Goal: Task Accomplishment & Management: Complete application form

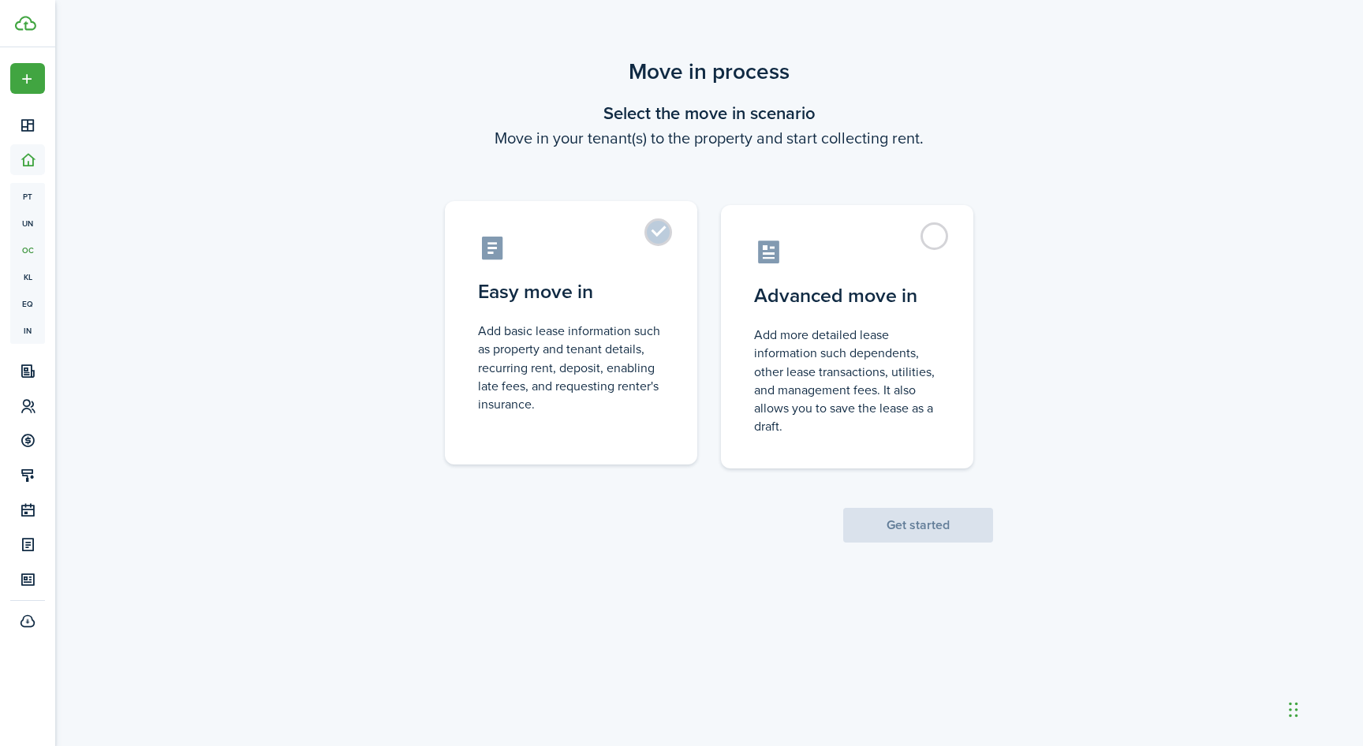
click at [663, 242] on label "Easy move in Add basic lease information such as property and tenant details, r…" at bounding box center [571, 332] width 252 height 263
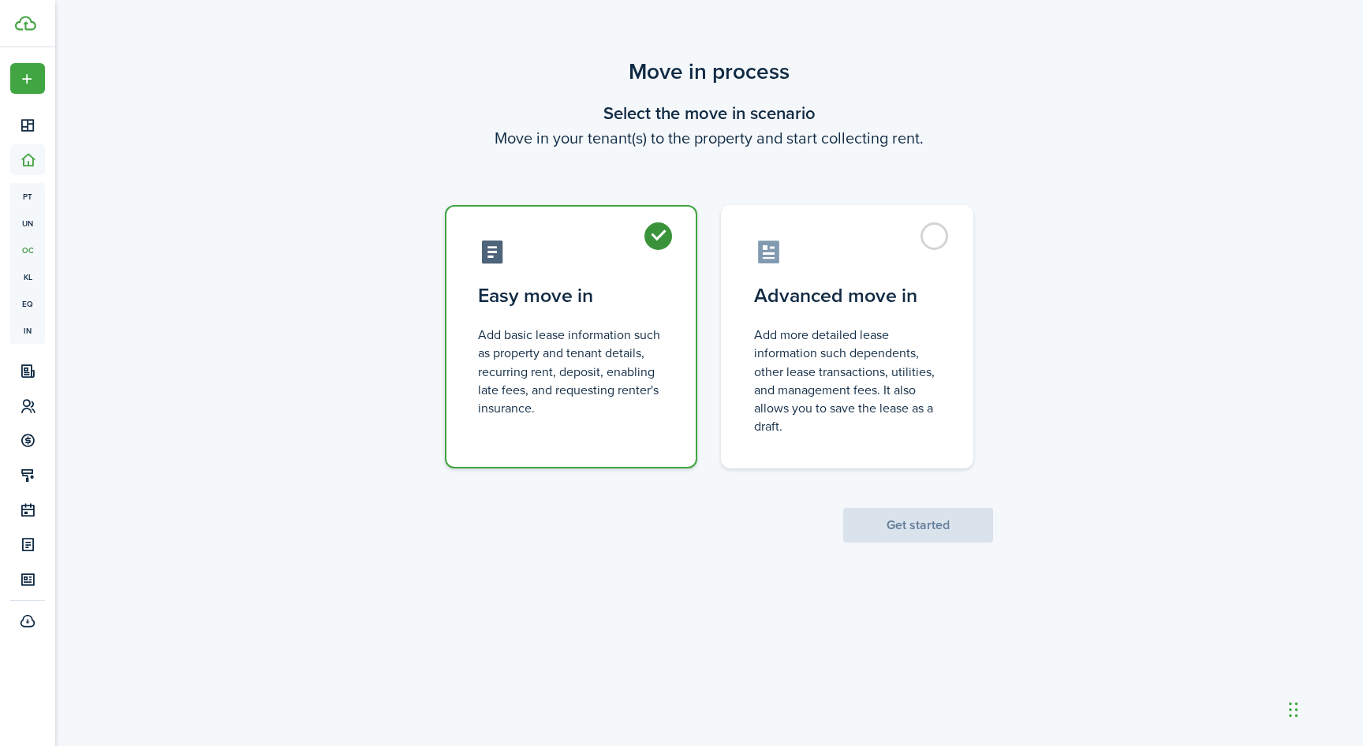
radio input "true"
click at [933, 527] on button "Get started" at bounding box center [918, 525] width 150 height 35
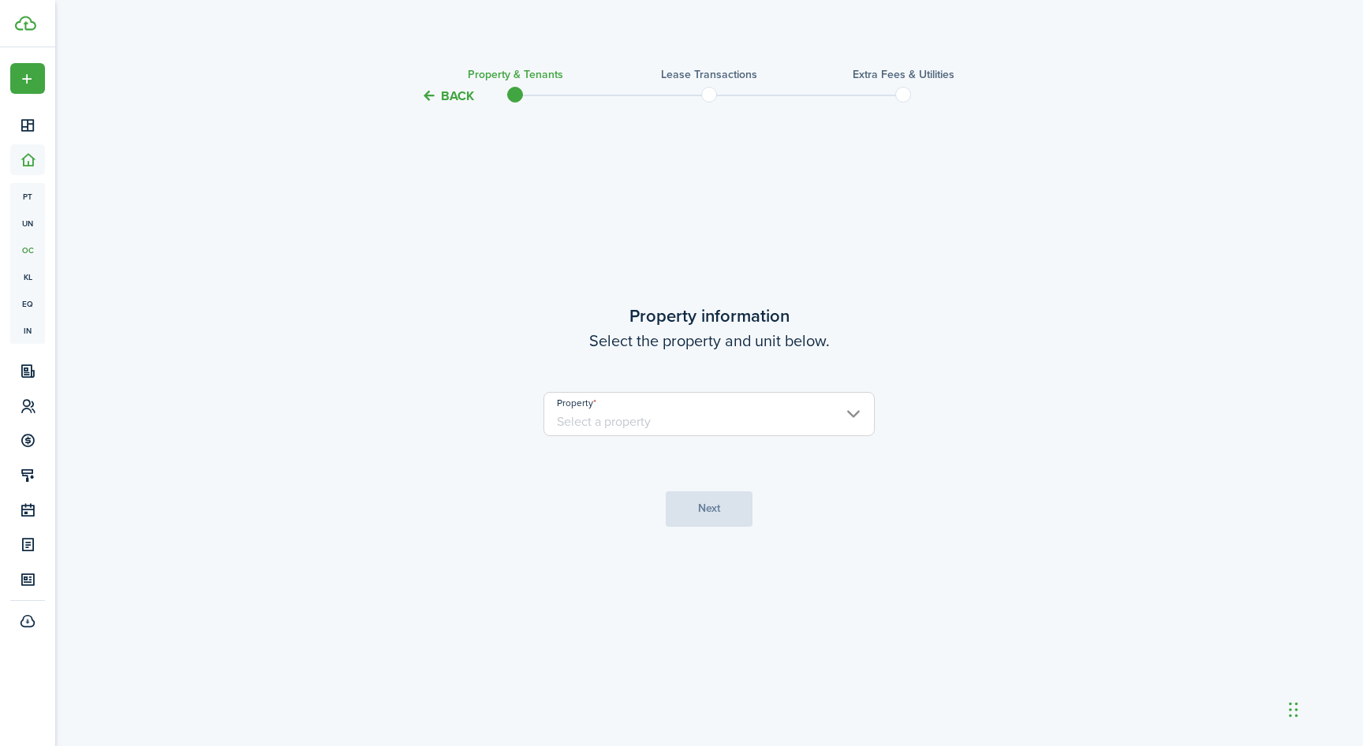
click at [690, 423] on input "Property" at bounding box center [709, 414] width 331 height 44
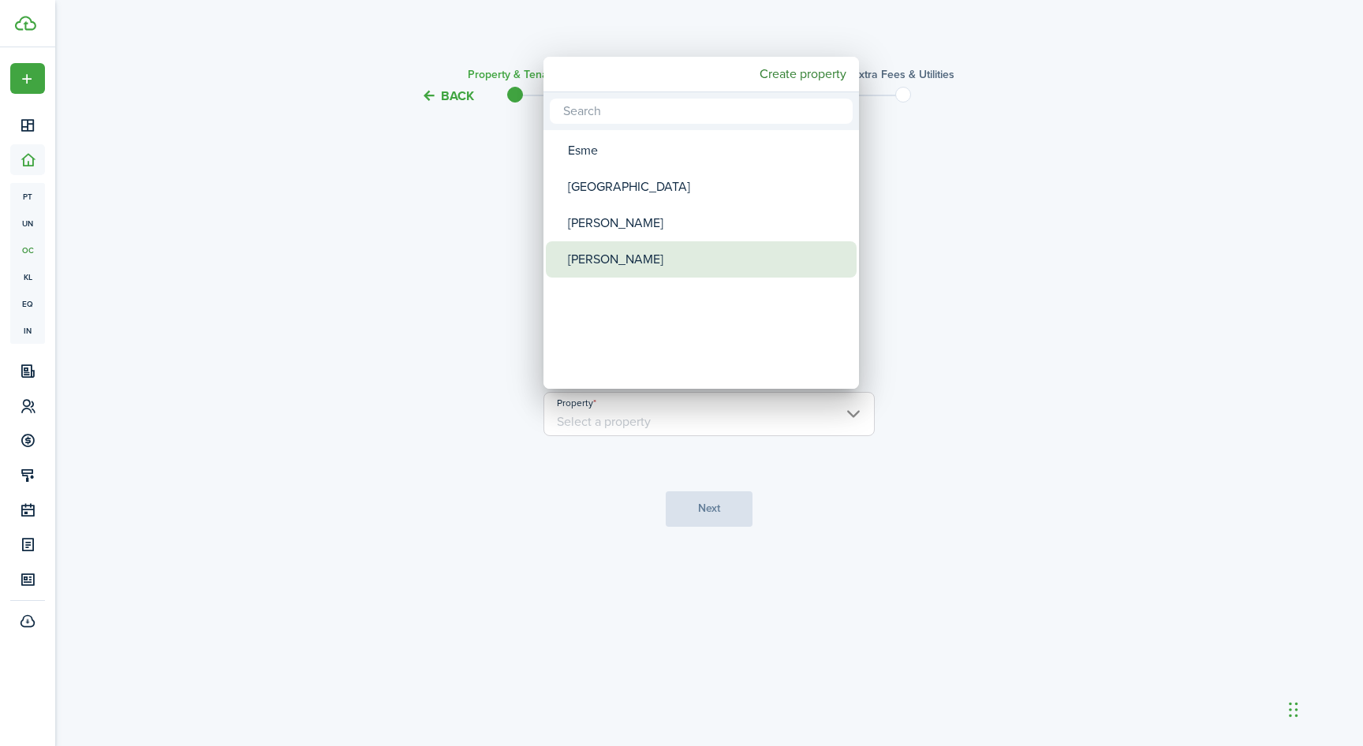
click at [593, 249] on div "[PERSON_NAME]" at bounding box center [707, 259] width 279 height 36
type input "[PERSON_NAME]"
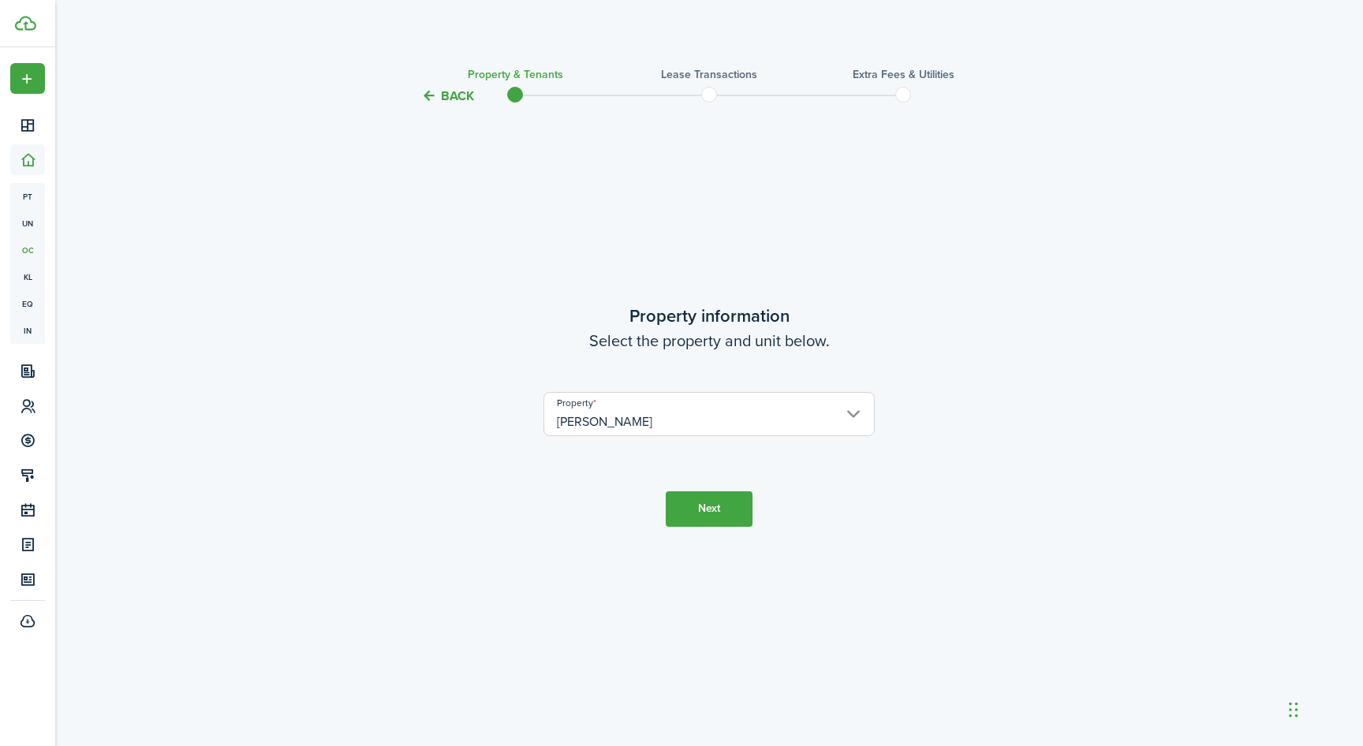
click at [691, 503] on button "Next" at bounding box center [709, 508] width 87 height 35
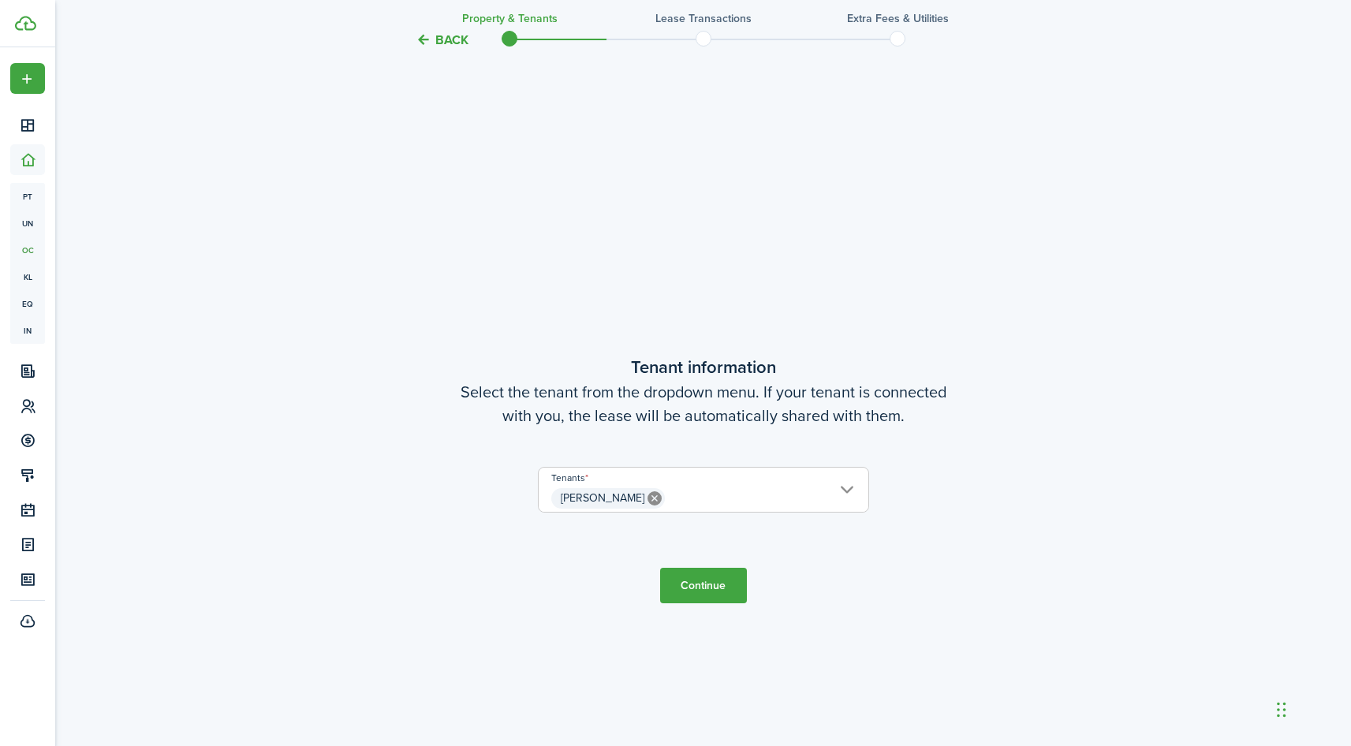
scroll to position [641, 0]
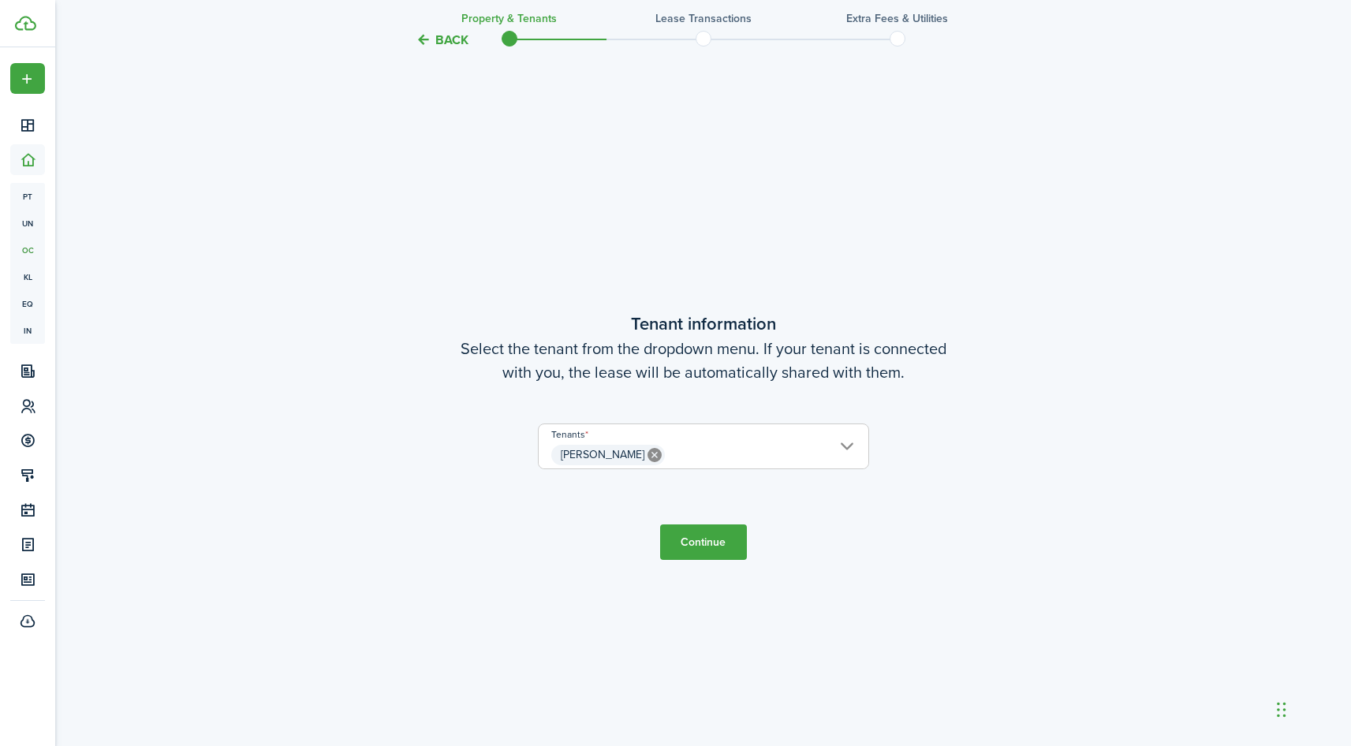
click at [693, 540] on button "Continue" at bounding box center [703, 542] width 87 height 35
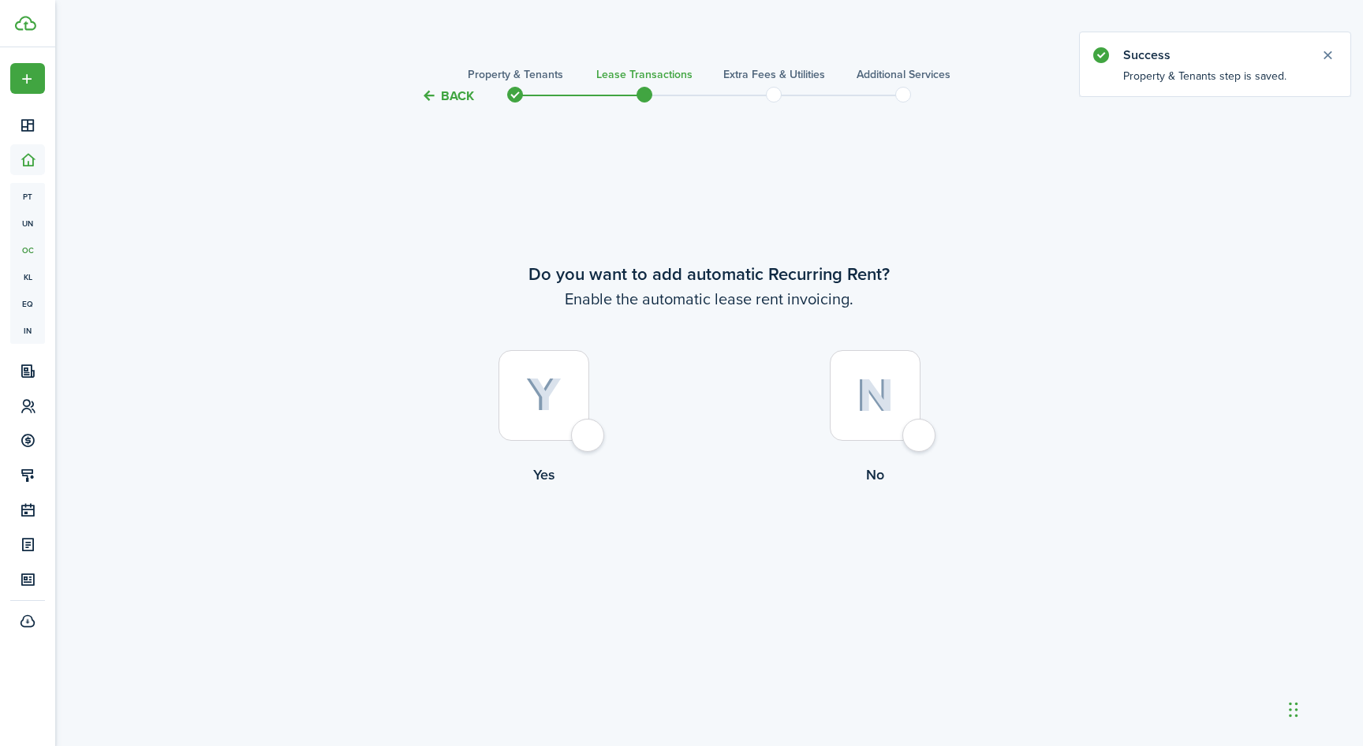
click at [586, 432] on div at bounding box center [544, 395] width 91 height 91
radio input "true"
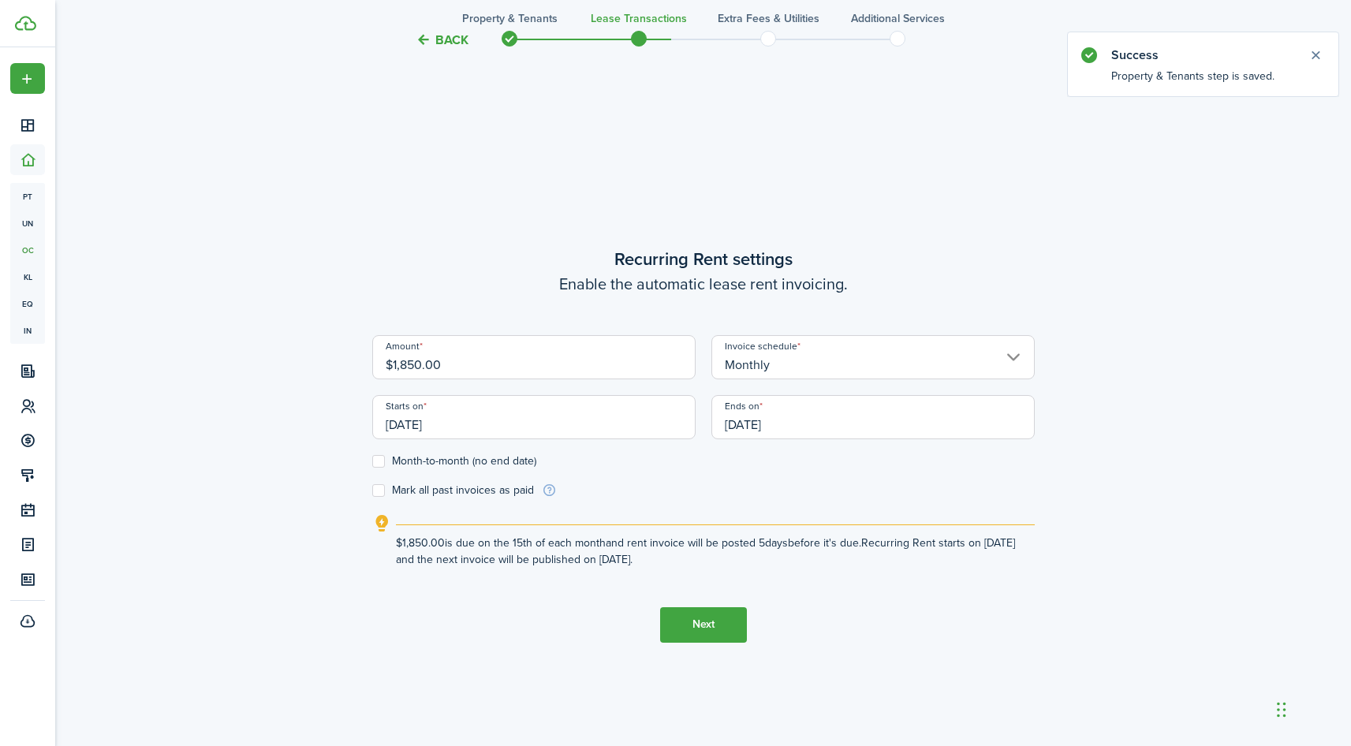
scroll to position [641, 0]
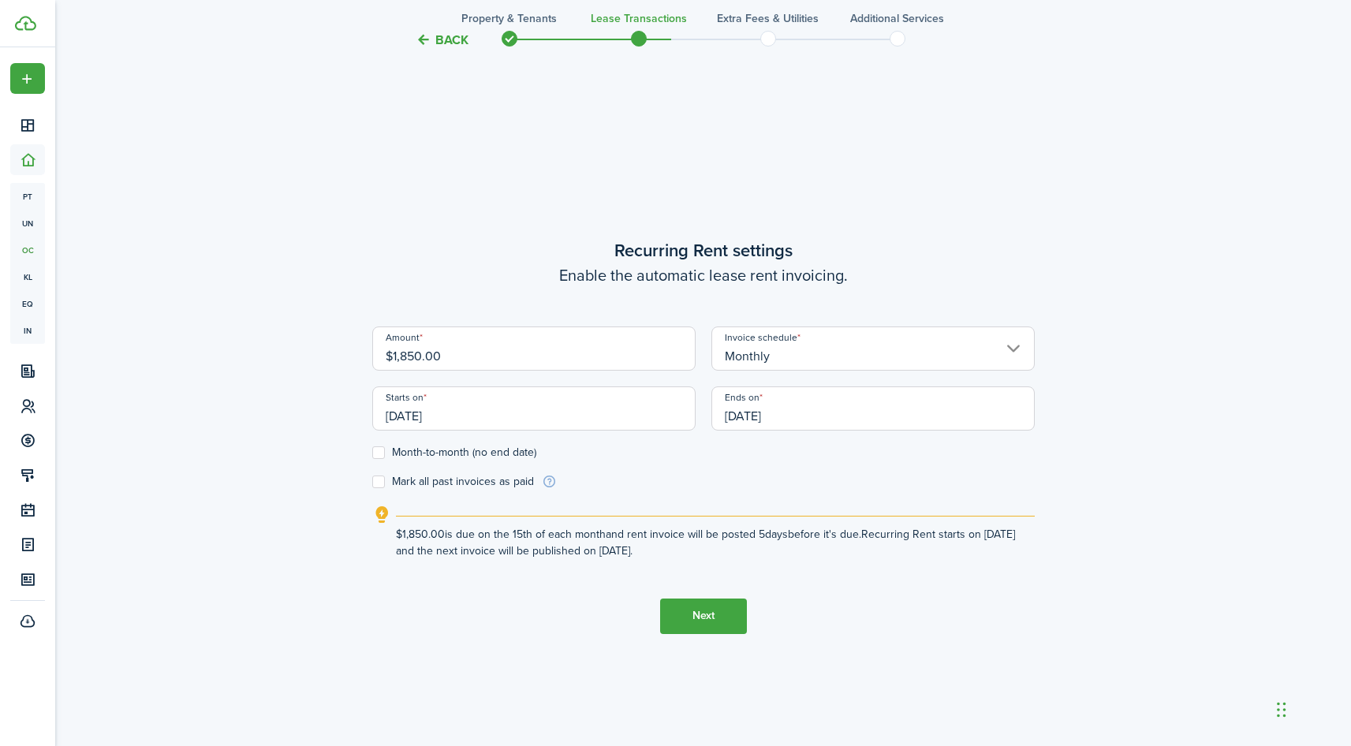
click at [405, 360] on input "$1,850.00" at bounding box center [533, 349] width 323 height 44
click at [440, 413] on input "[DATE]" at bounding box center [533, 409] width 323 height 44
type input "$2,450.00"
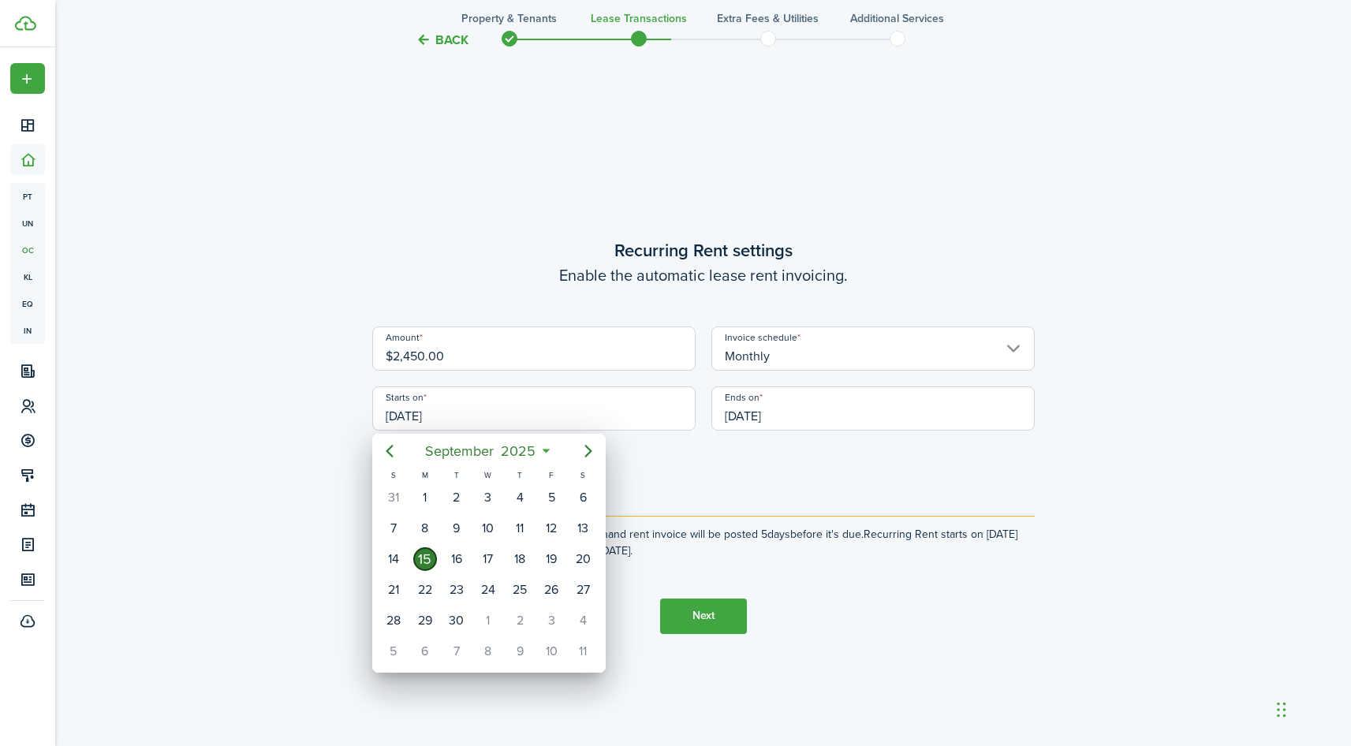
click at [789, 420] on div at bounding box center [676, 373] width 1604 height 999
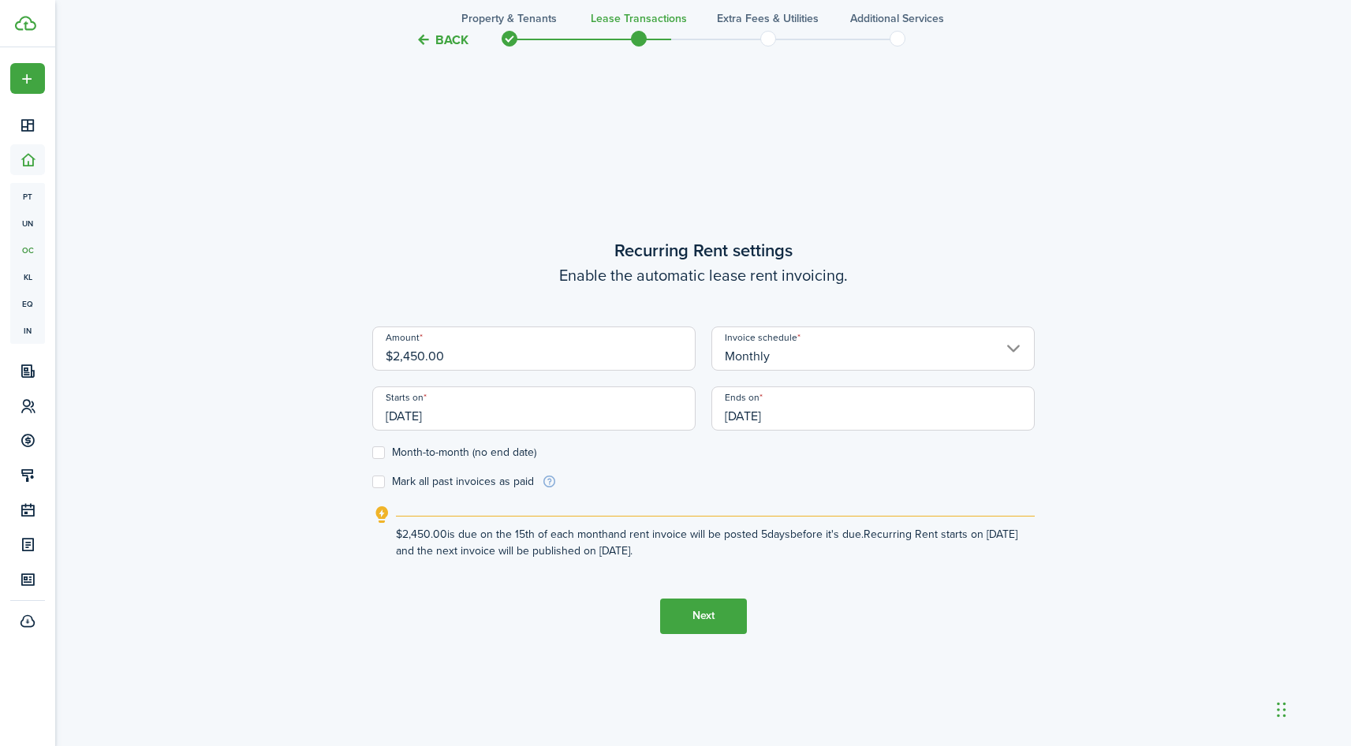
click at [768, 415] on input "[DATE]" at bounding box center [873, 409] width 323 height 44
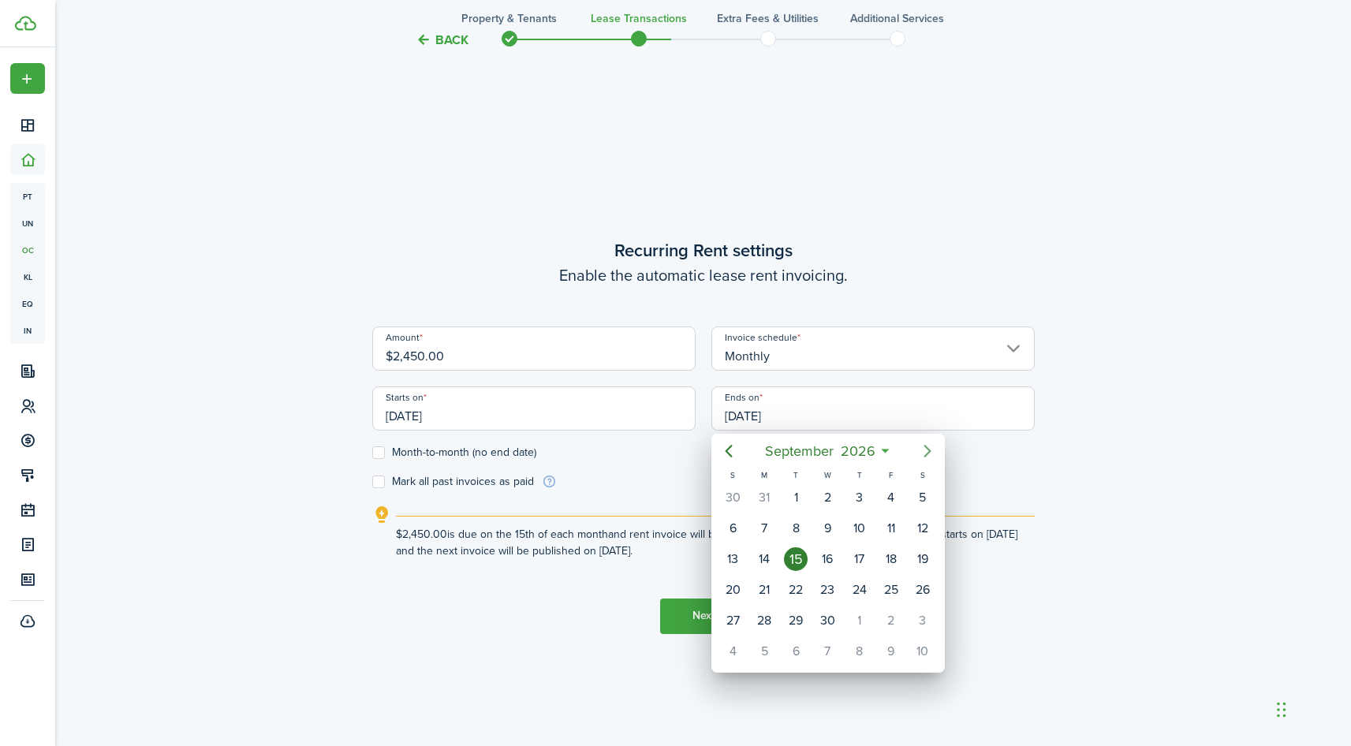
click at [933, 443] on icon "Next page" at bounding box center [927, 451] width 19 height 19
click at [933, 447] on icon "Next page" at bounding box center [927, 451] width 19 height 19
click at [933, 450] on icon "Next page" at bounding box center [927, 451] width 19 height 19
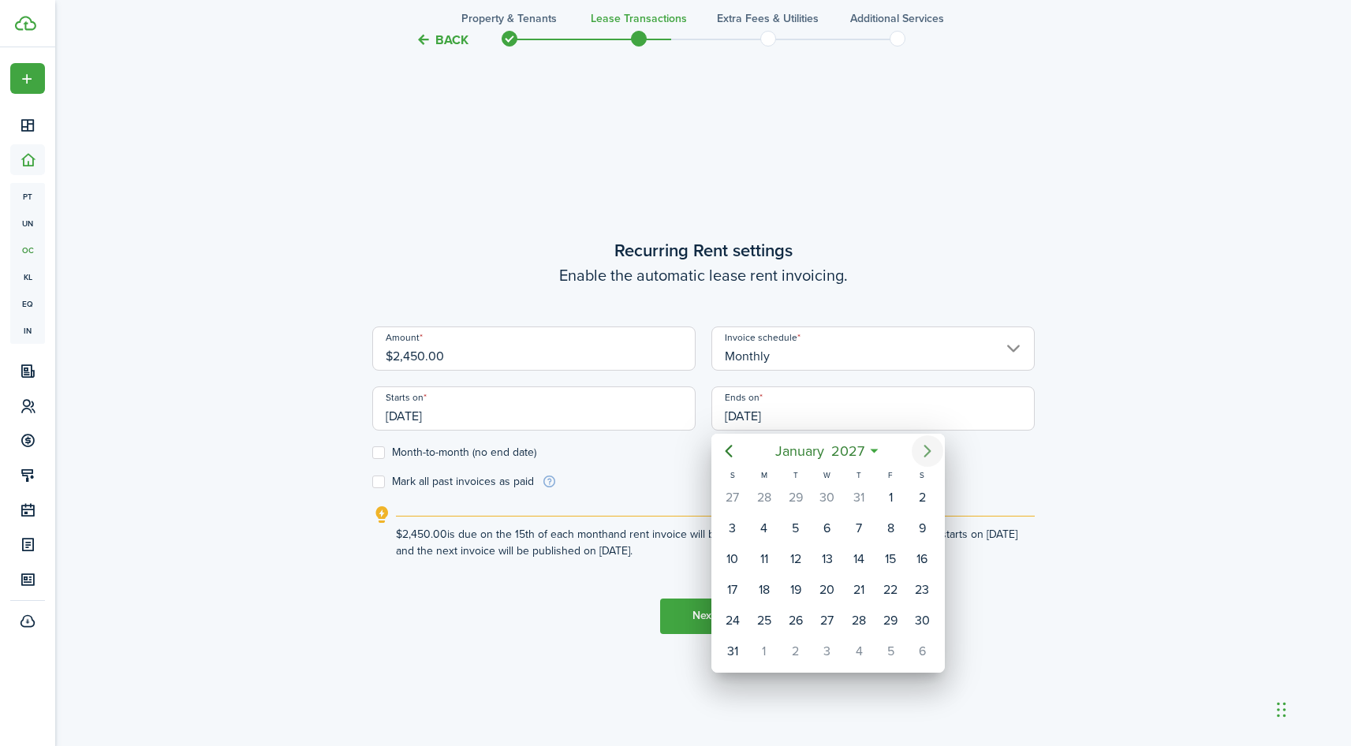
click at [933, 450] on icon "Next page" at bounding box center [927, 451] width 19 height 19
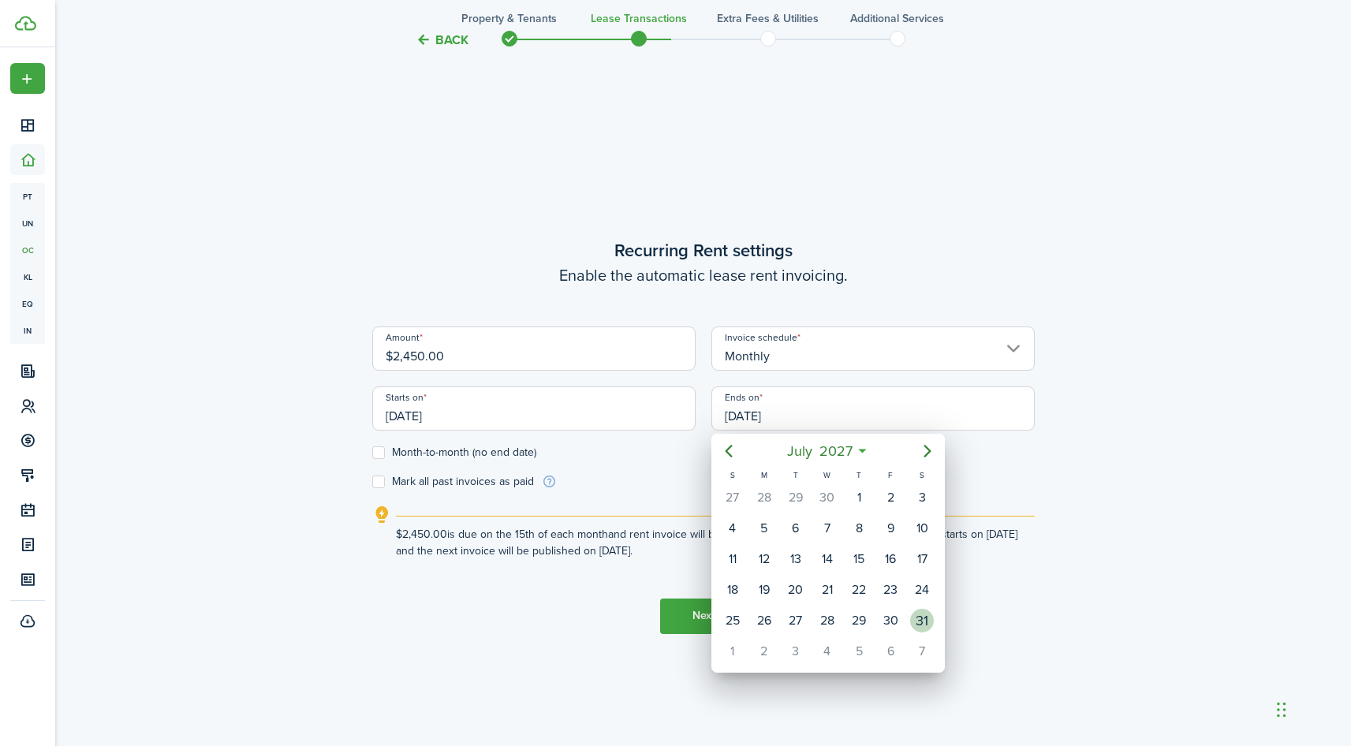
click at [924, 616] on div "31" at bounding box center [922, 621] width 24 height 24
type input "[DATE]"
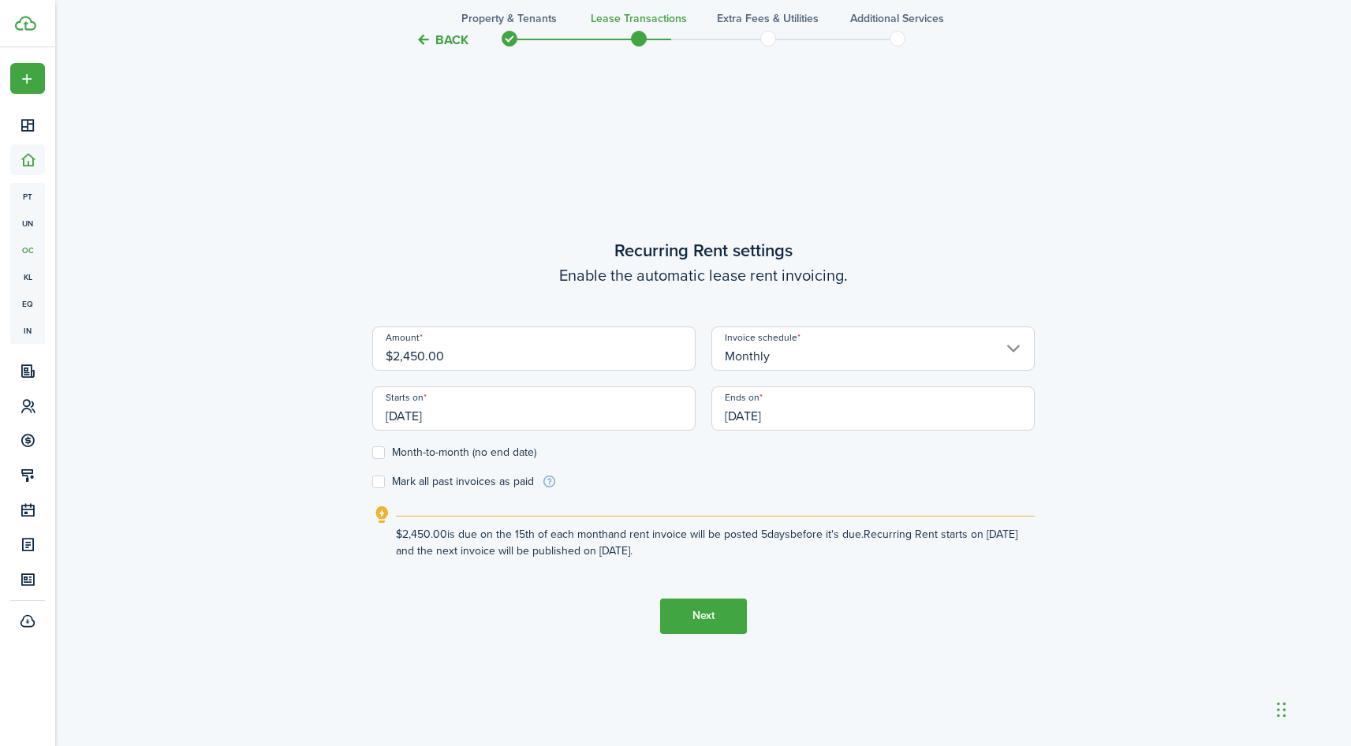
click at [492, 419] on input "[DATE]" at bounding box center [533, 409] width 323 height 44
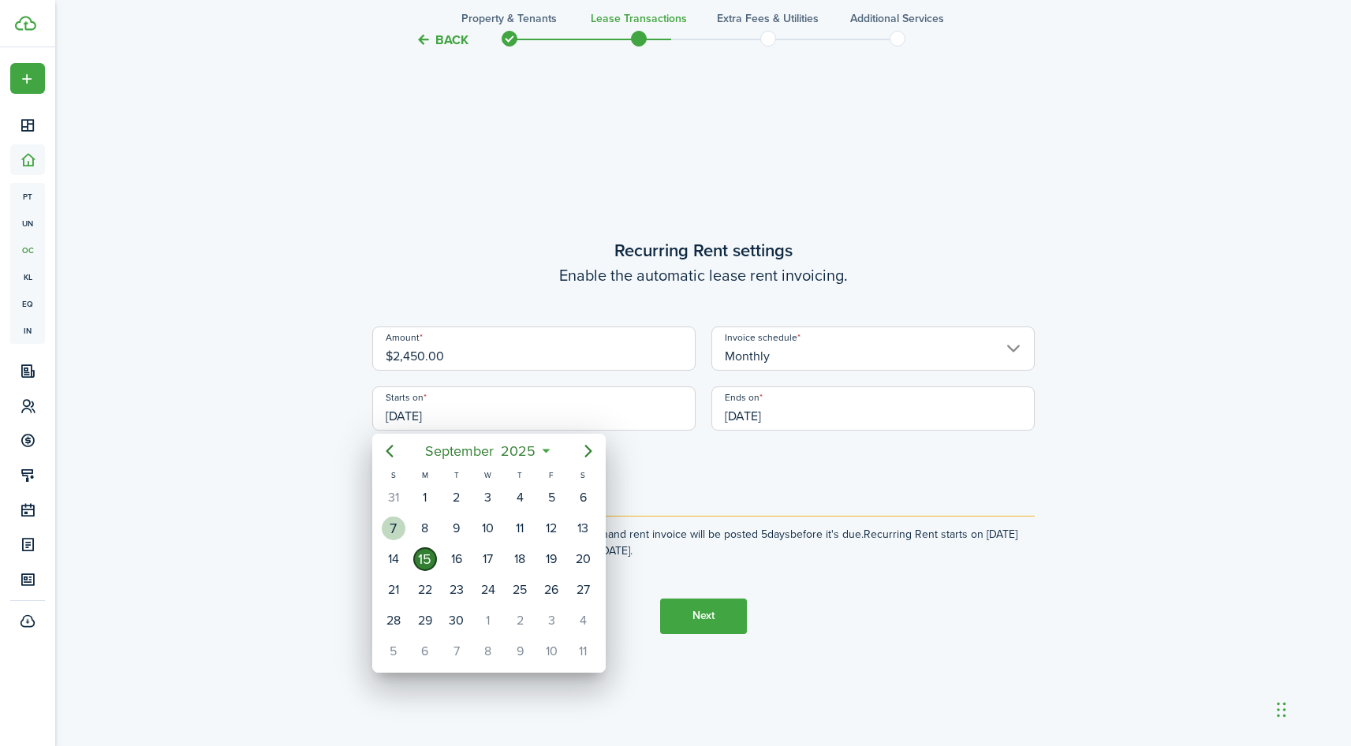
click at [388, 531] on div "7" at bounding box center [394, 529] width 24 height 24
type input "[DATE]"
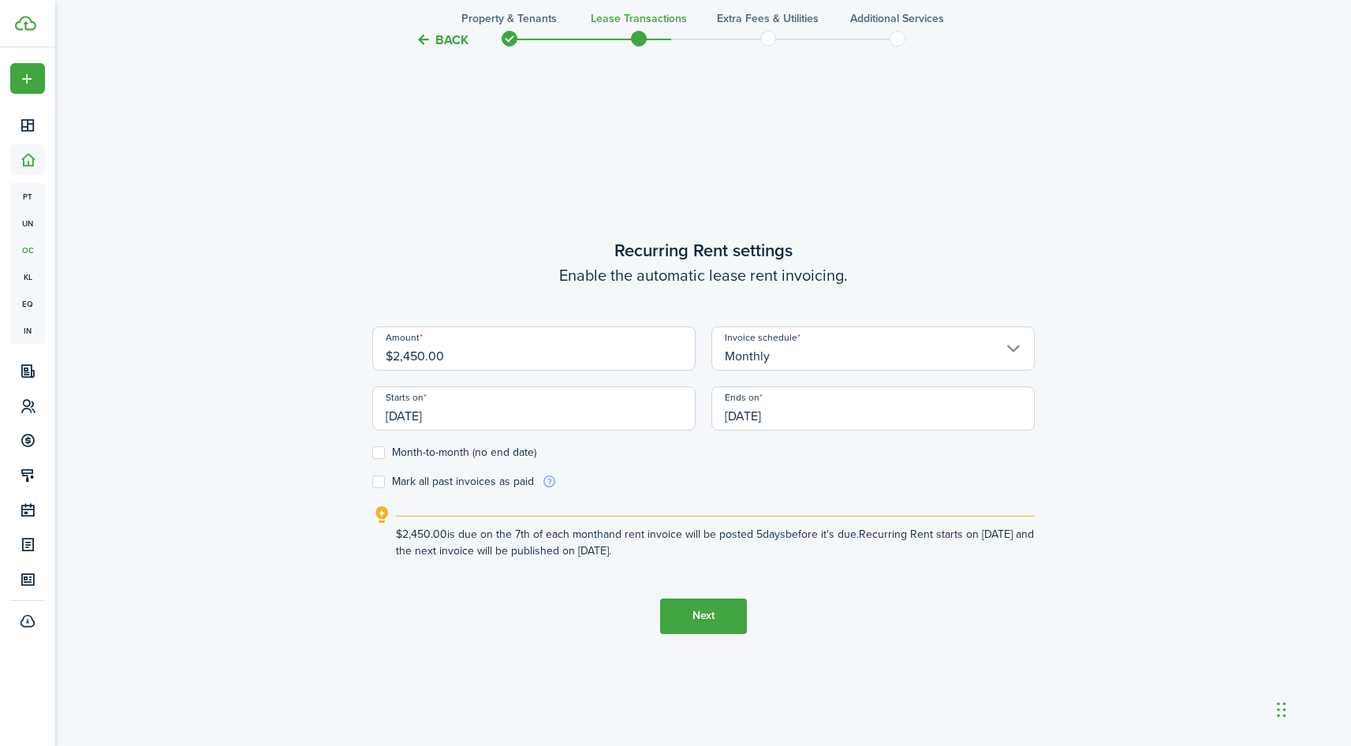
click at [379, 484] on label "Mark all past invoices as paid" at bounding box center [453, 482] width 162 height 13
click at [372, 482] on input "Mark all past invoices as paid" at bounding box center [372, 481] width 1 height 1
checkbox input "true"
click at [439, 420] on input "[DATE]" at bounding box center [533, 409] width 323 height 44
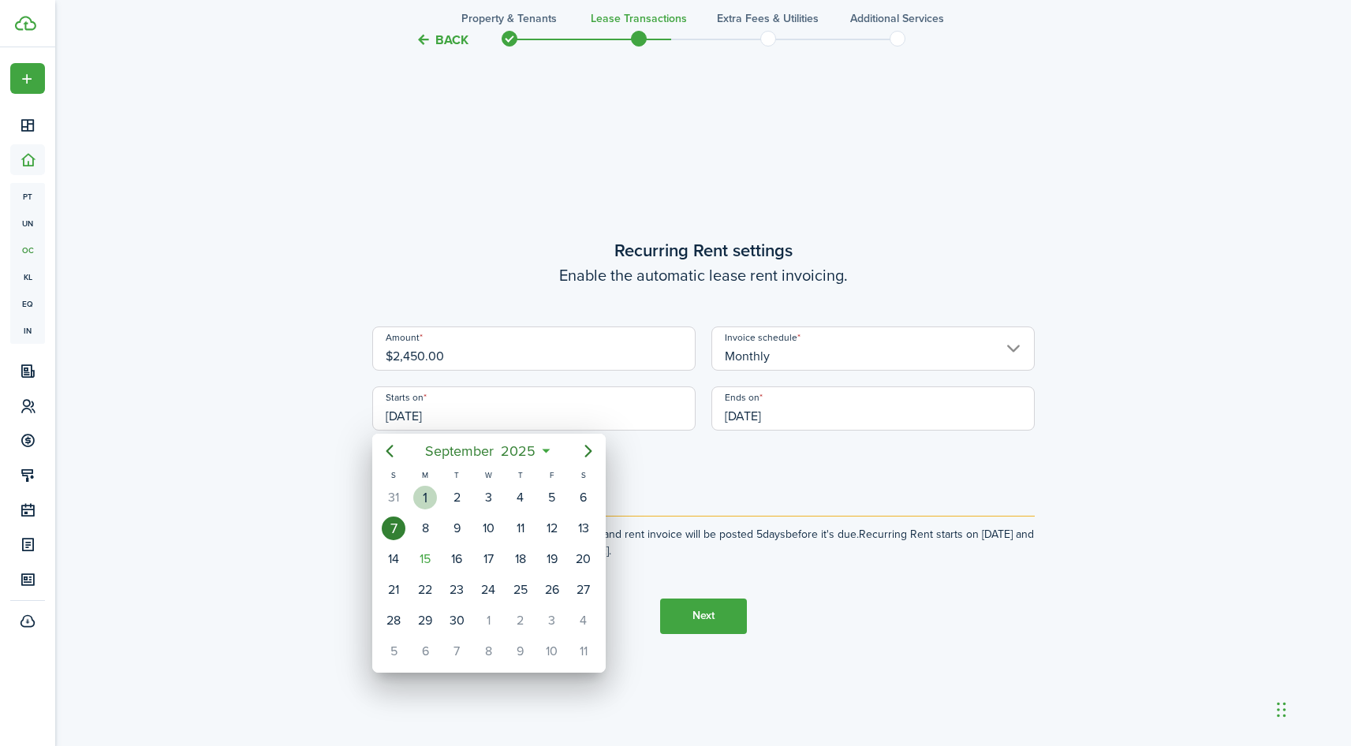
click at [428, 504] on div "1" at bounding box center [425, 498] width 24 height 24
type input "[DATE]"
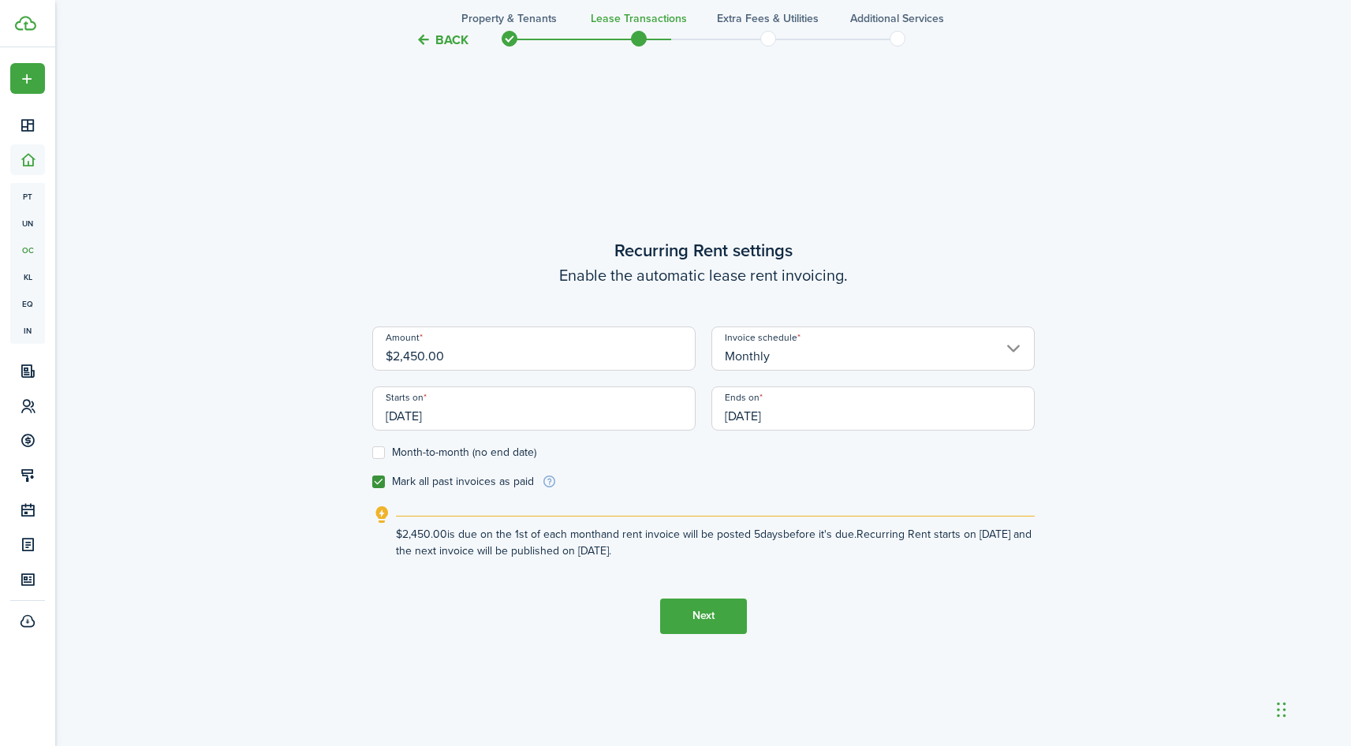
click at [837, 338] on input "Monthly" at bounding box center [873, 349] width 323 height 44
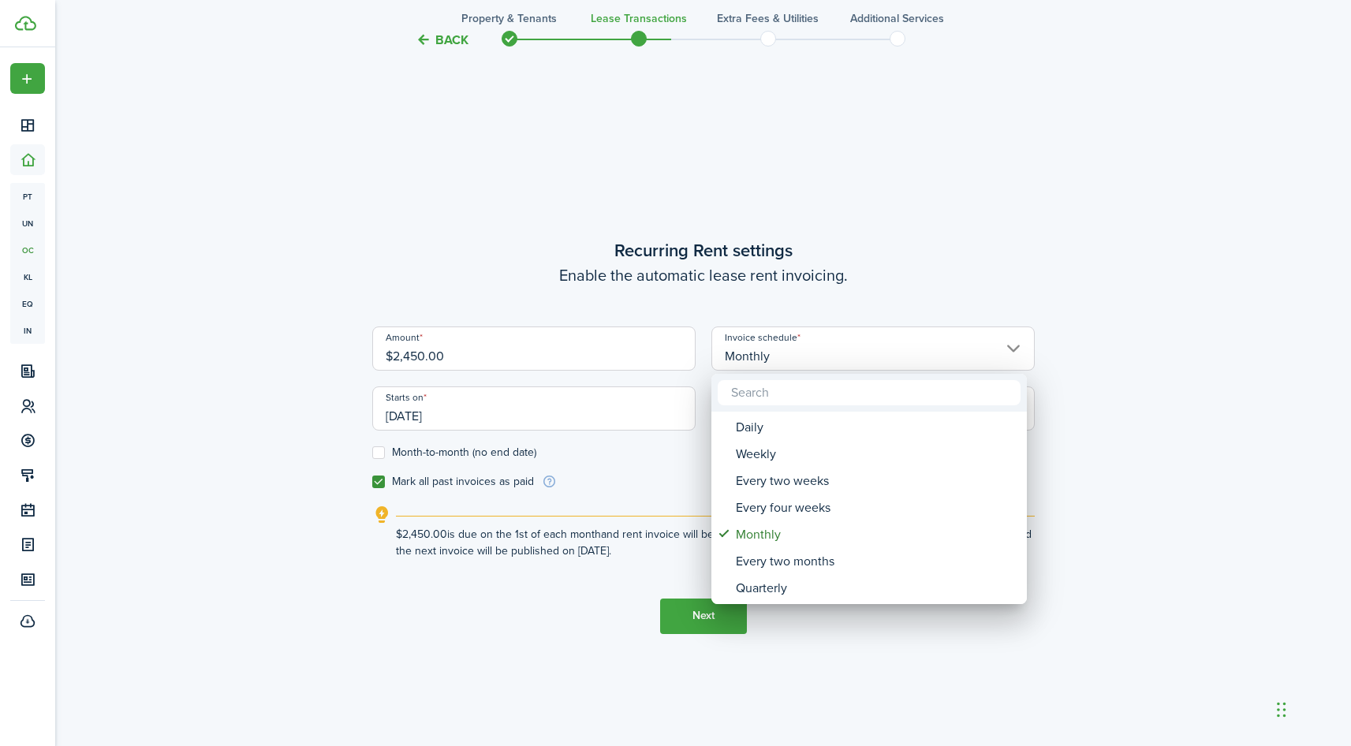
click at [880, 296] on div at bounding box center [676, 373] width 1604 height 999
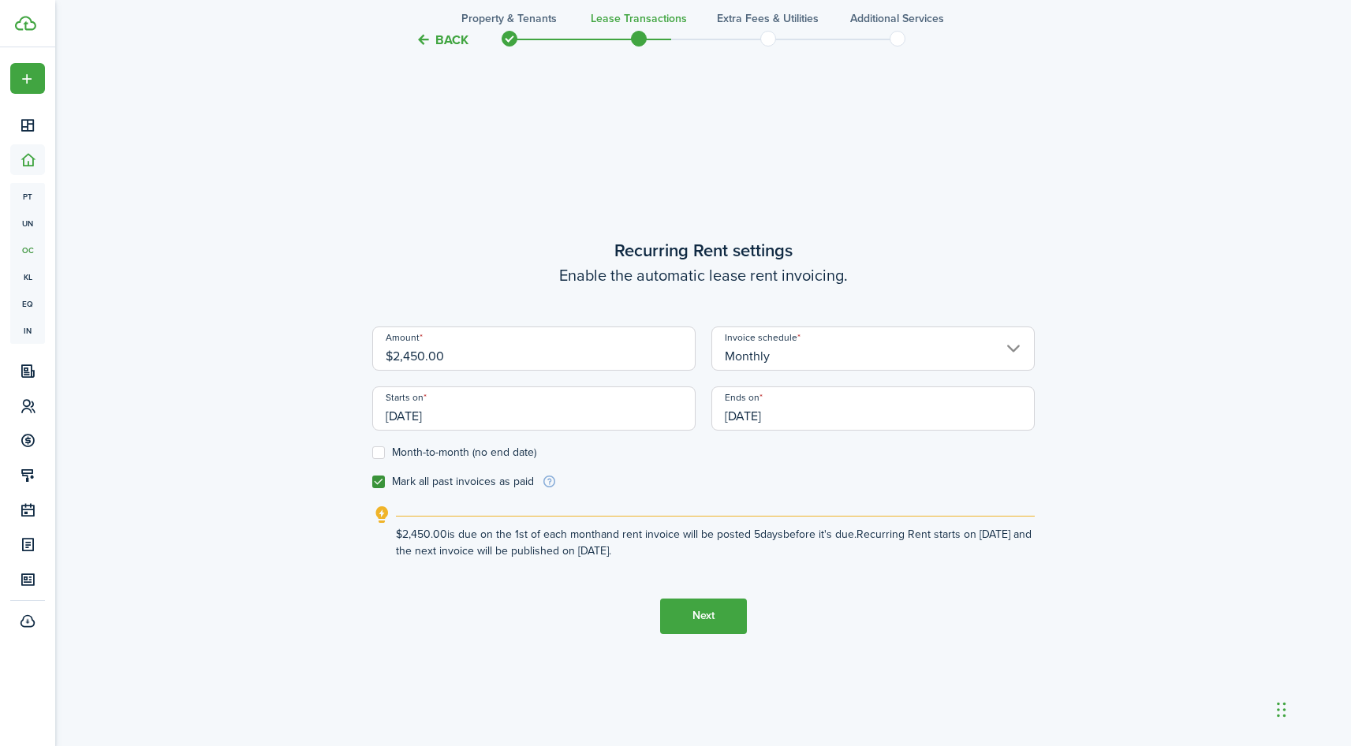
click at [689, 613] on button "Next" at bounding box center [703, 616] width 87 height 35
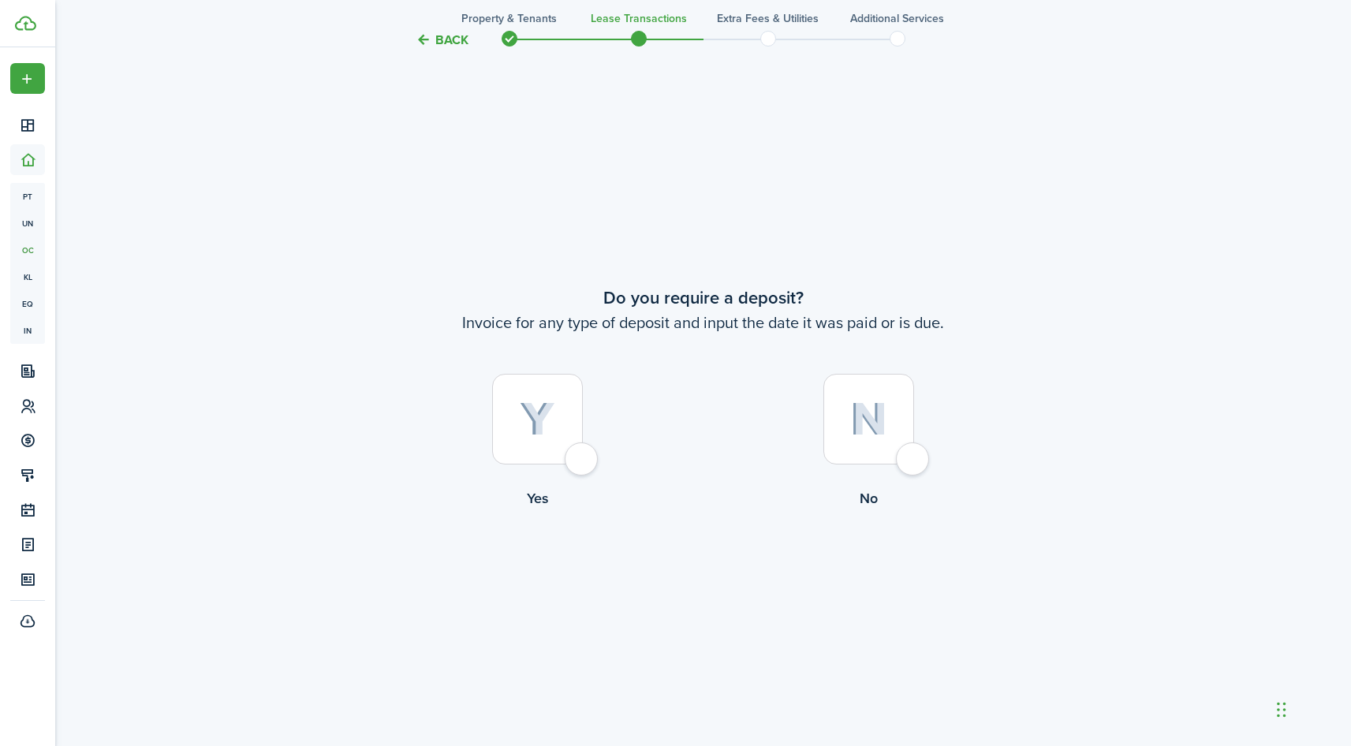
scroll to position [1387, 0]
click at [577, 451] on div at bounding box center [537, 416] width 91 height 91
radio input "true"
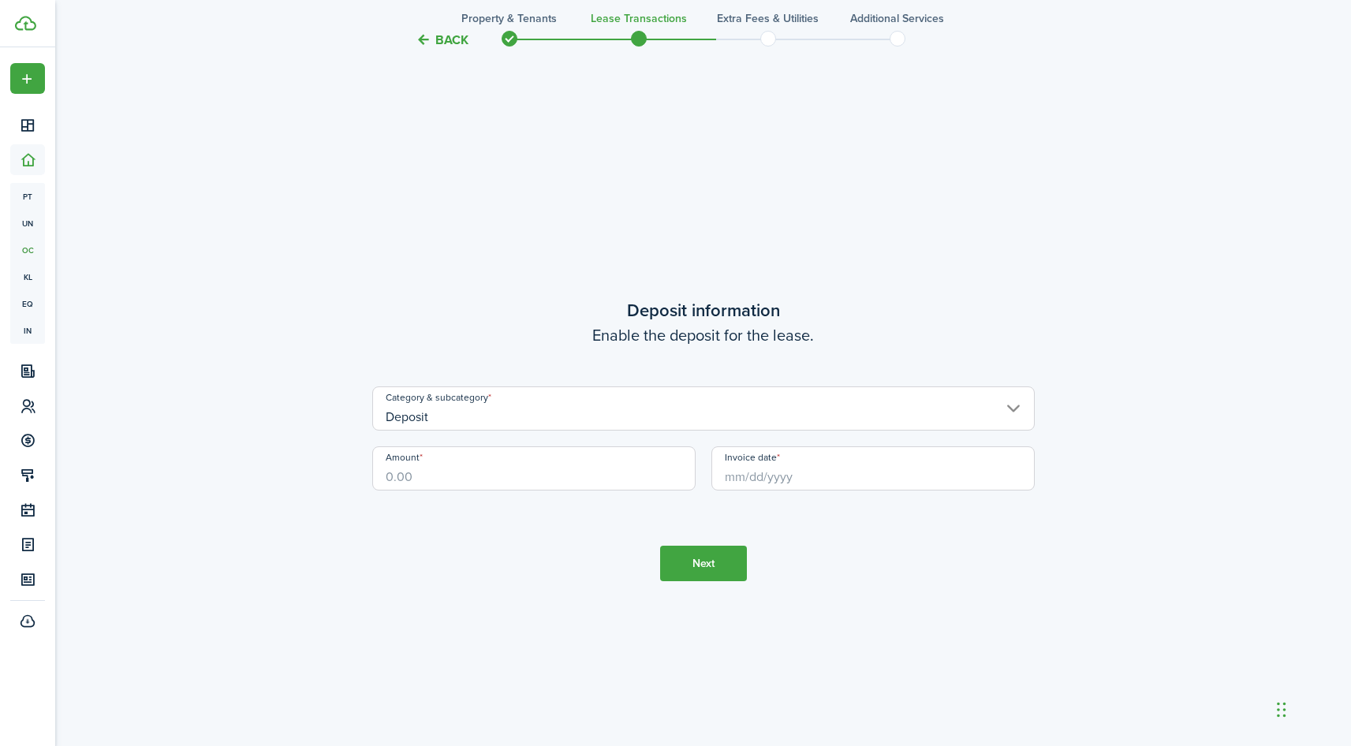
scroll to position [2133, 0]
click at [483, 413] on input "Deposit" at bounding box center [703, 405] width 663 height 44
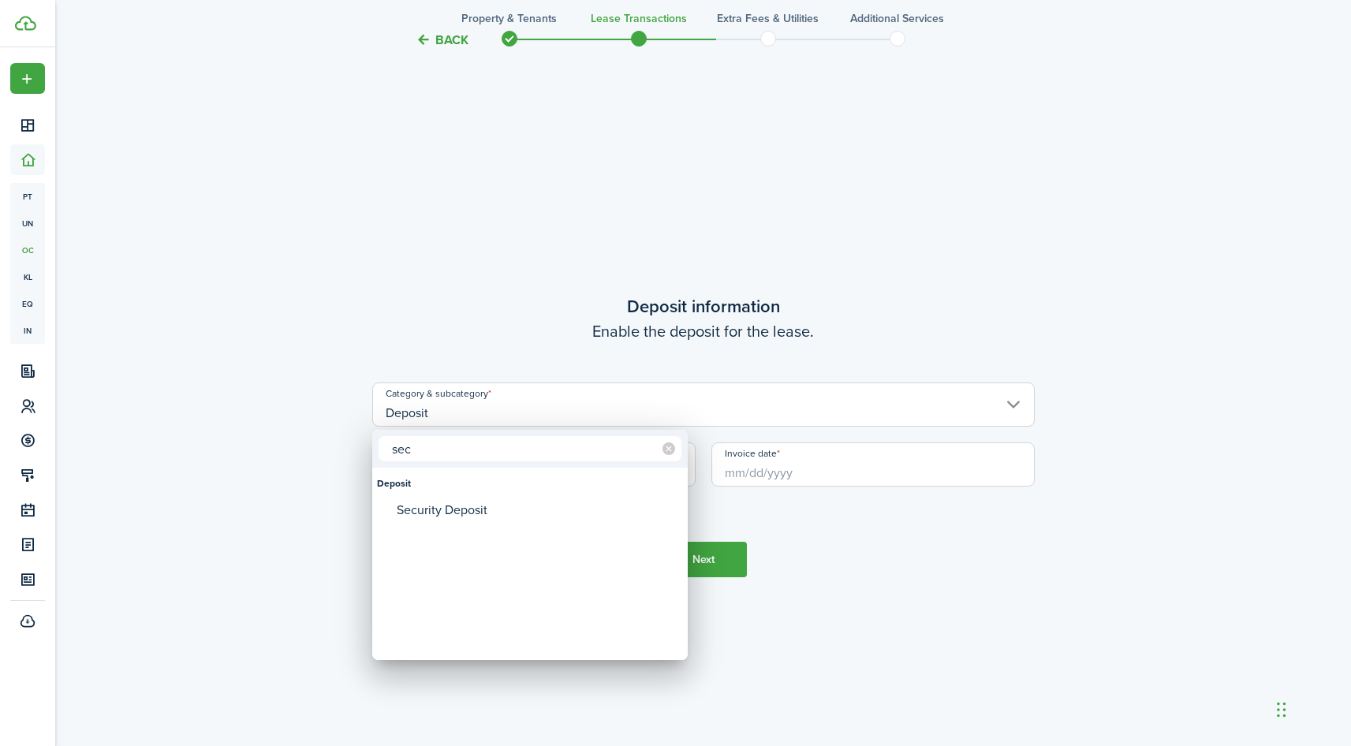
type input "sec"
click at [452, 515] on div "Security Deposit" at bounding box center [536, 510] width 279 height 27
type input "Deposit / Security Deposit"
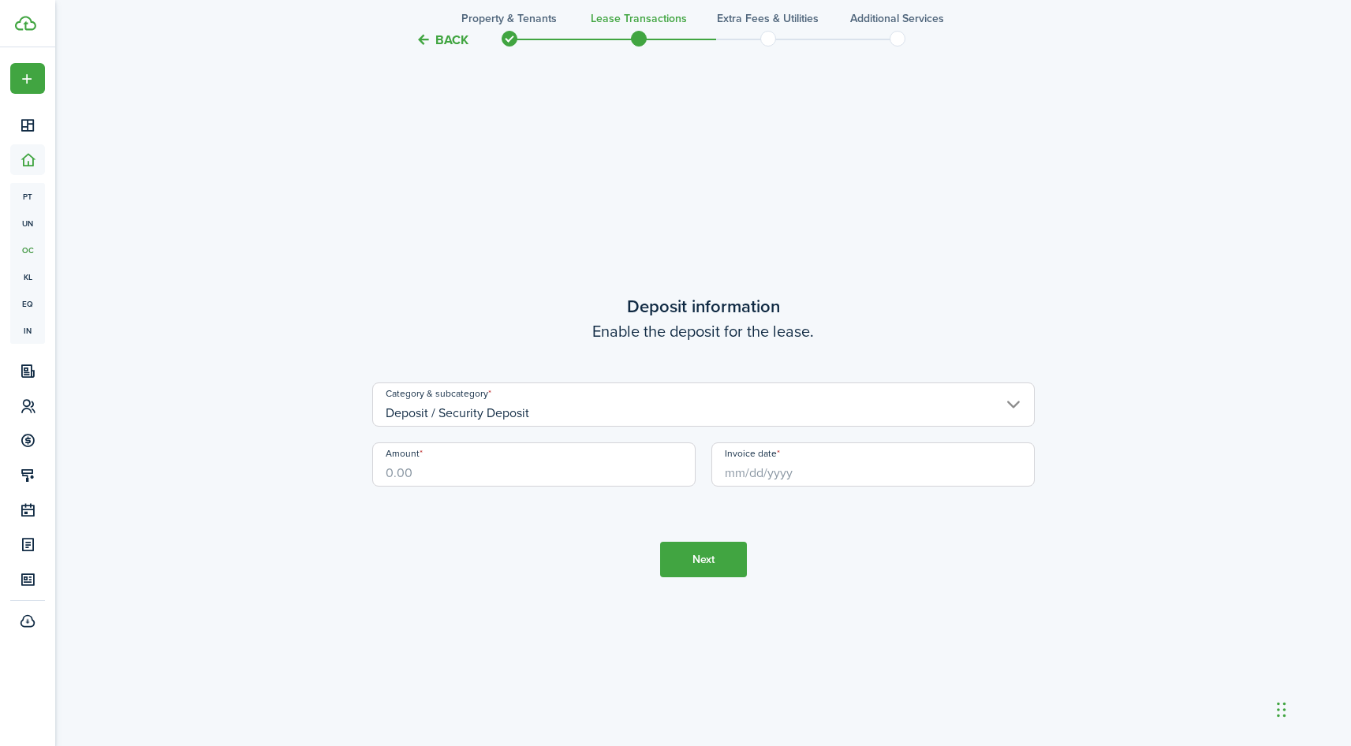
click at [420, 473] on input "Amount" at bounding box center [533, 465] width 323 height 44
click at [763, 470] on input "Invoice date" at bounding box center [873, 465] width 323 height 44
type input "$2,450.00"
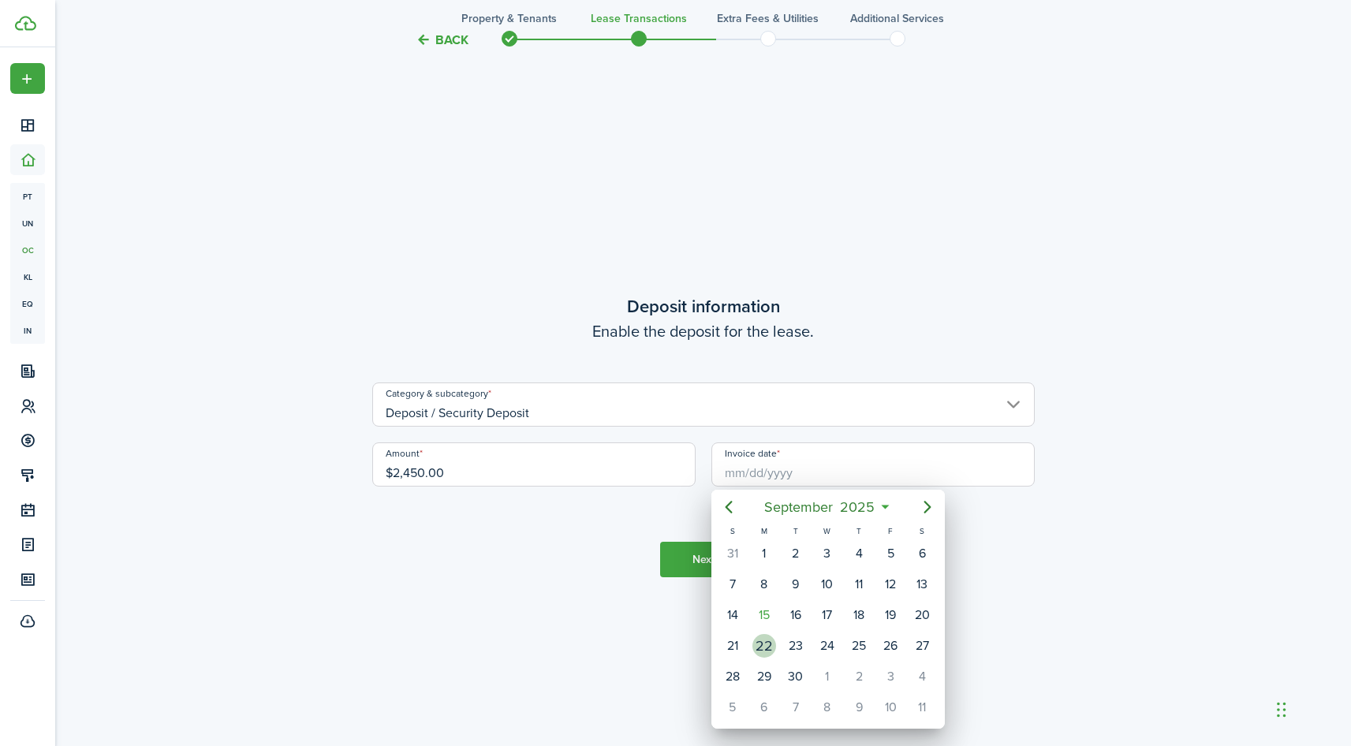
click at [765, 618] on div "15" at bounding box center [765, 615] width 24 height 24
type input "[DATE]"
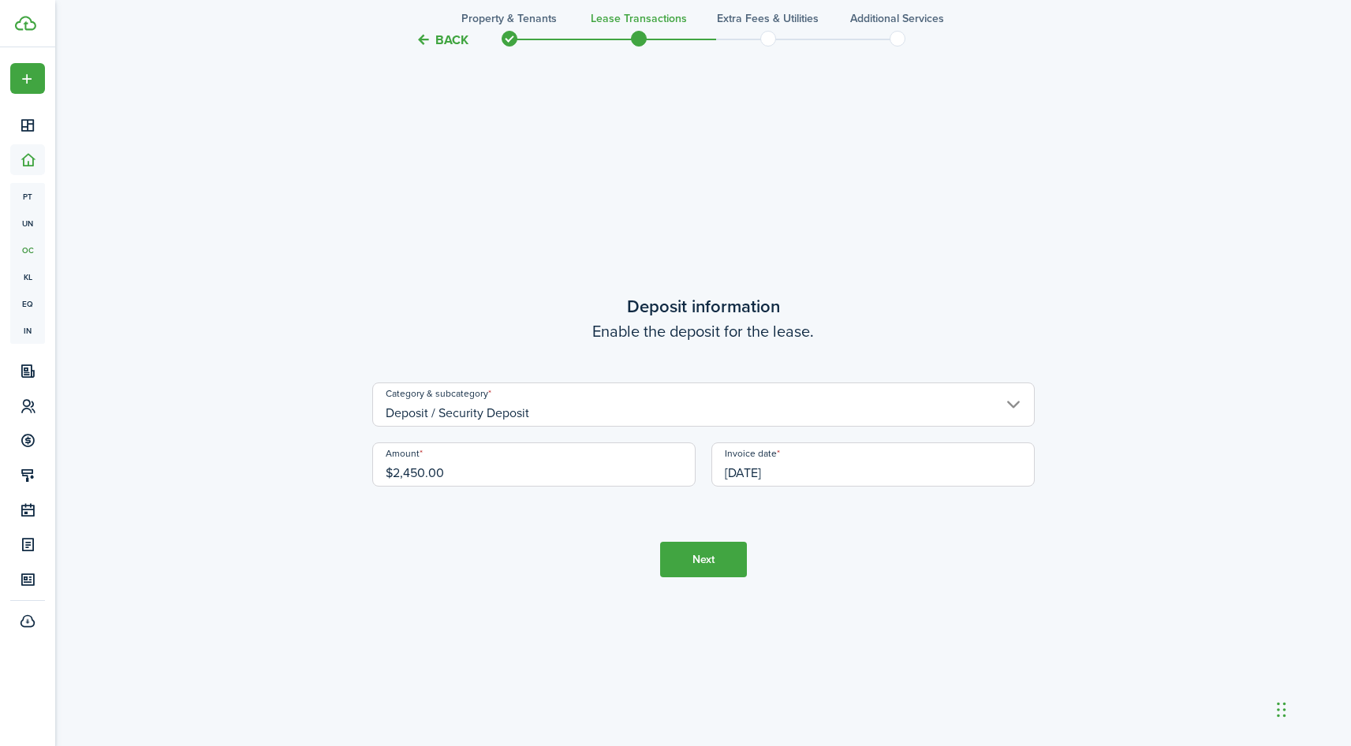
click at [721, 563] on button "Next" at bounding box center [703, 559] width 87 height 35
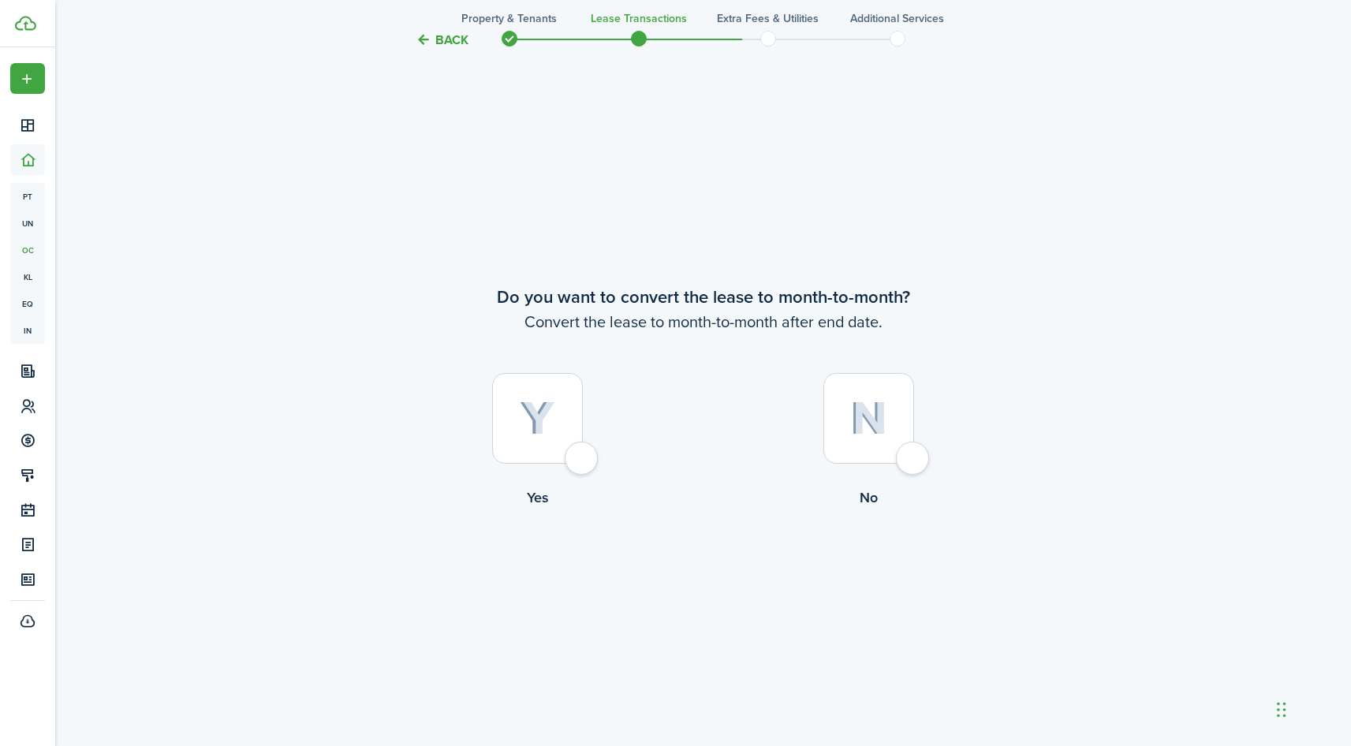
scroll to position [2879, 0]
click at [914, 452] on div at bounding box center [869, 416] width 91 height 91
radio input "true"
click at [707, 563] on button "Continue" at bounding box center [703, 571] width 87 height 35
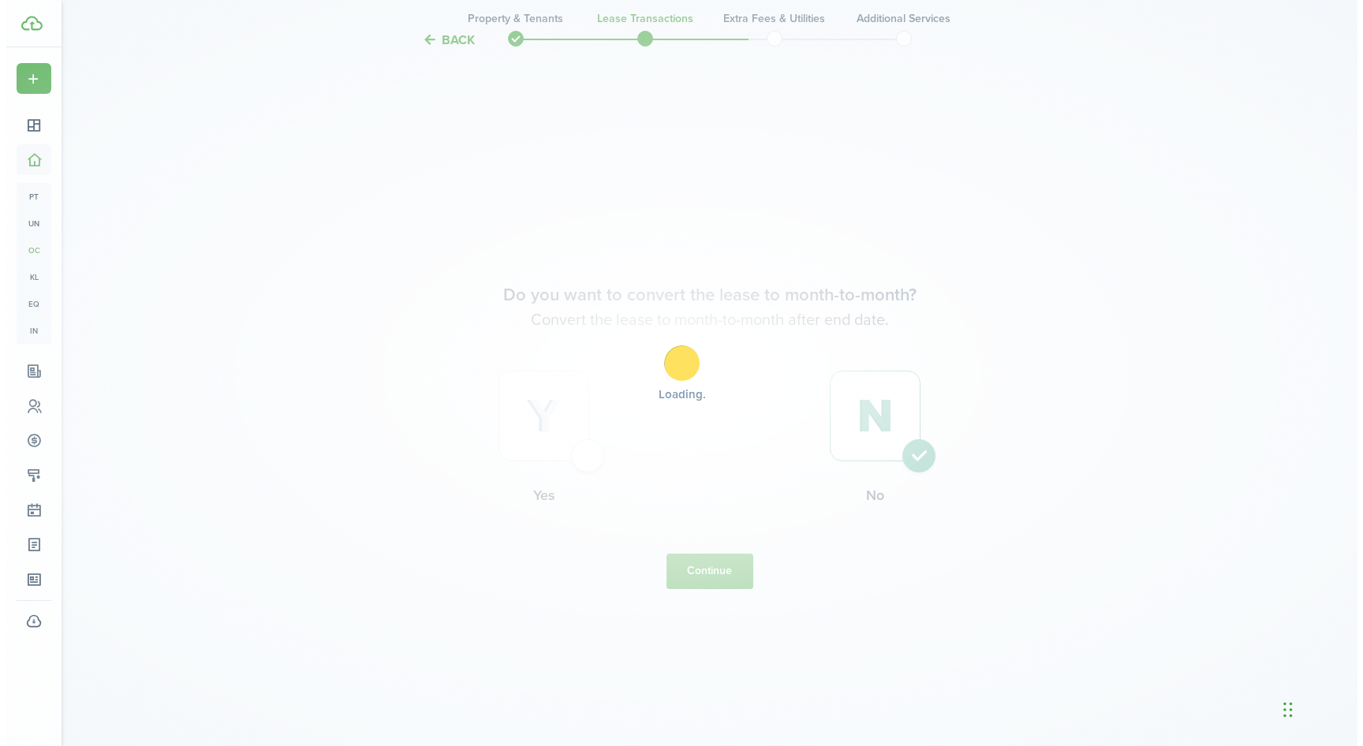
scroll to position [0, 0]
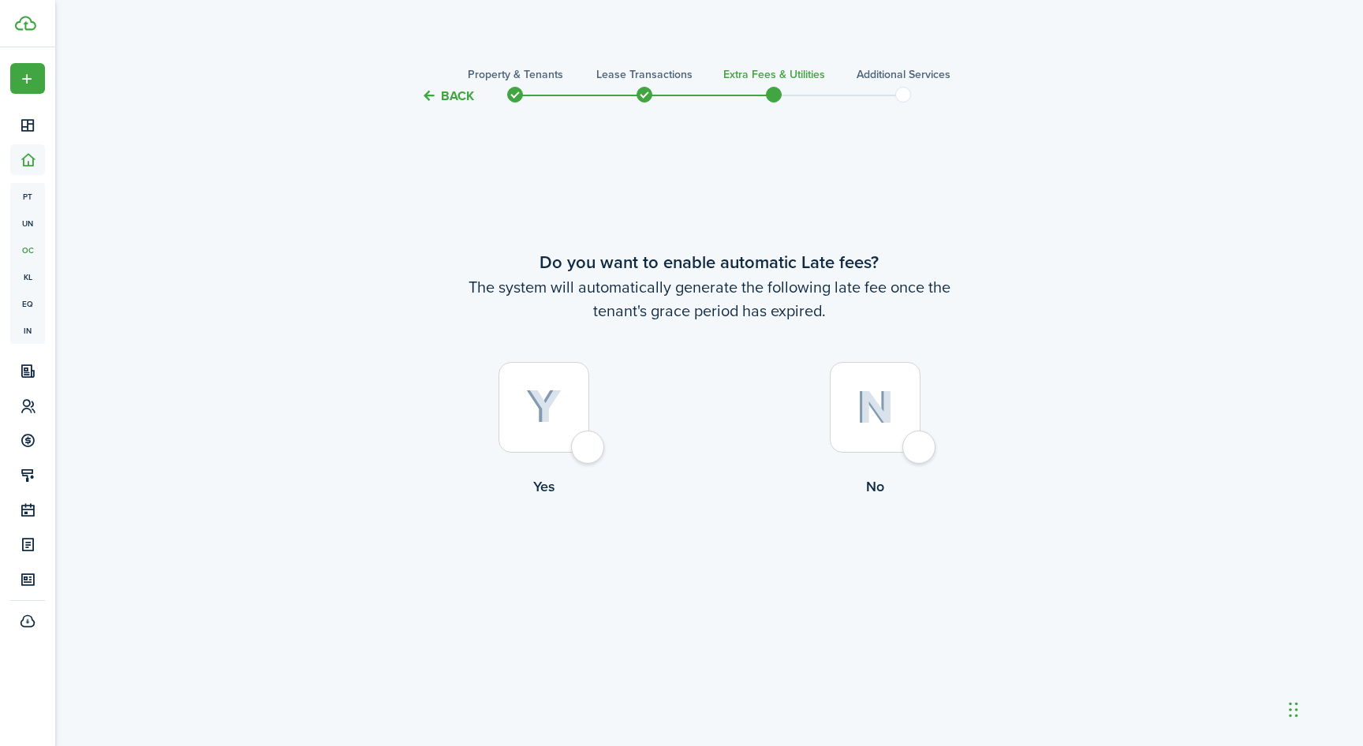
click at [577, 448] on div at bounding box center [544, 407] width 91 height 91
radio input "true"
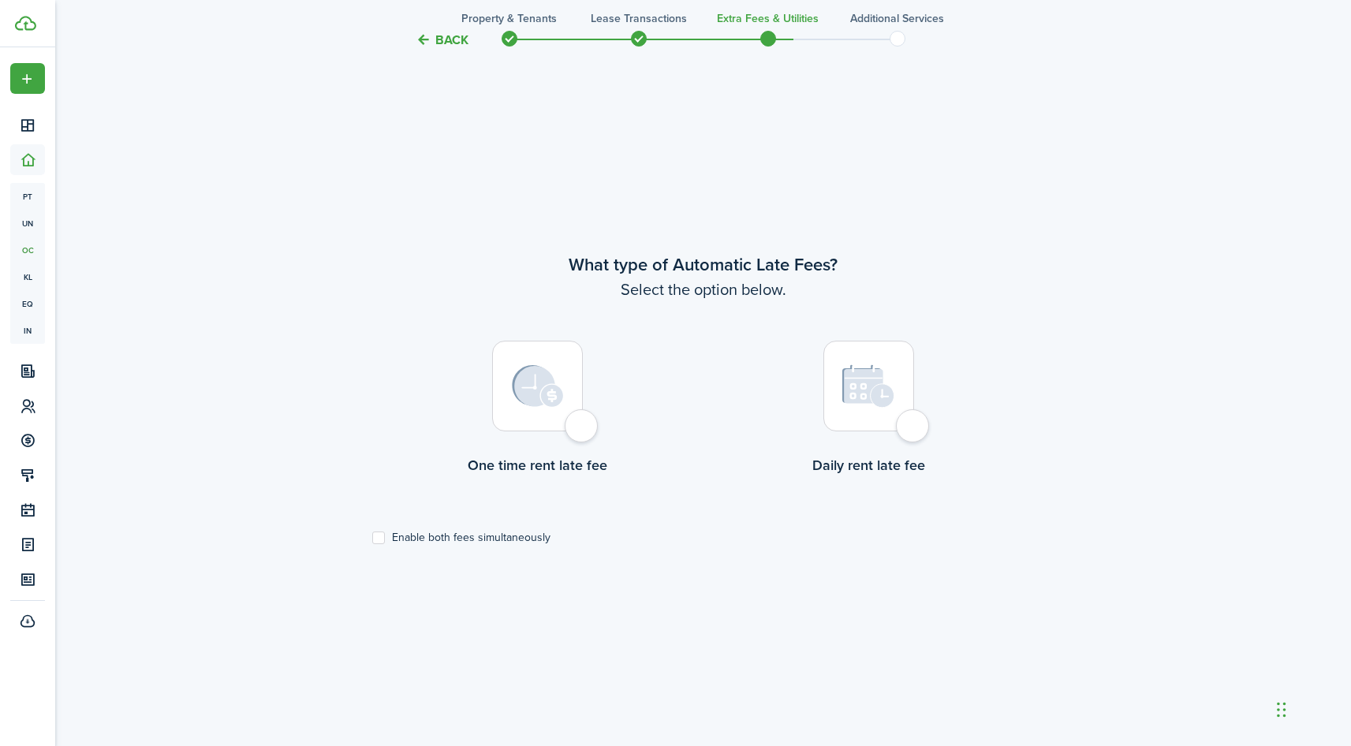
click at [581, 432] on div at bounding box center [537, 386] width 91 height 91
radio input "true"
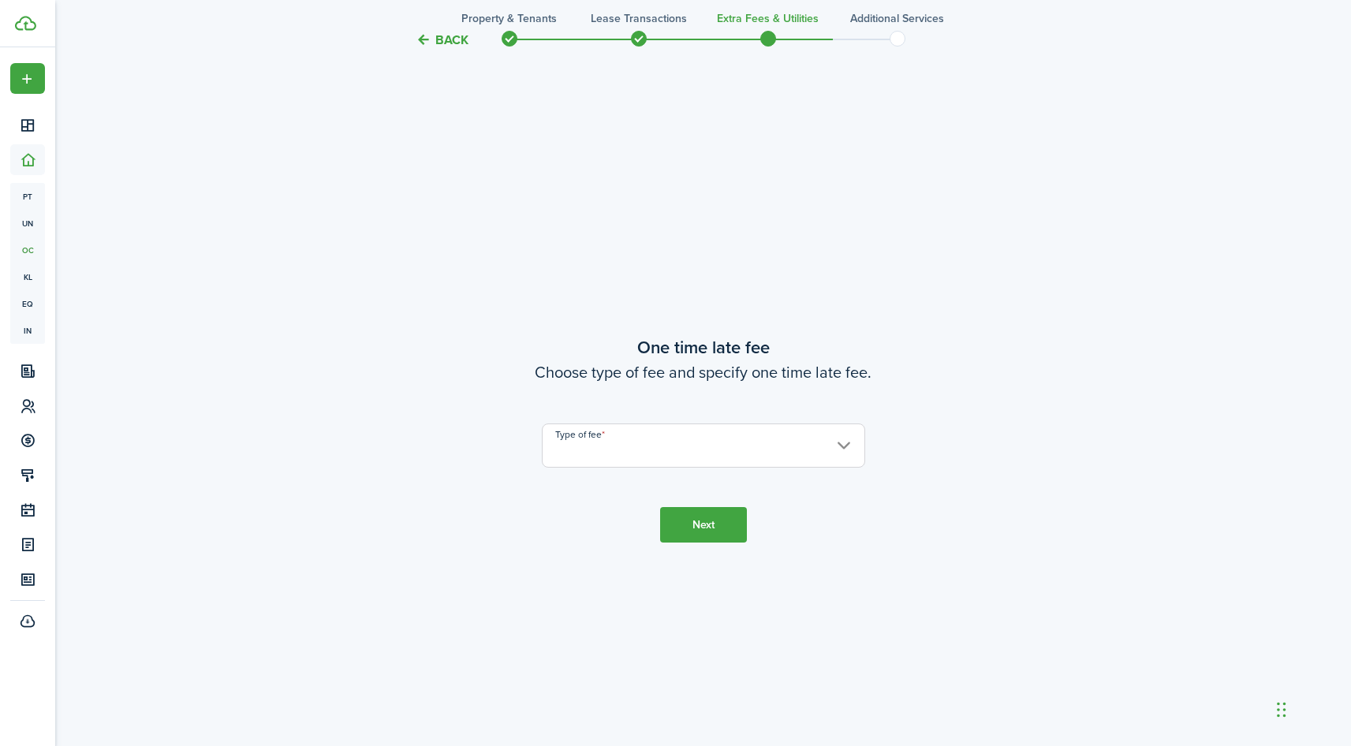
scroll to position [1387, 0]
click at [582, 439] on input "Type of fee" at bounding box center [703, 442] width 323 height 44
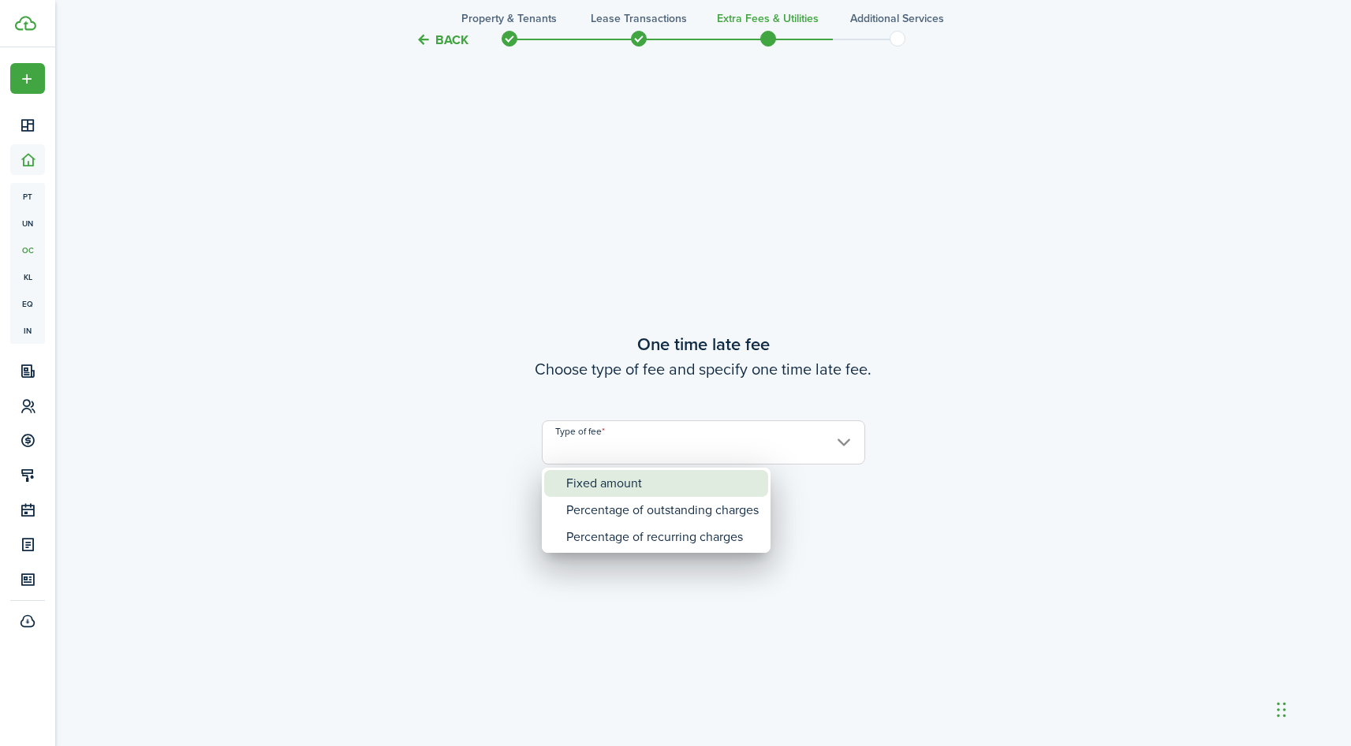
click at [588, 480] on div "Fixed amount" at bounding box center [662, 483] width 192 height 27
type input "Fixed amount"
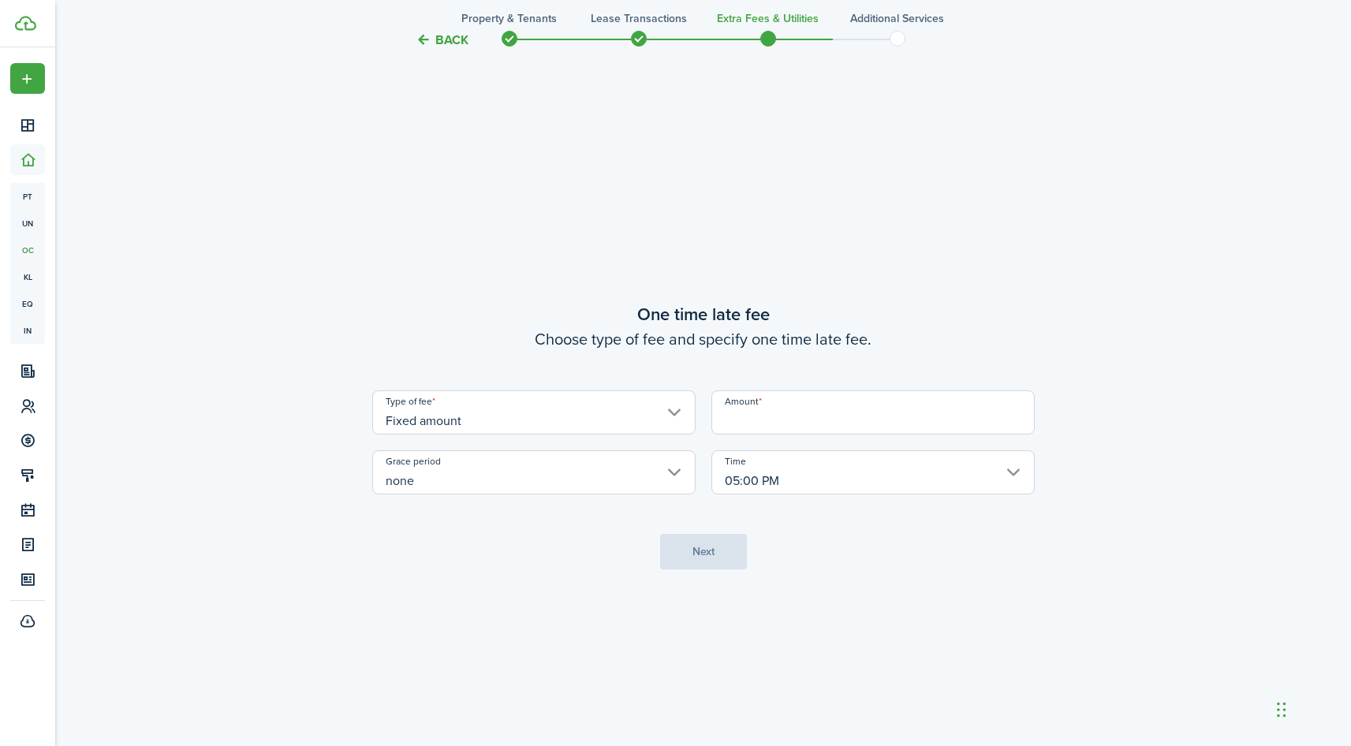
click at [790, 420] on input "Amount" at bounding box center [873, 412] width 323 height 44
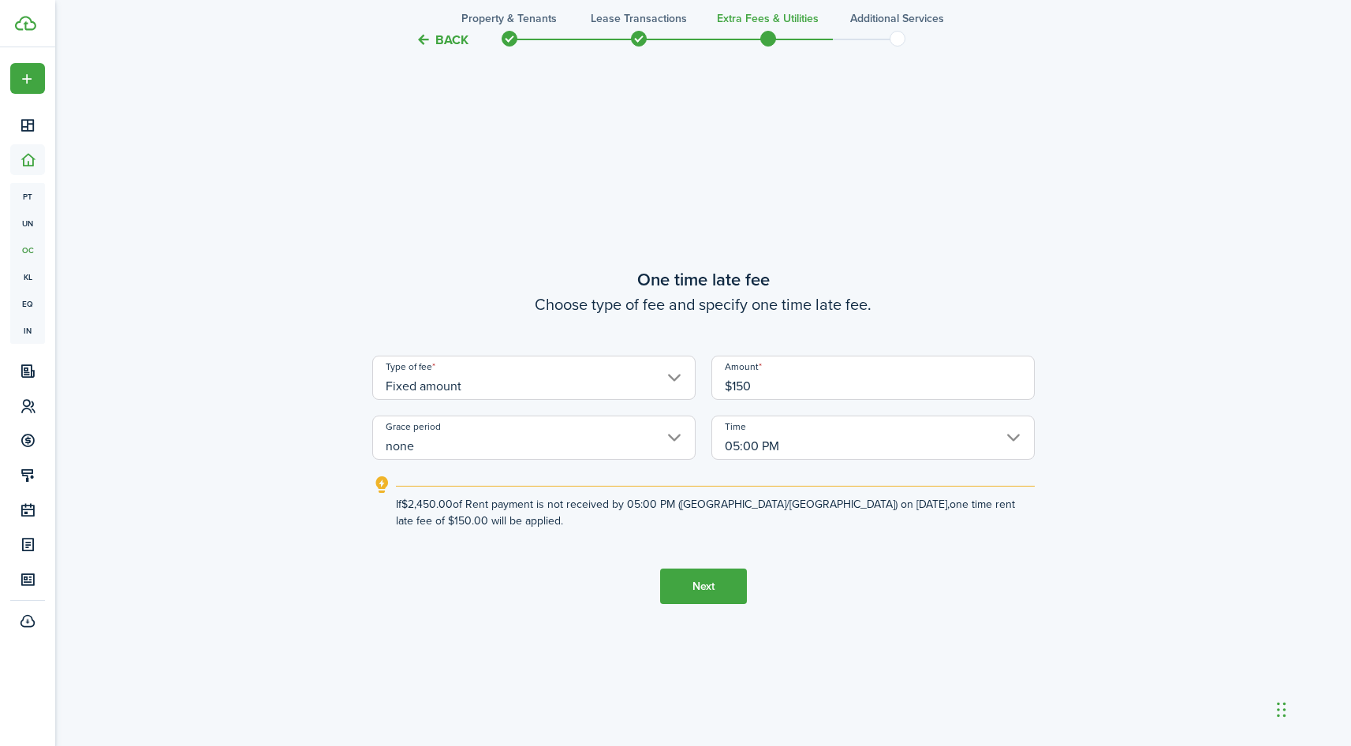
click at [530, 450] on input "none" at bounding box center [533, 438] width 323 height 44
type input "$150.00"
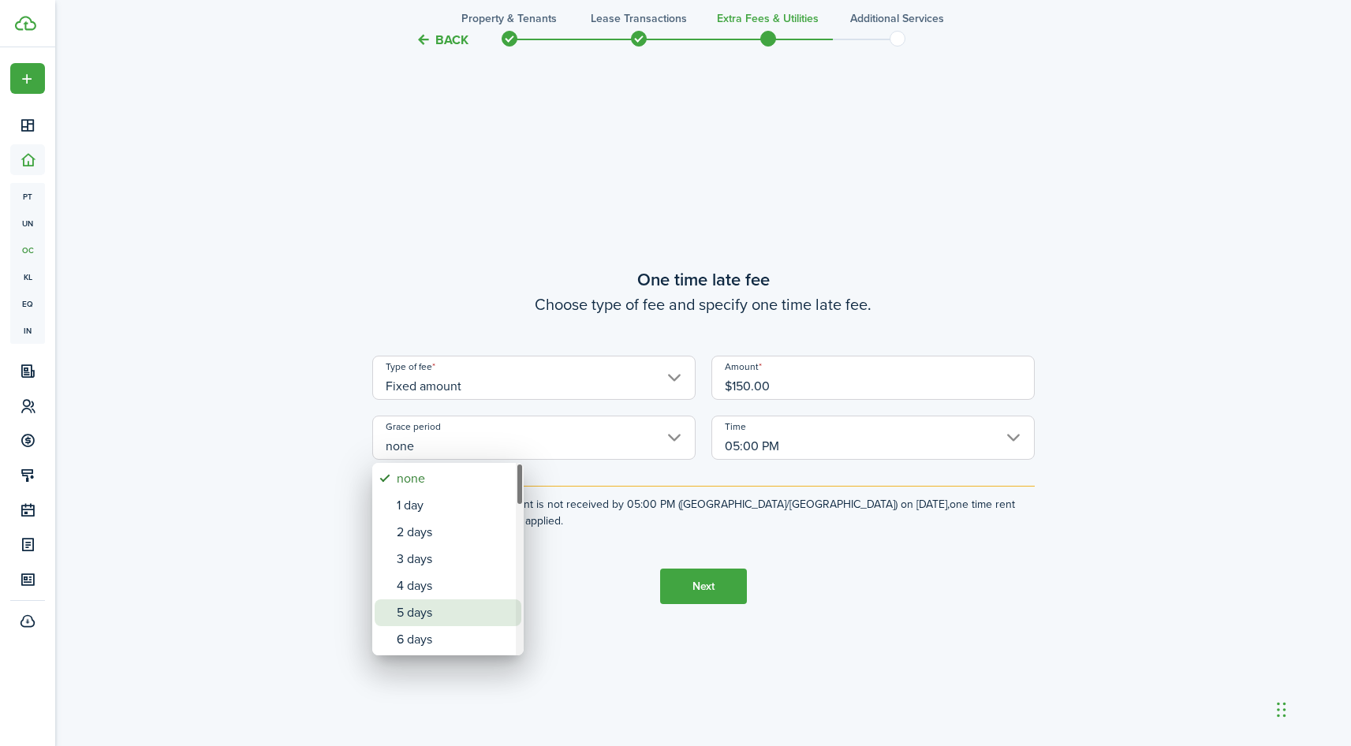
click at [443, 603] on div "5 days" at bounding box center [454, 613] width 115 height 27
type input "5 days"
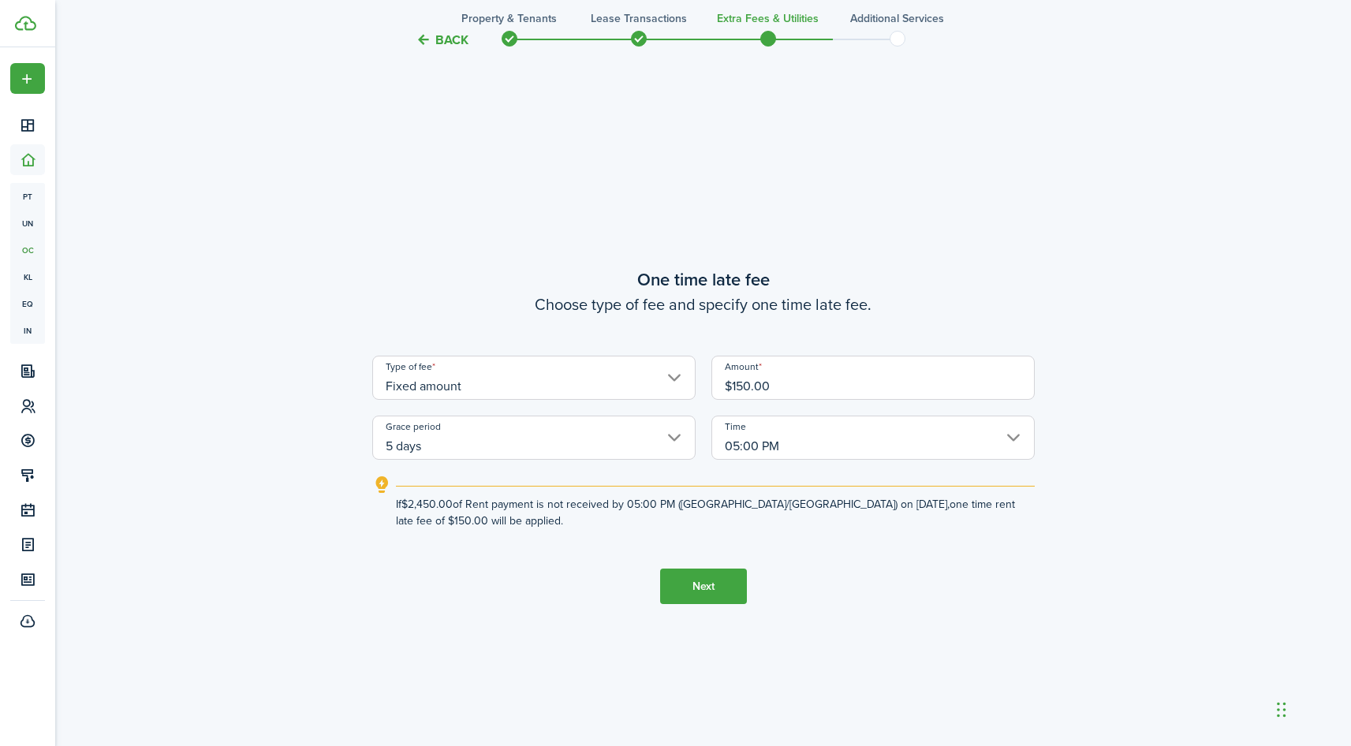
click at [720, 582] on button "Next" at bounding box center [703, 586] width 87 height 35
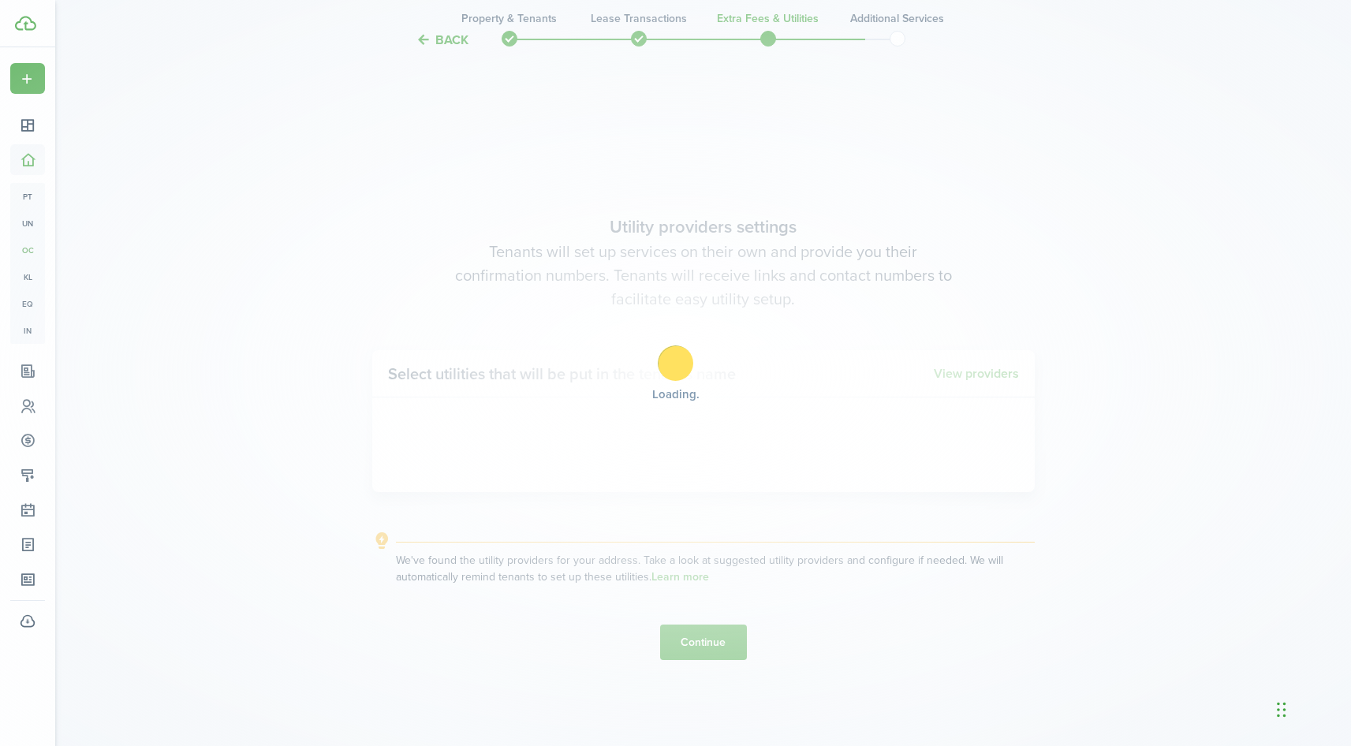
scroll to position [2133, 0]
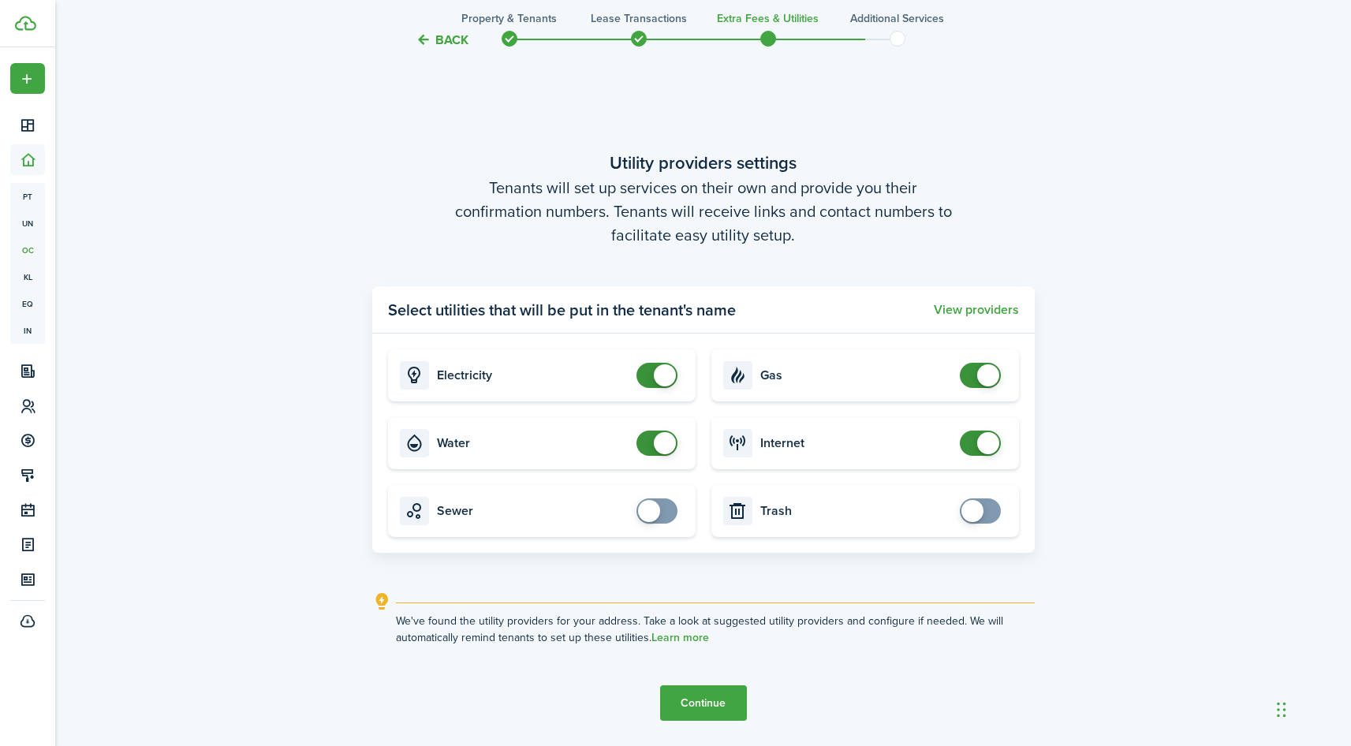
checkbox input "false"
click at [652, 443] on span at bounding box center [657, 443] width 16 height 25
click at [686, 703] on button "Continue" at bounding box center [703, 703] width 87 height 35
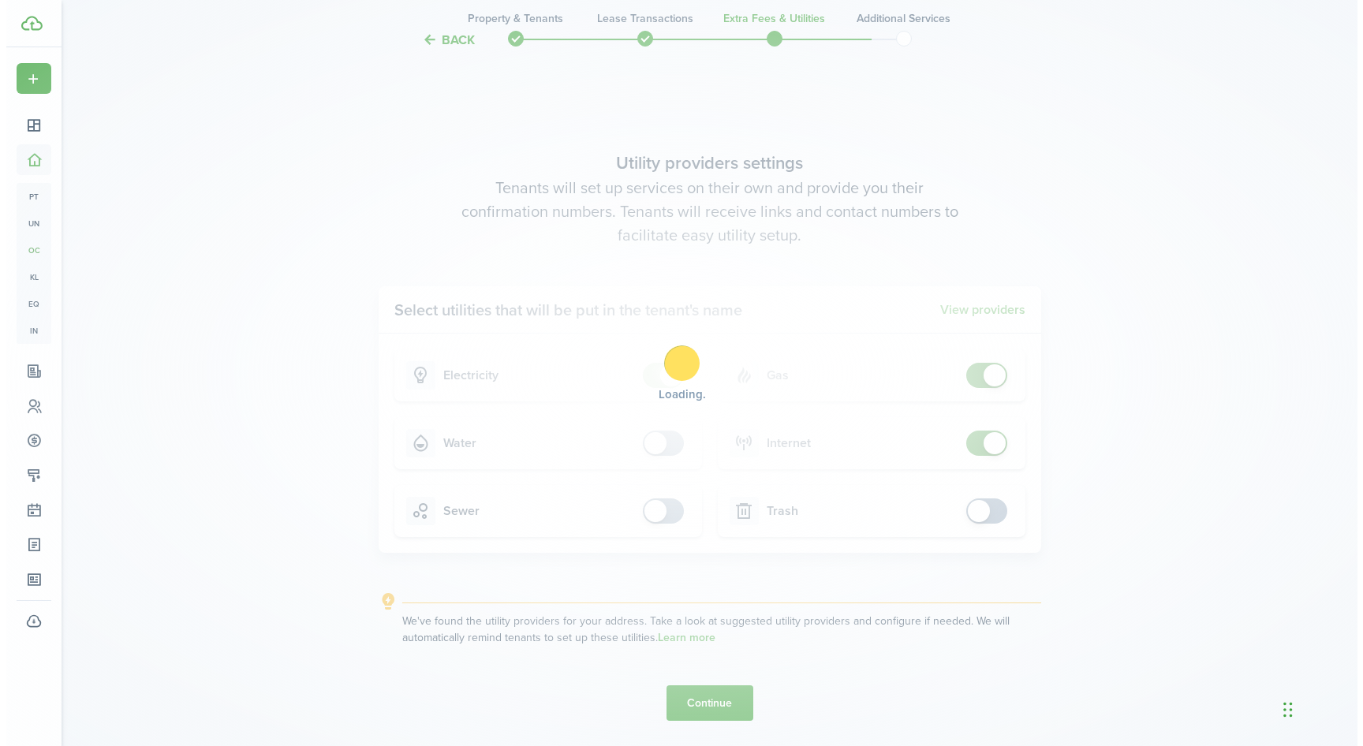
scroll to position [0, 0]
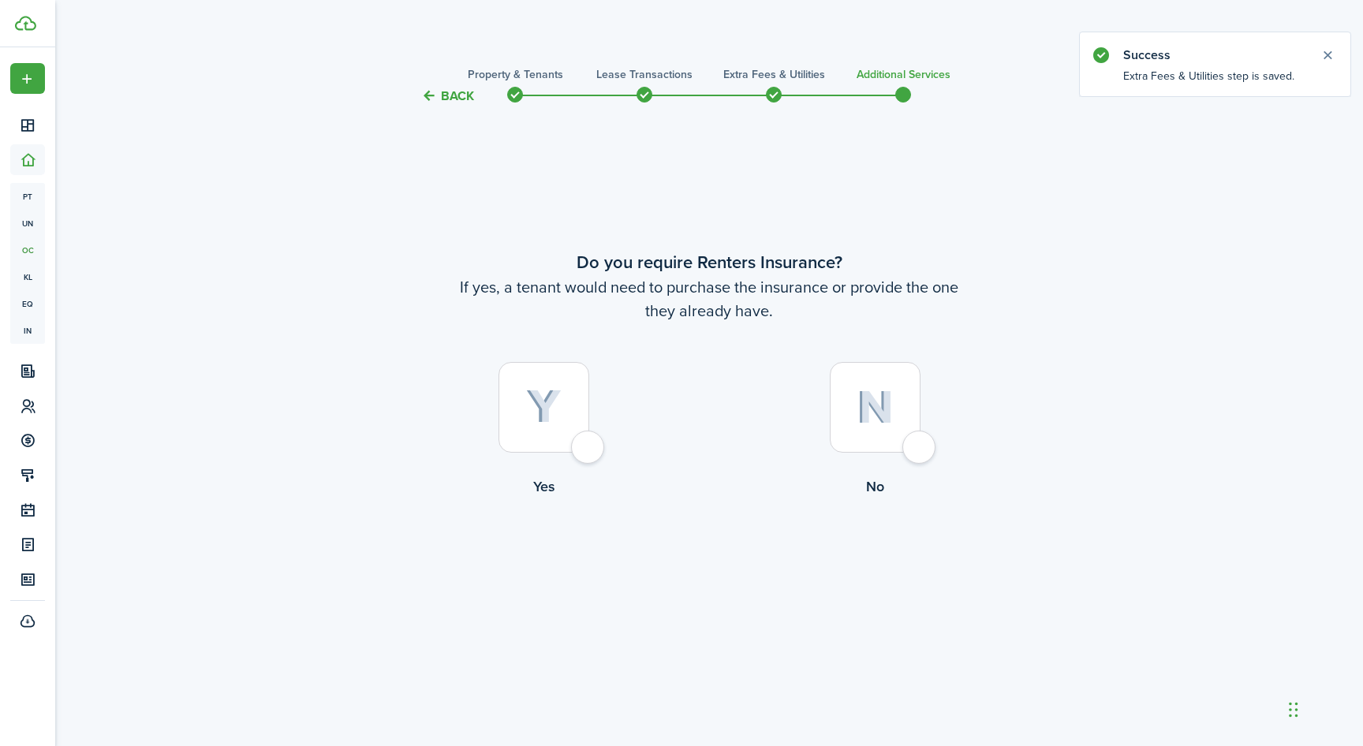
click at [580, 423] on div at bounding box center [544, 407] width 91 height 91
radio input "true"
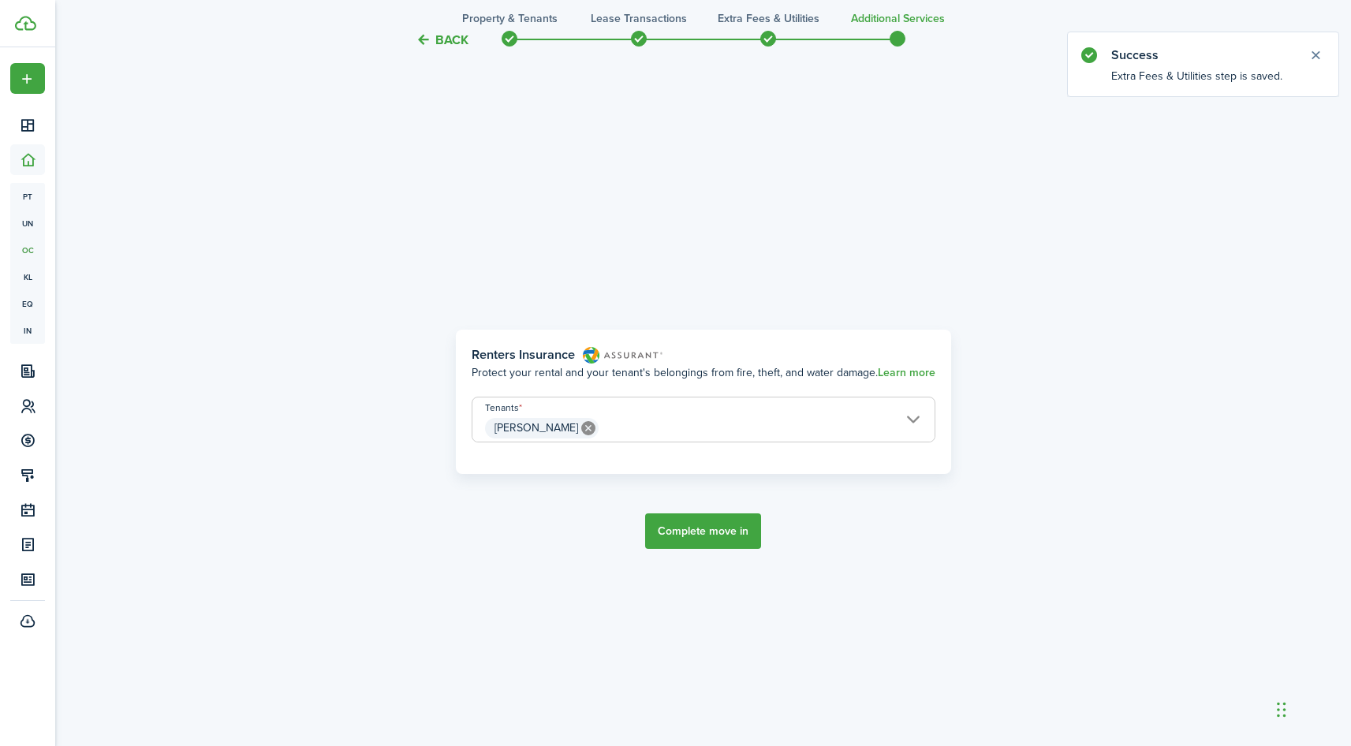
scroll to position [641, 0]
click at [691, 540] on button "Complete move in" at bounding box center [703, 527] width 116 height 35
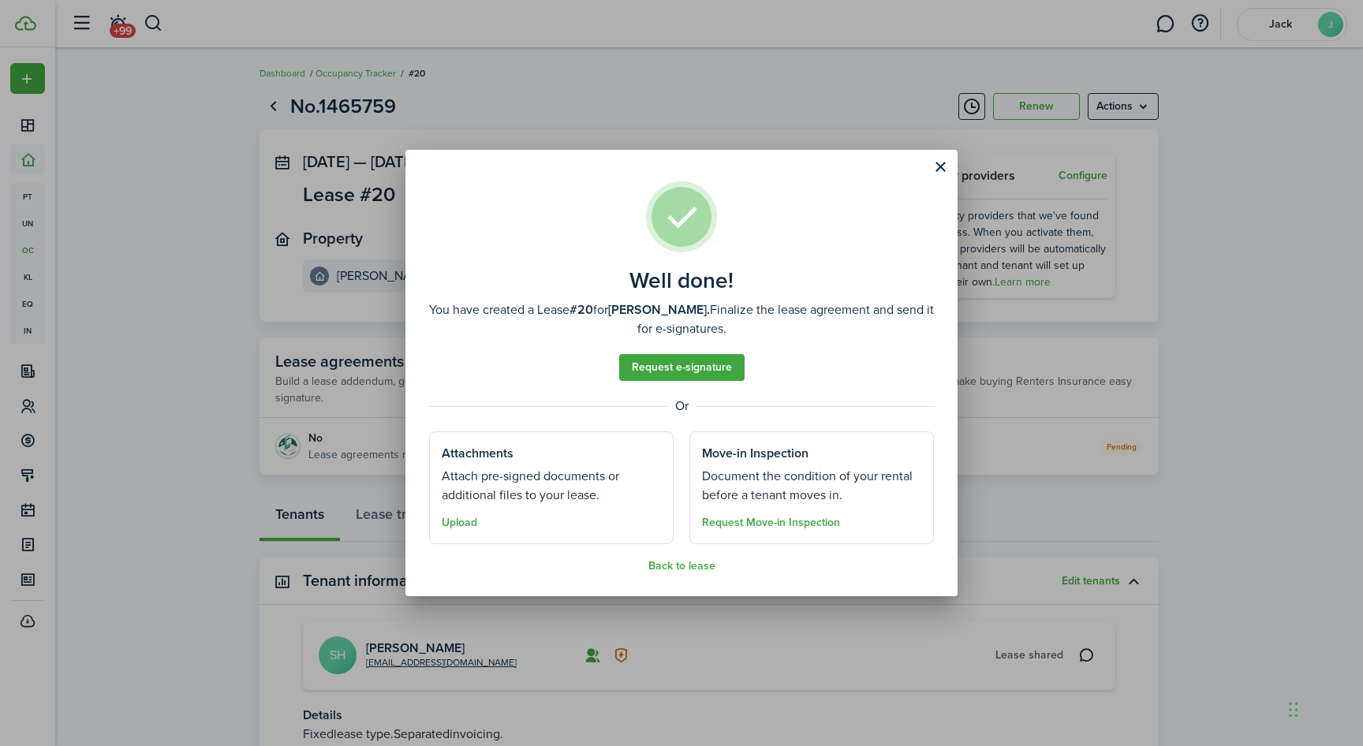
click at [506, 503] on well-done-section-description "Attach pre-signed documents or additional files to your lease." at bounding box center [551, 486] width 219 height 38
click at [450, 525] on button "Upload" at bounding box center [459, 523] width 35 height 13
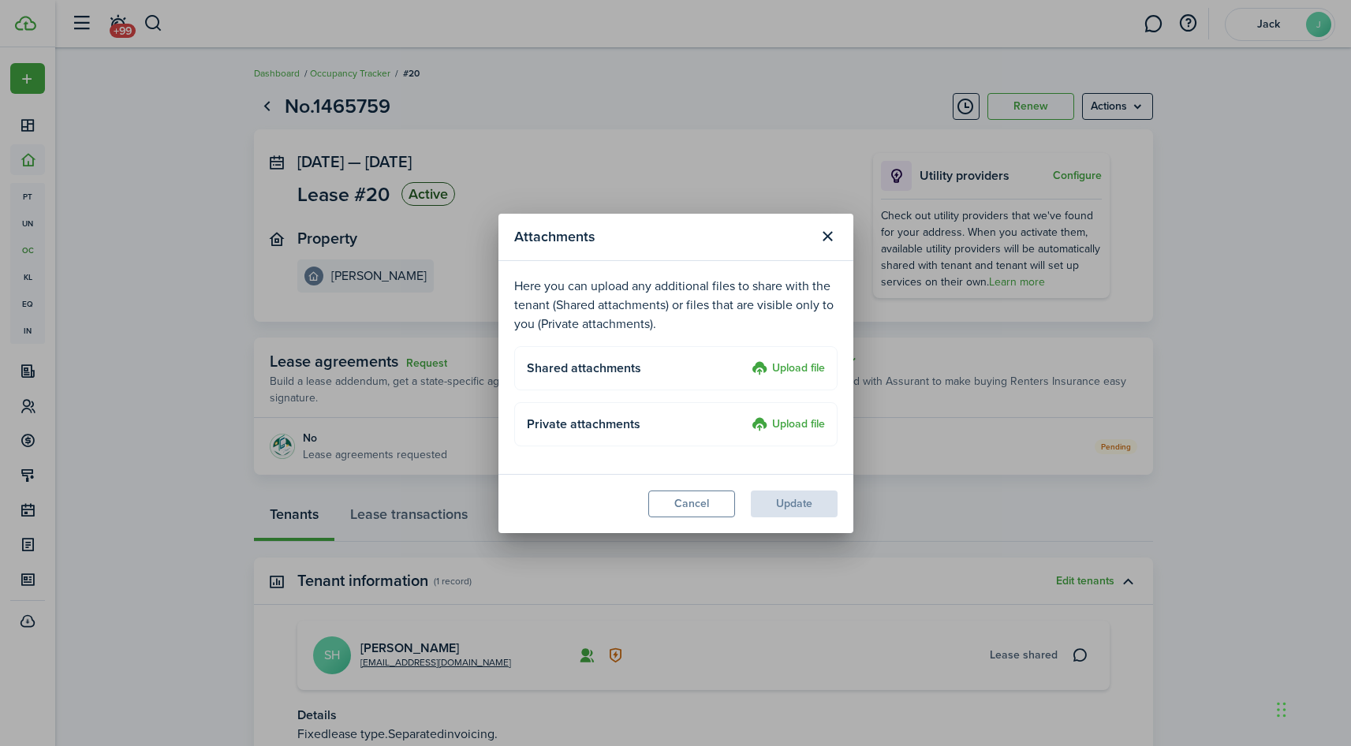
click at [786, 365] on label "Upload file" at bounding box center [788, 369] width 73 height 19
click at [746, 360] on input "Upload file" at bounding box center [746, 360] width 0 height 0
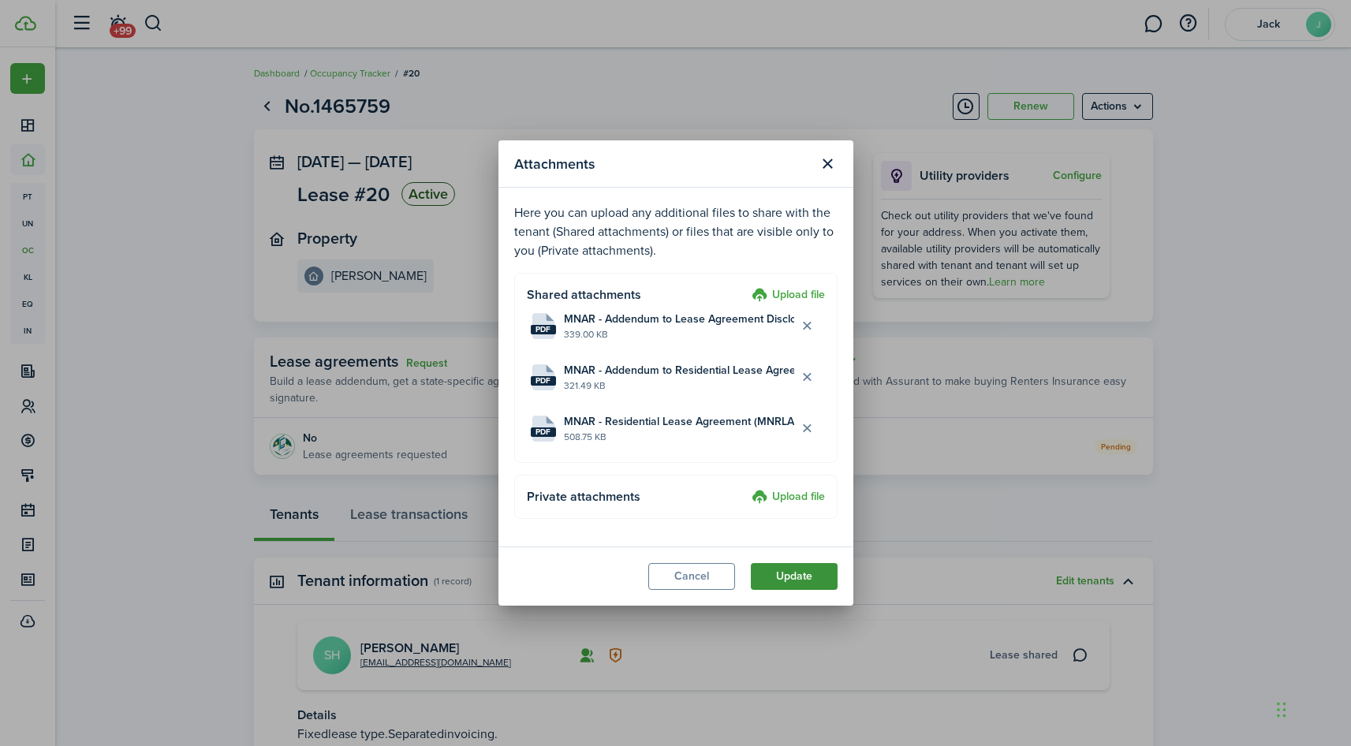
click at [770, 576] on button "Update" at bounding box center [794, 576] width 87 height 27
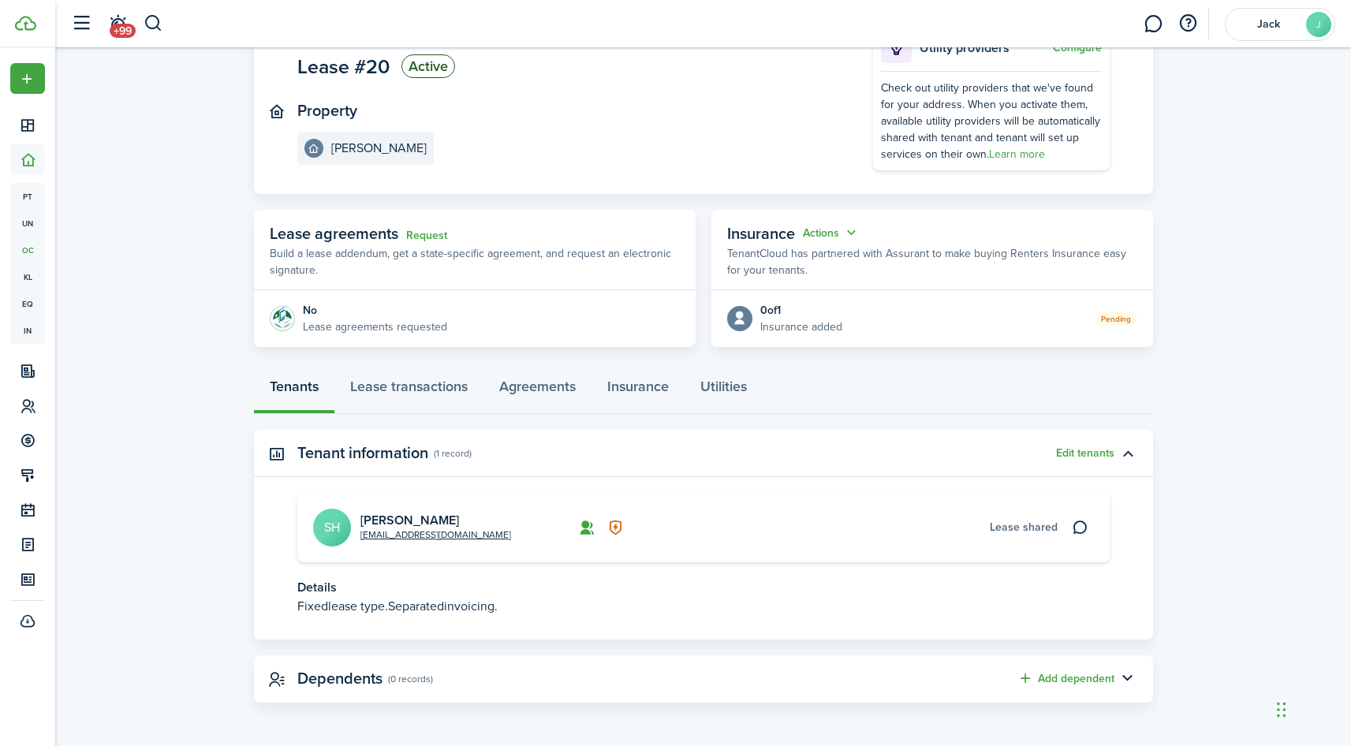
scroll to position [127, 0]
click at [409, 391] on link "Lease transactions" at bounding box center [408, 391] width 149 height 47
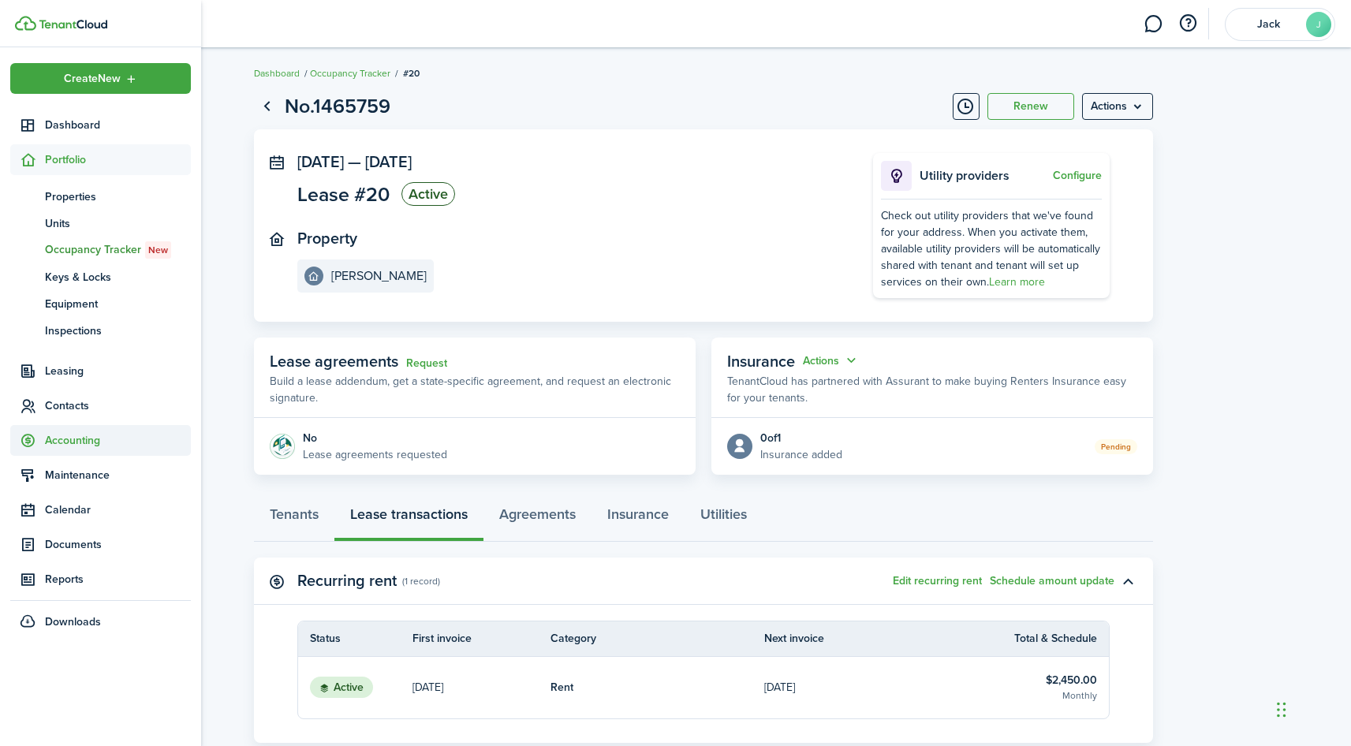
click at [64, 439] on span "Accounting" at bounding box center [118, 440] width 146 height 17
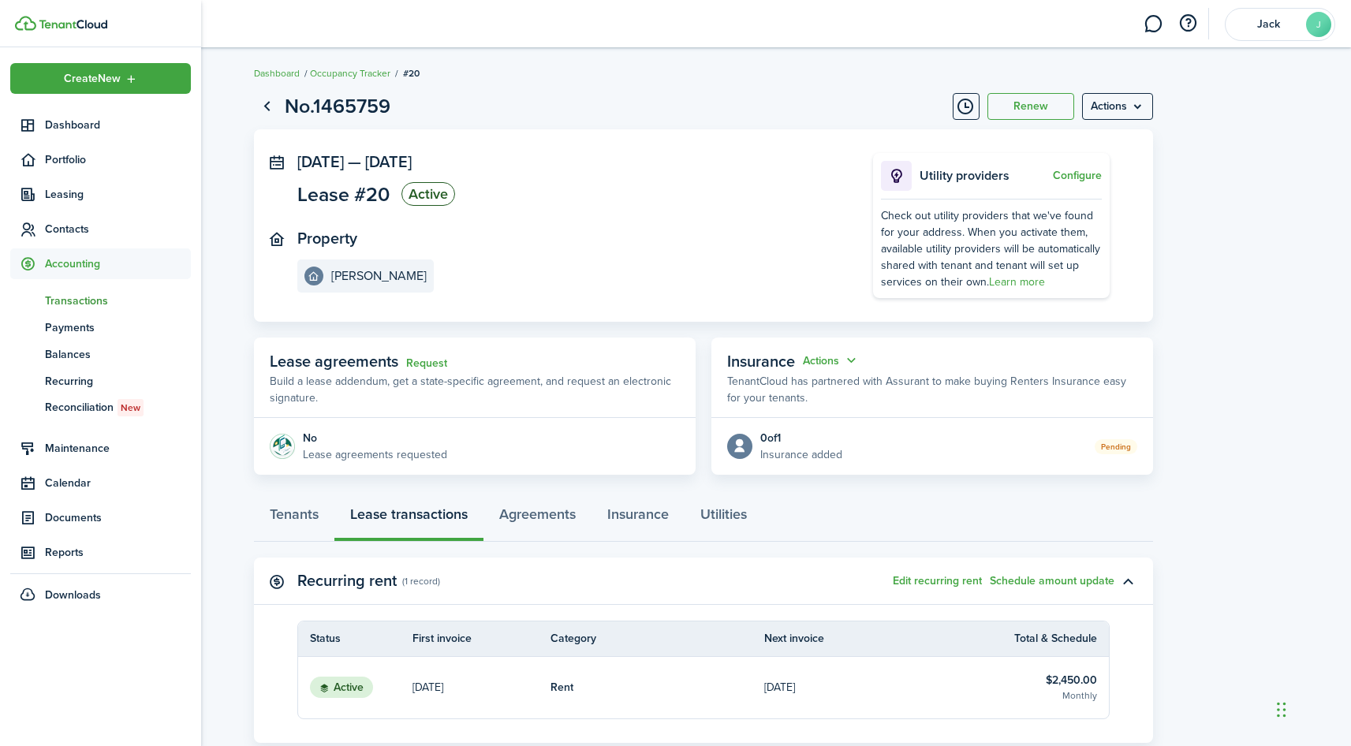
click at [76, 301] on span "Transactions" at bounding box center [118, 301] width 146 height 17
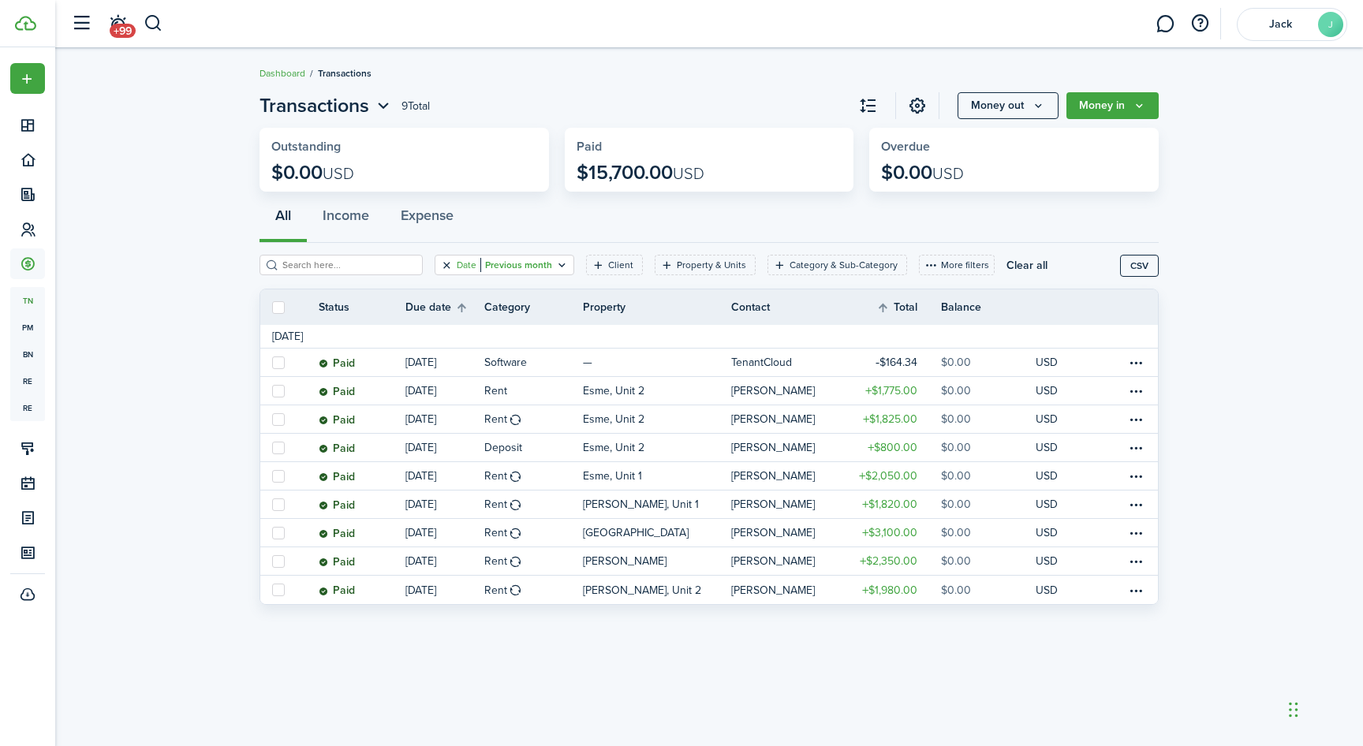
click at [446, 269] on button "Clear filter" at bounding box center [446, 265] width 13 height 13
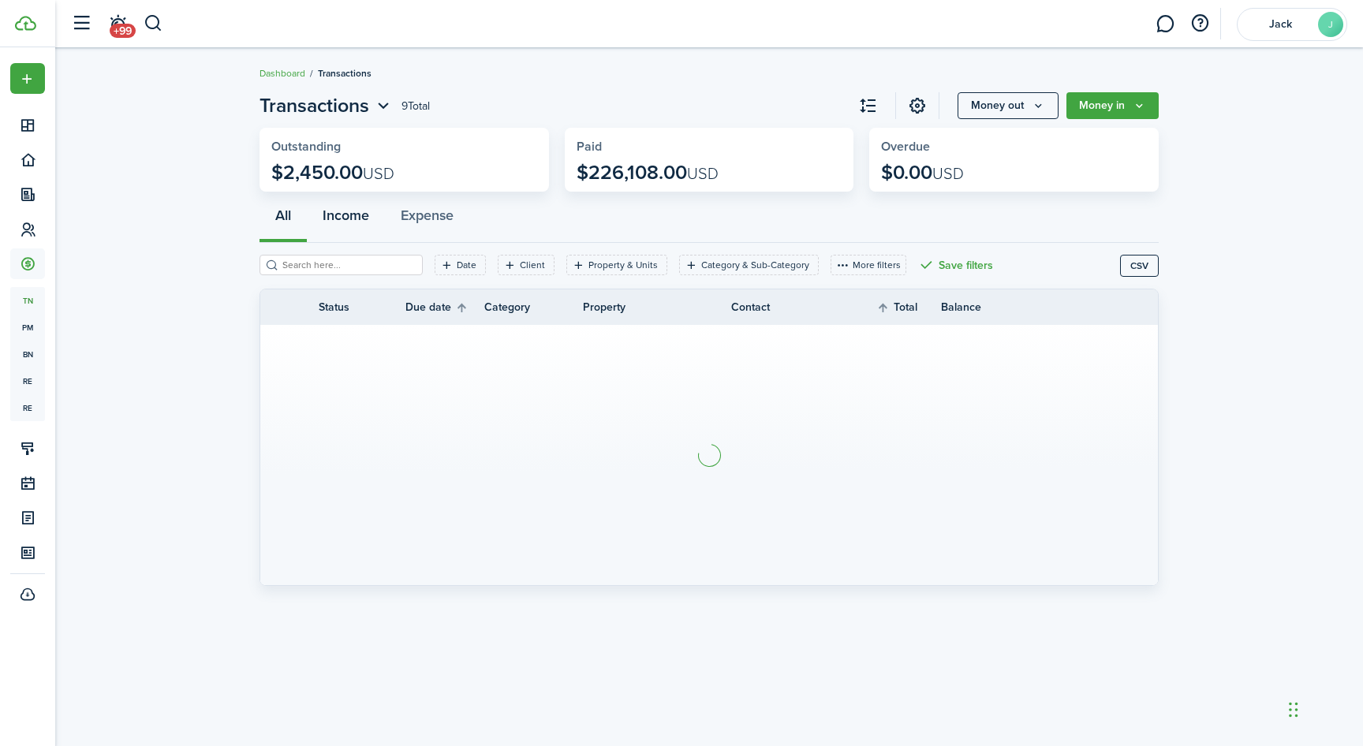
click at [334, 229] on button "Income" at bounding box center [346, 219] width 78 height 47
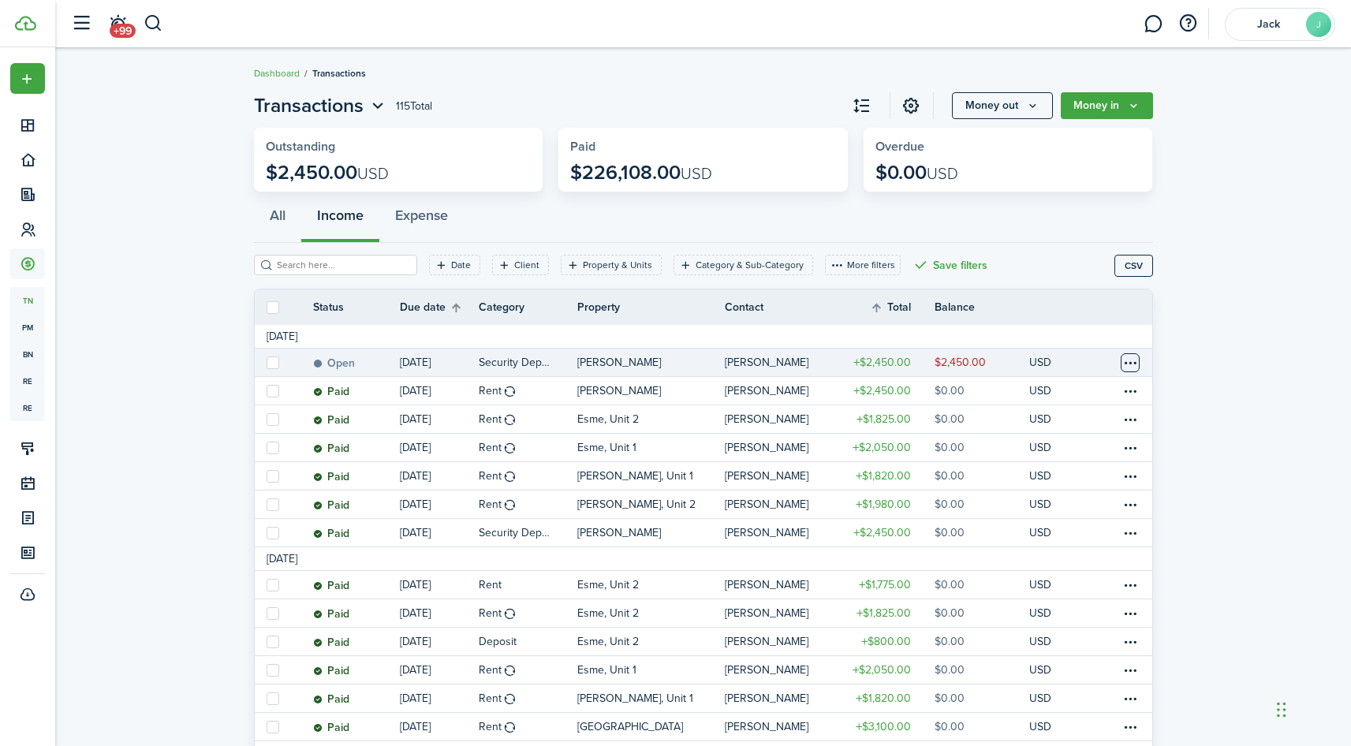
click at [1132, 364] on table-menu-btn-icon at bounding box center [1130, 362] width 19 height 19
click at [1104, 419] on link "Mark as paid" at bounding box center [1072, 421] width 138 height 27
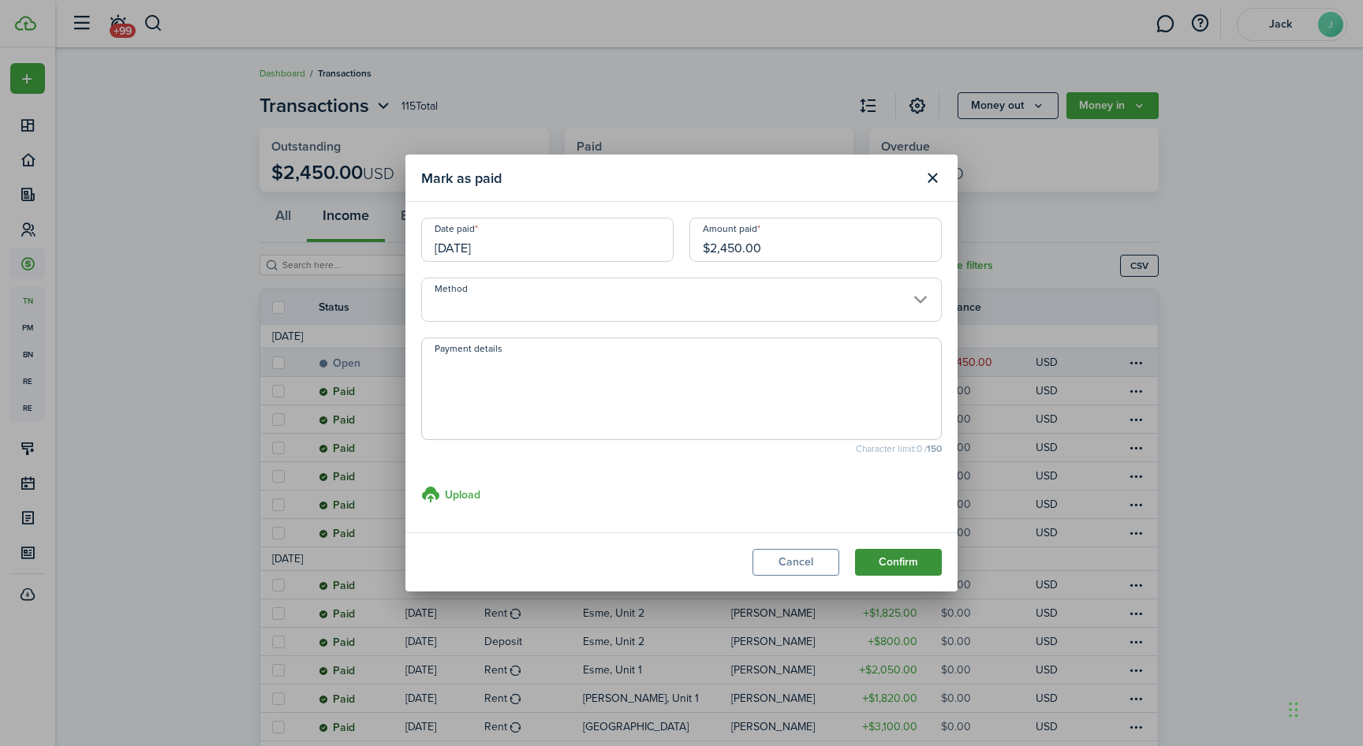
click at [882, 565] on button "Confirm" at bounding box center [898, 562] width 87 height 27
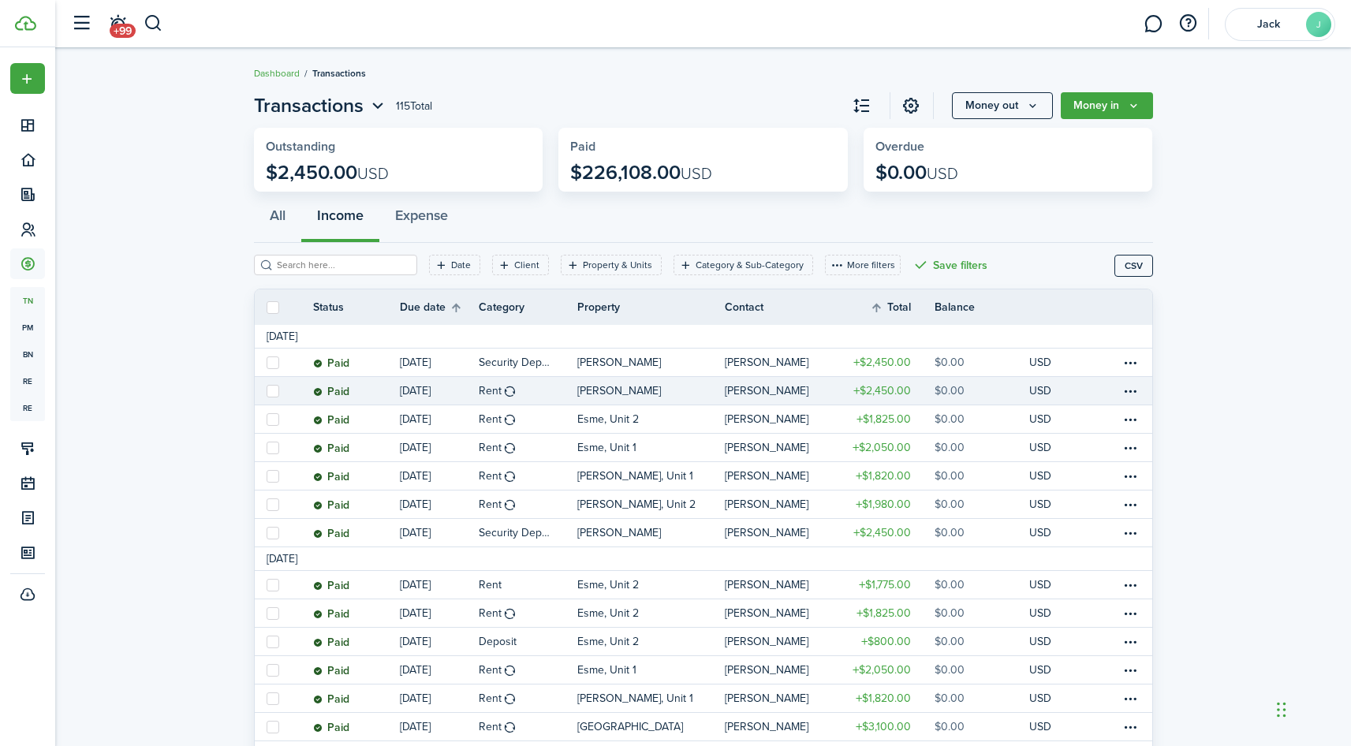
click at [409, 390] on p "[DATE]" at bounding box center [415, 391] width 31 height 17
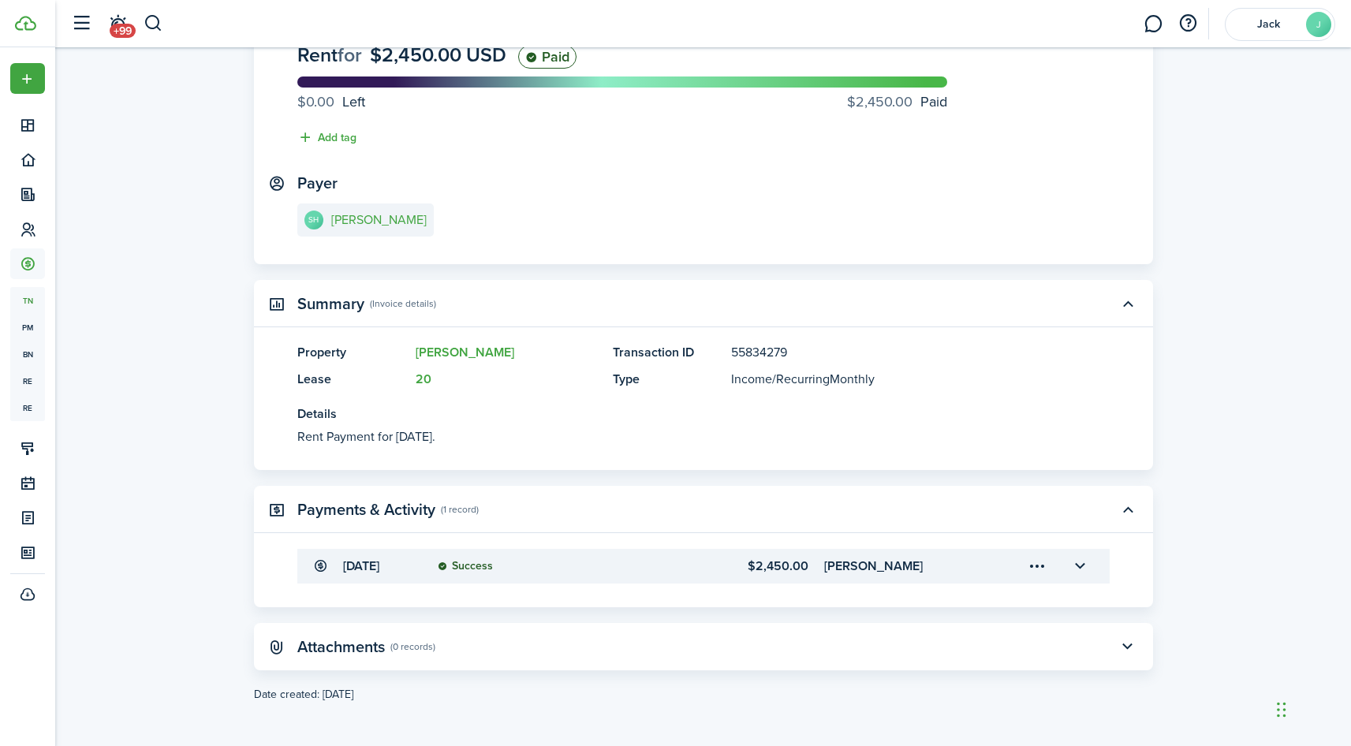
scroll to position [139, 0]
click at [1131, 517] on button "button" at bounding box center [1128, 510] width 27 height 27
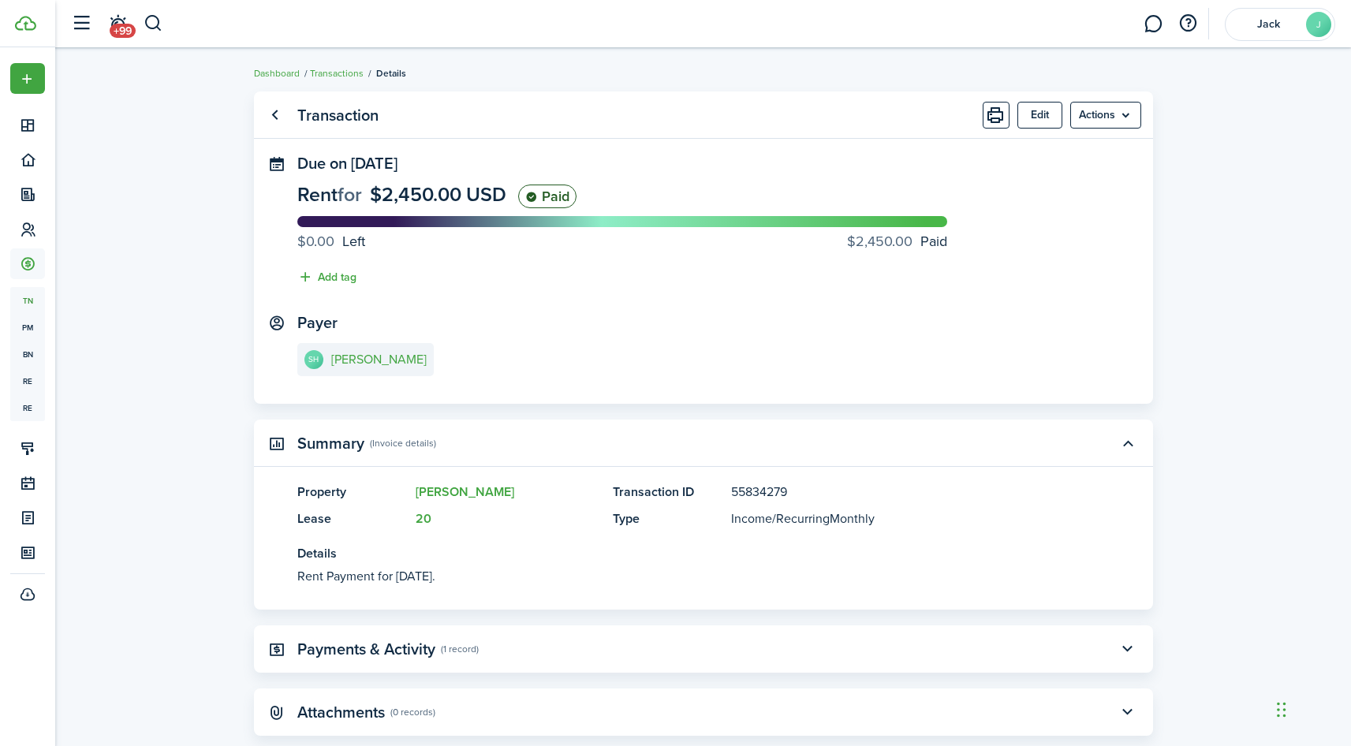
scroll to position [0, 0]
click at [1052, 106] on button "Edit" at bounding box center [1040, 115] width 45 height 27
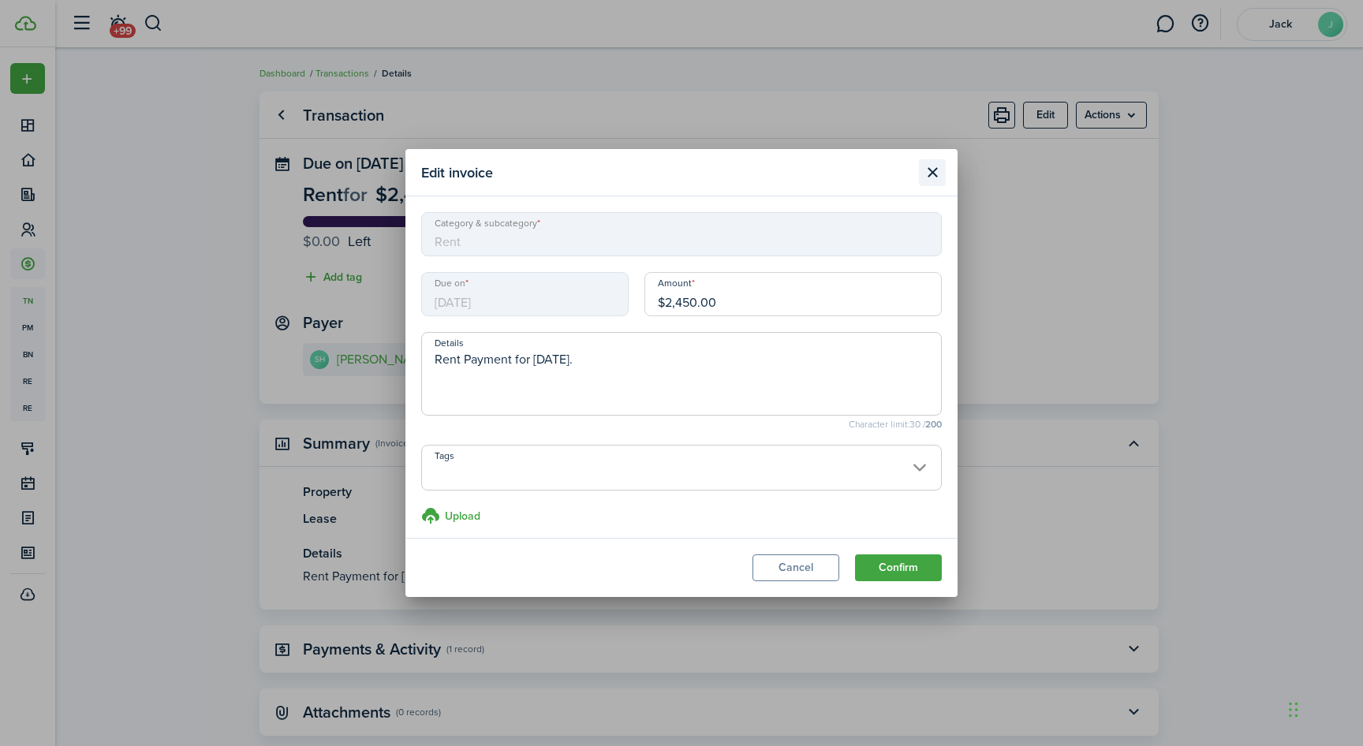
click at [932, 175] on button "Close modal" at bounding box center [932, 172] width 27 height 27
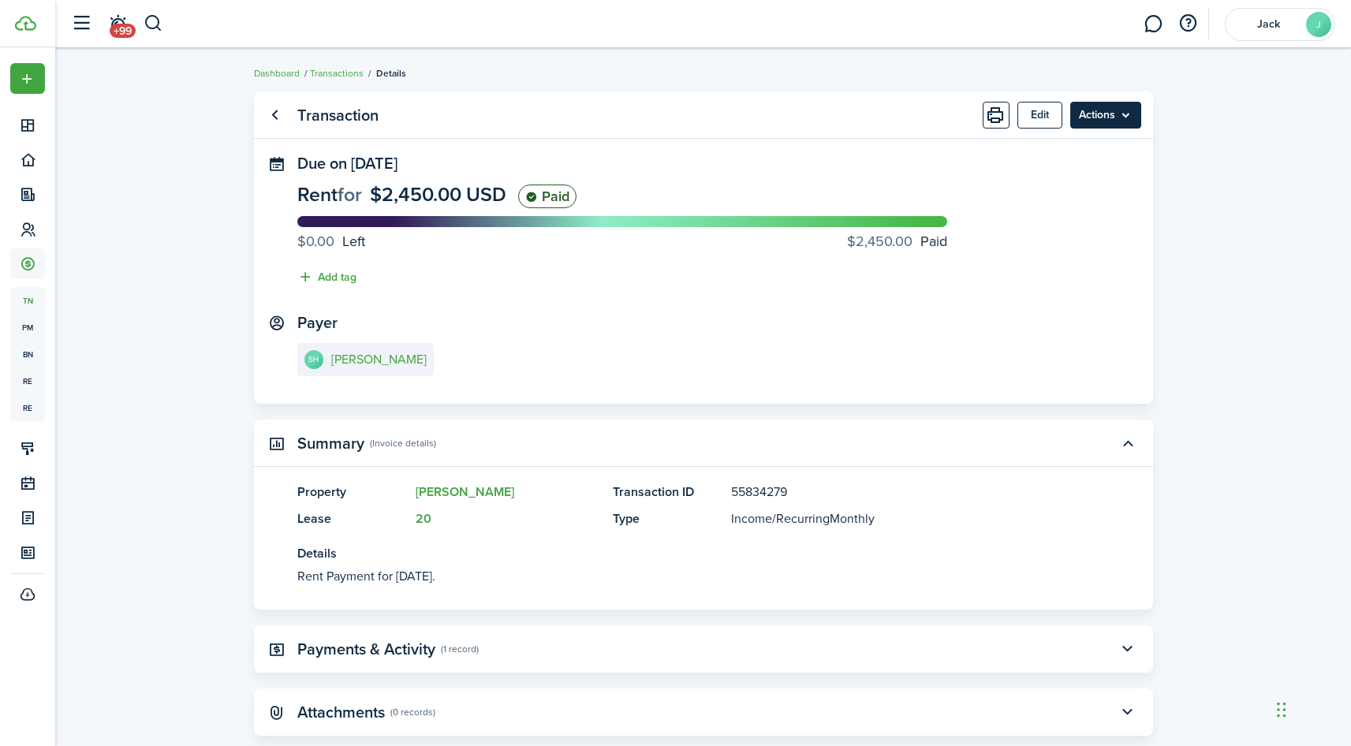
click at [1100, 111] on menu-btn "Actions" at bounding box center [1105, 115] width 71 height 27
click at [1182, 152] on transaction-view "Transaction Edit Actions Due on [DATE] Rent for $2,450.00 USD Paid $0.00 Left $…" at bounding box center [703, 430] width 1296 height 693
click at [271, 120] on link "Go back" at bounding box center [275, 115] width 27 height 27
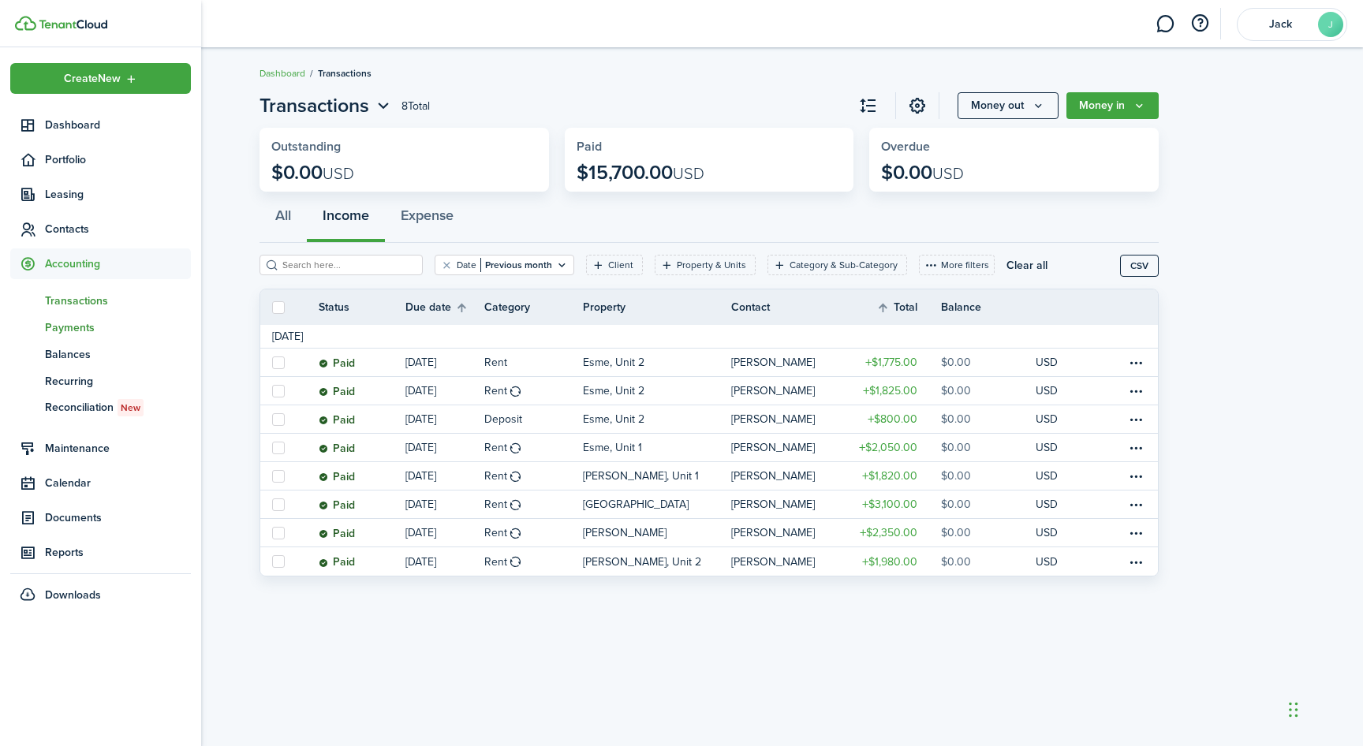
click at [21, 325] on span "pm" at bounding box center [27, 327] width 35 height 27
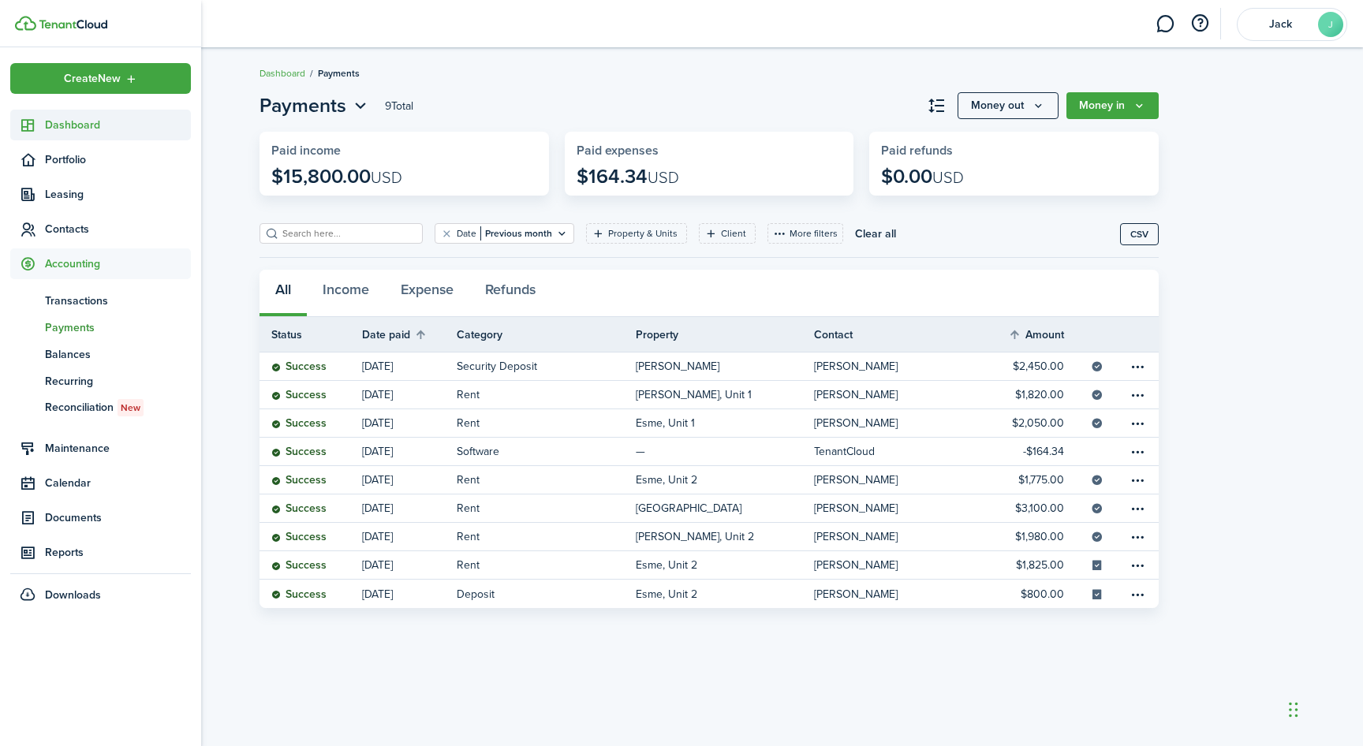
click at [69, 127] on span "Dashboard" at bounding box center [118, 125] width 146 height 17
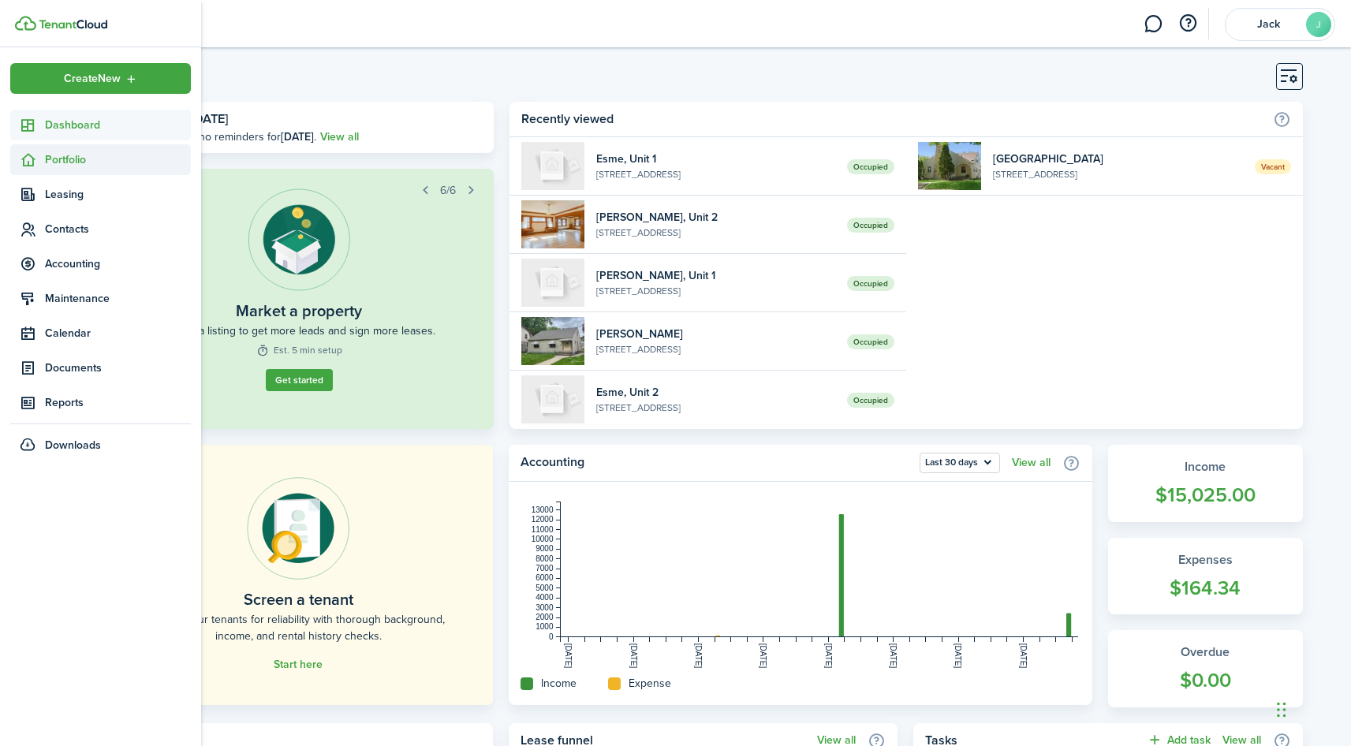
click at [70, 171] on span "Portfolio" at bounding box center [100, 159] width 181 height 31
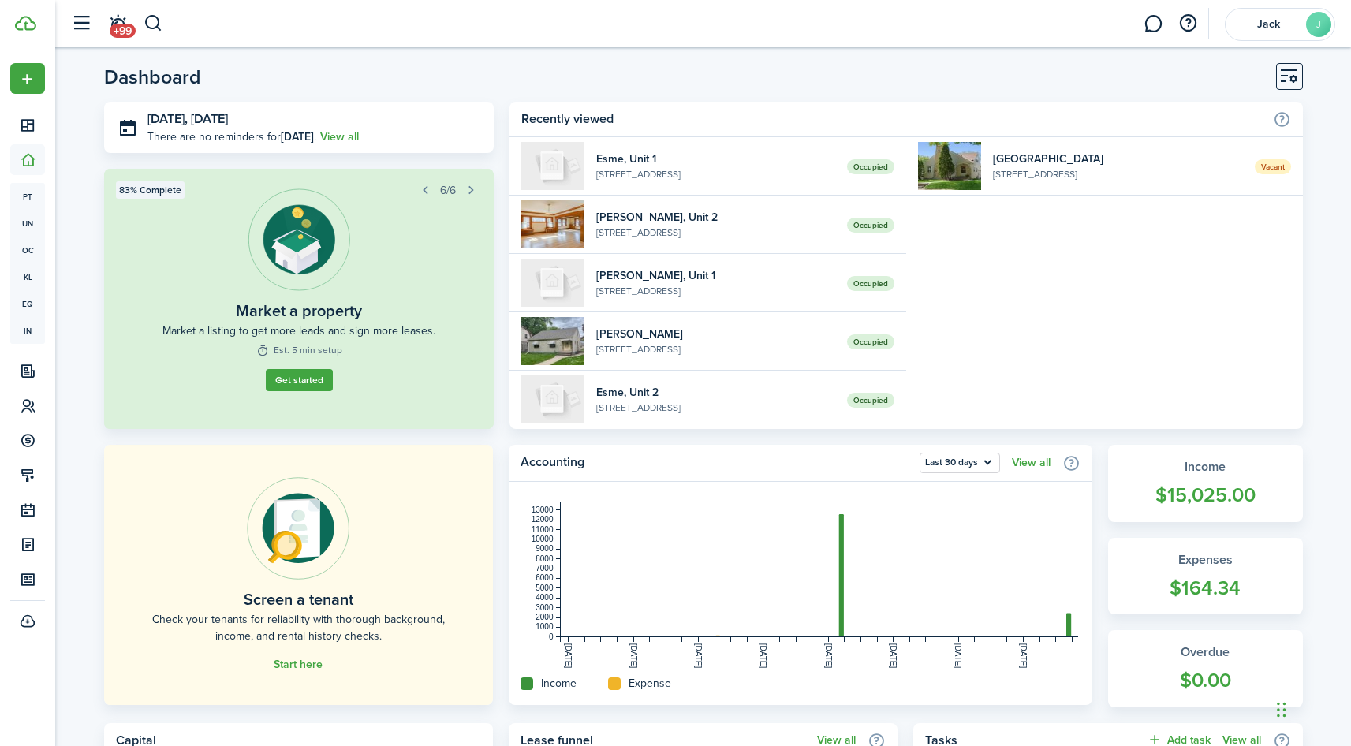
scroll to position [62, 0]
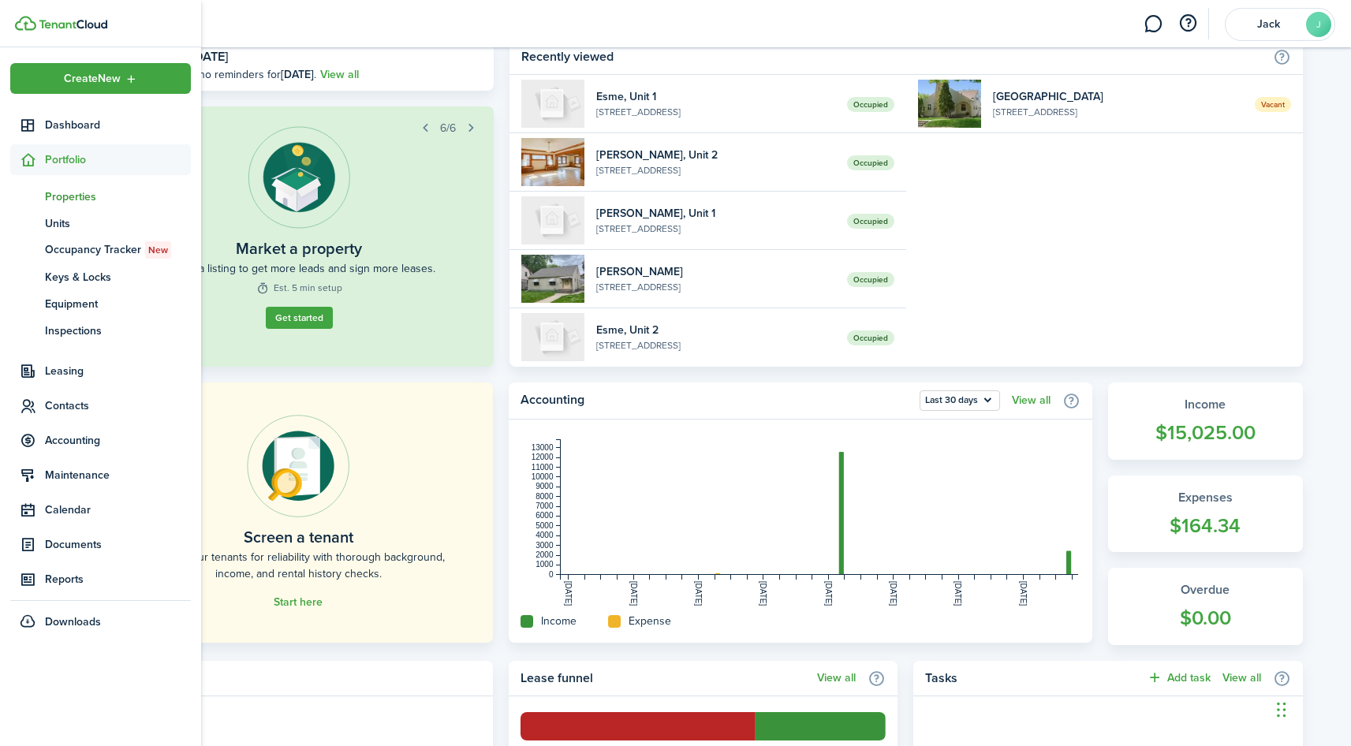
click at [42, 191] on span "pt" at bounding box center [27, 196] width 35 height 27
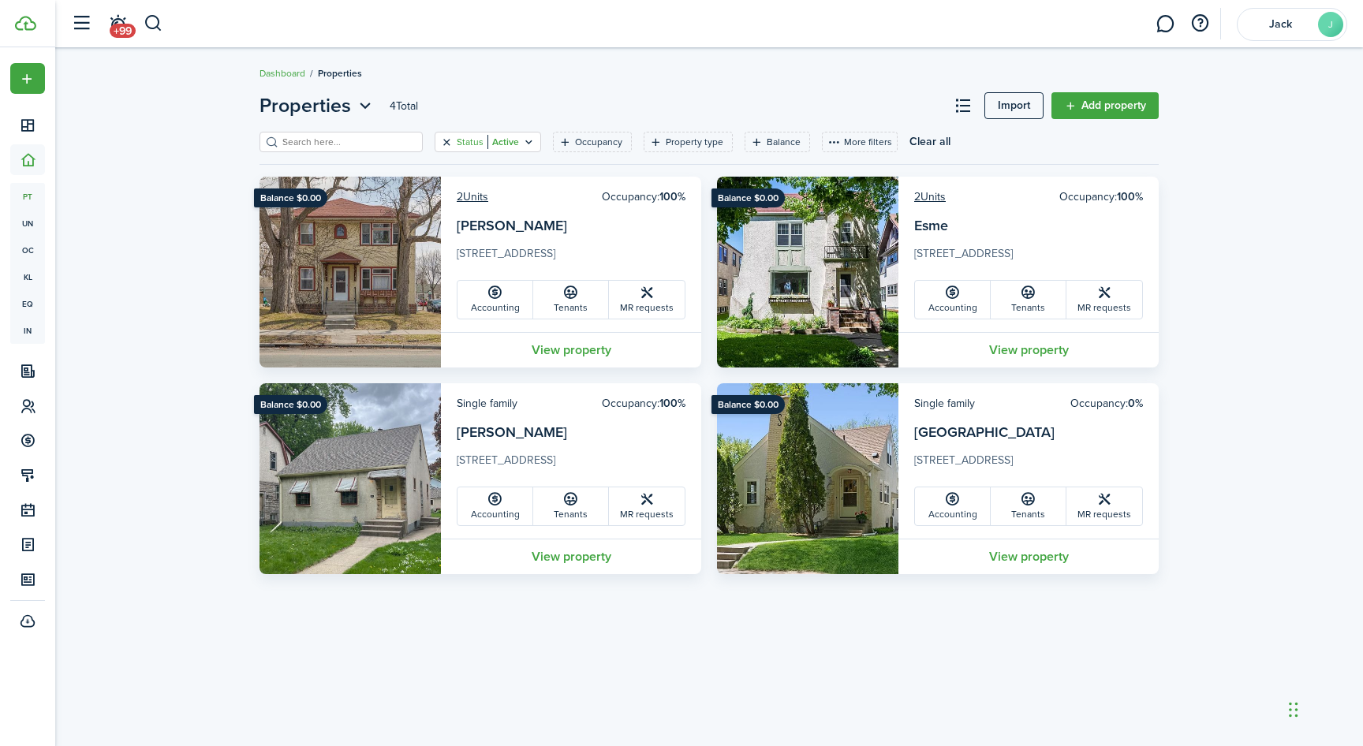
click at [450, 138] on button "Clear filter" at bounding box center [446, 142] width 13 height 13
click at [798, 432] on img at bounding box center [807, 478] width 181 height 191
click at [978, 440] on link "[GEOGRAPHIC_DATA]" at bounding box center [984, 432] width 140 height 21
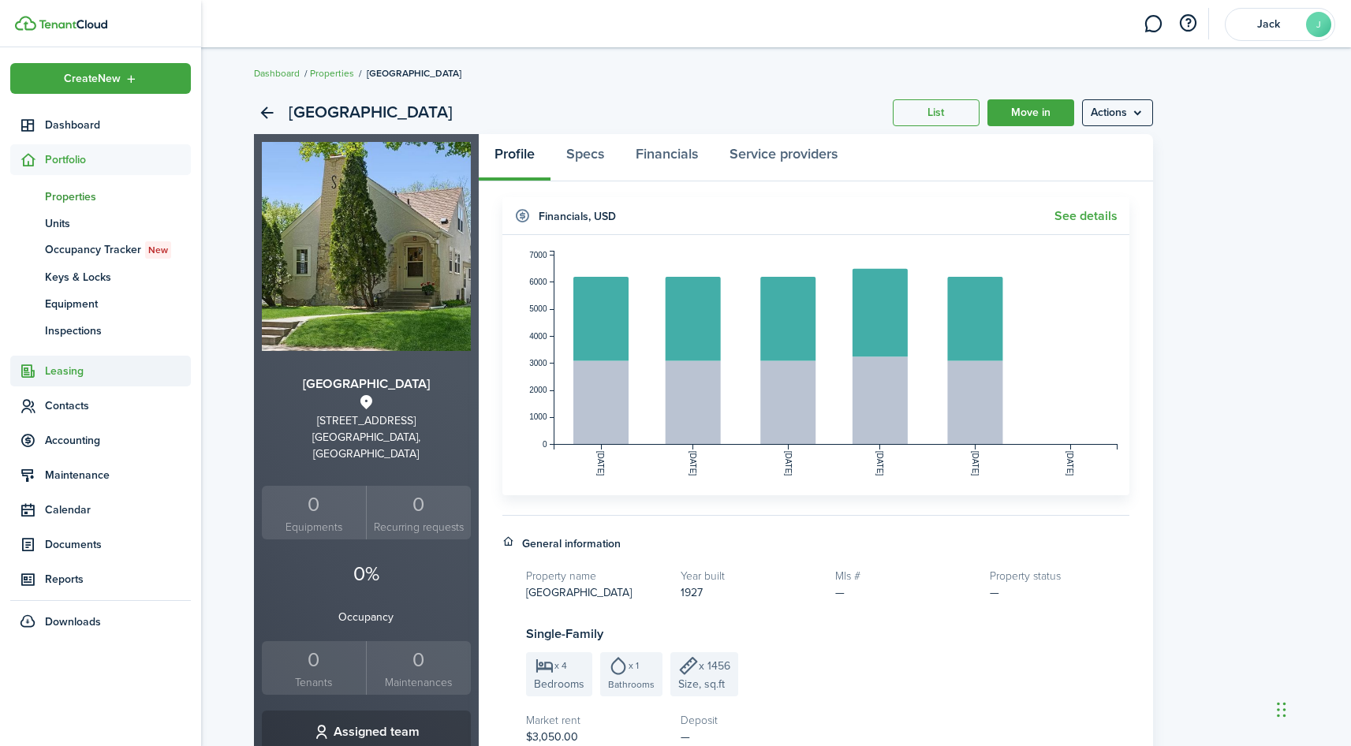
click at [73, 377] on span "Leasing" at bounding box center [118, 371] width 146 height 17
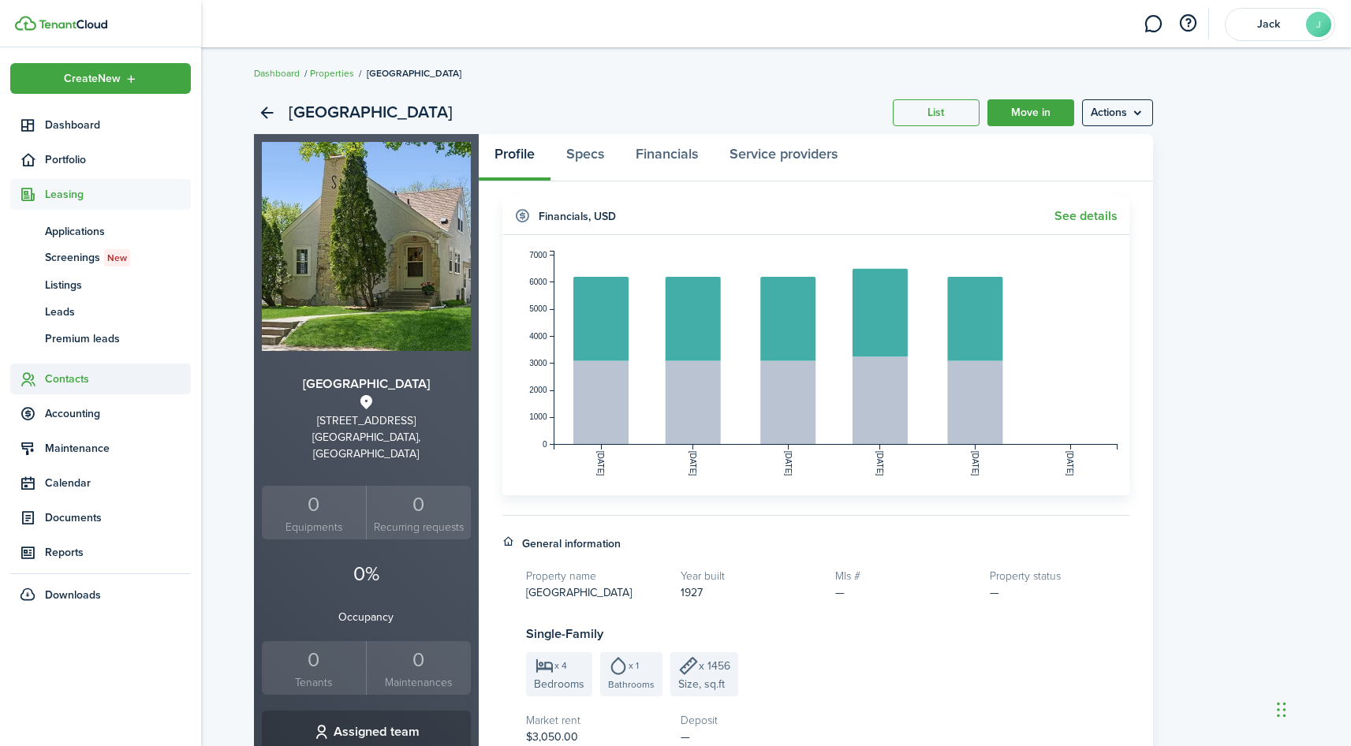
click at [70, 381] on span "Contacts" at bounding box center [118, 379] width 146 height 17
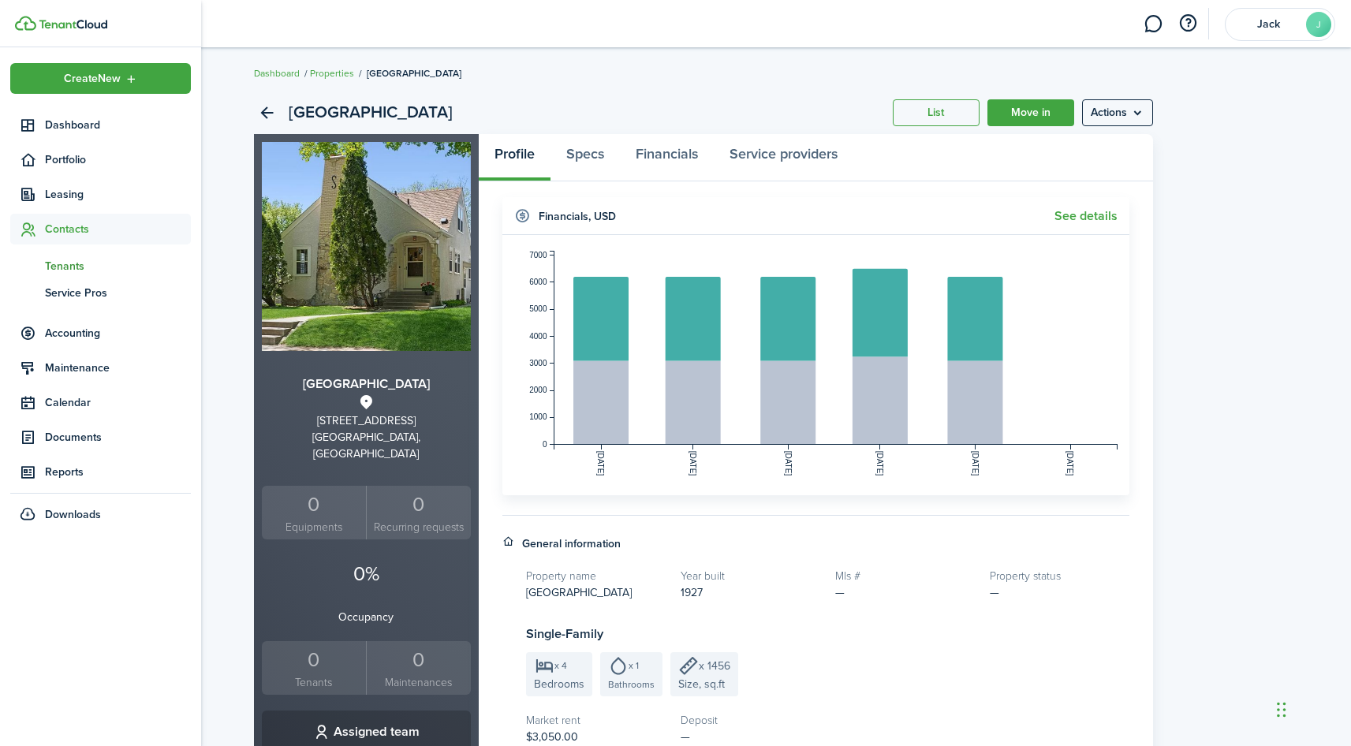
click at [74, 266] on span "Tenants" at bounding box center [118, 266] width 146 height 17
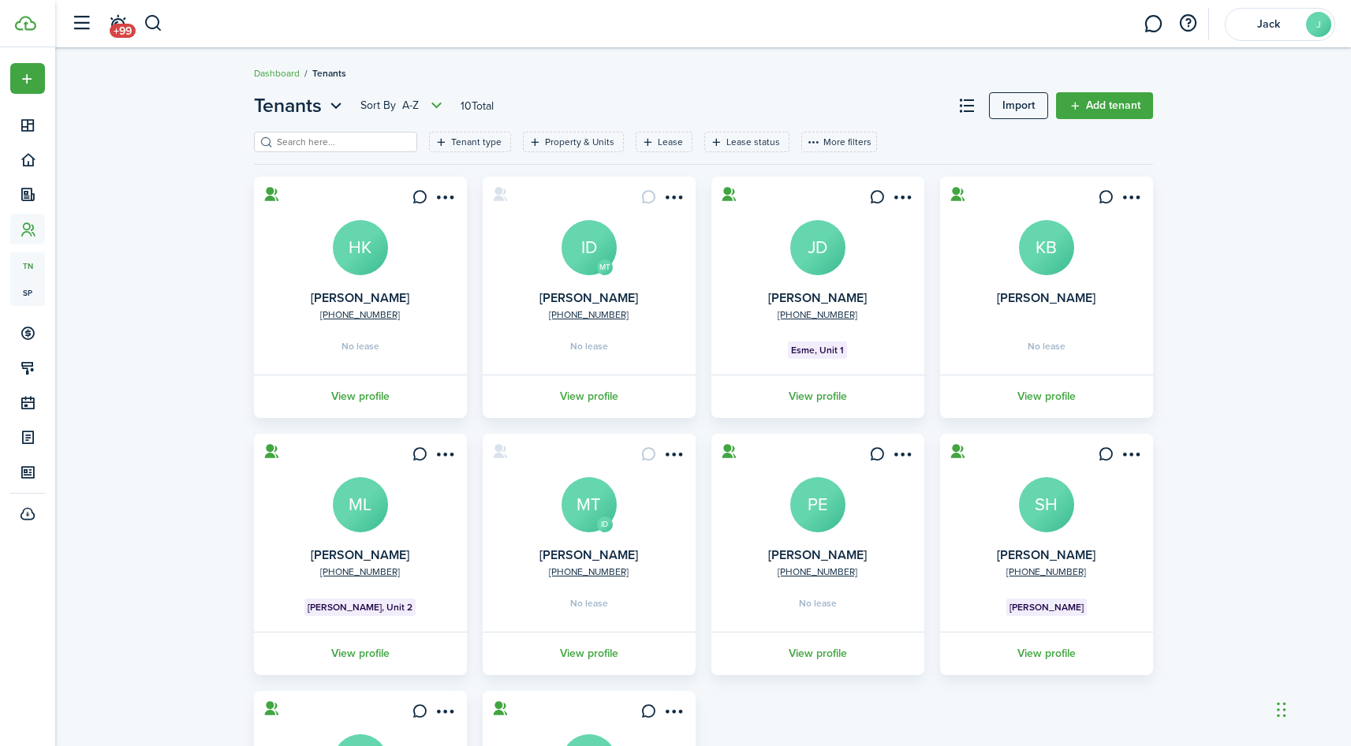
click at [352, 258] on avatar-text "HK" at bounding box center [360, 247] width 55 height 55
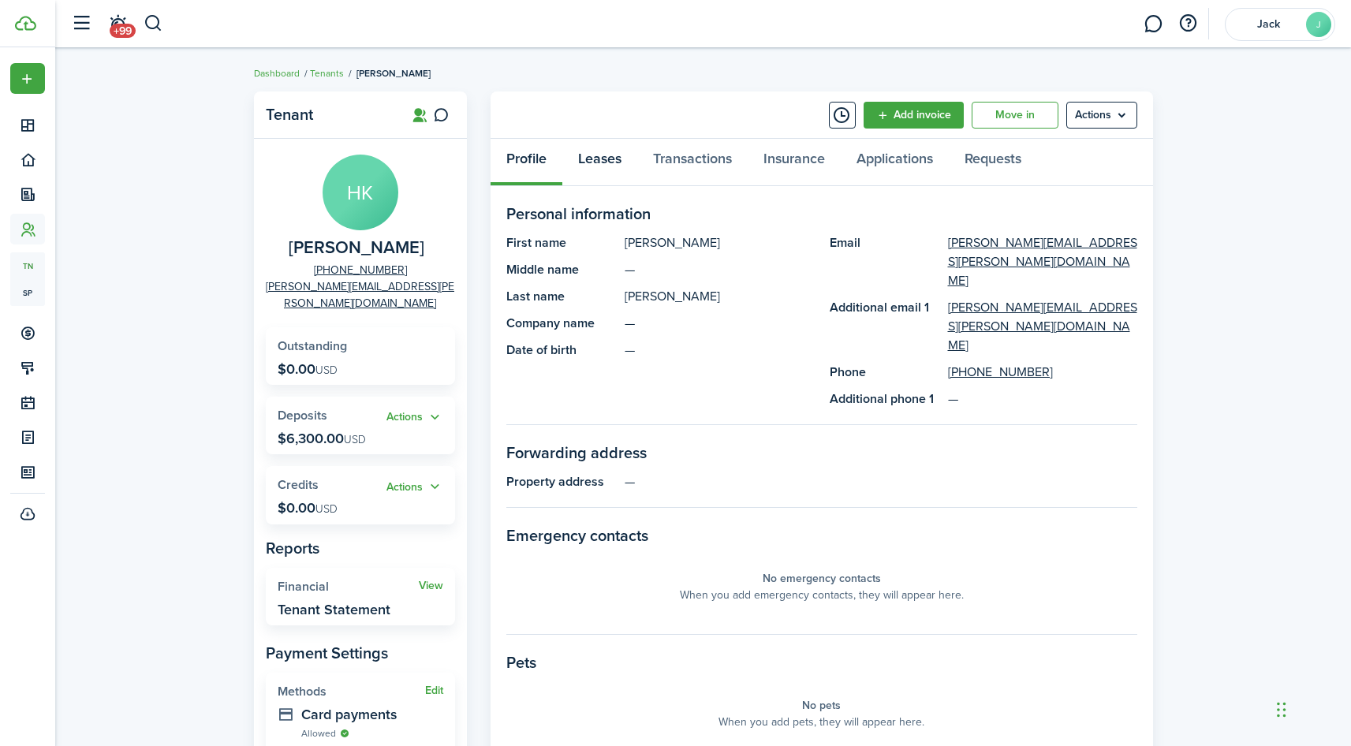
click at [591, 151] on link "Leases" at bounding box center [599, 162] width 75 height 47
